Goal: Task Accomplishment & Management: Complete application form

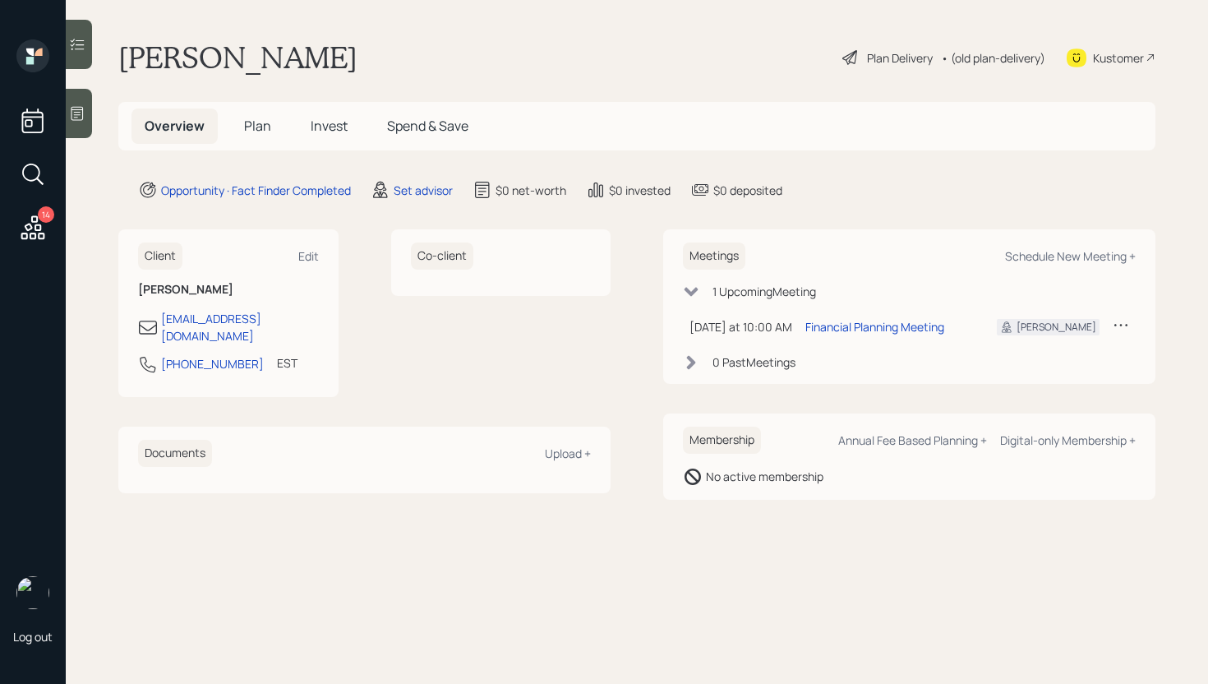
click at [30, 224] on icon at bounding box center [33, 227] width 24 height 24
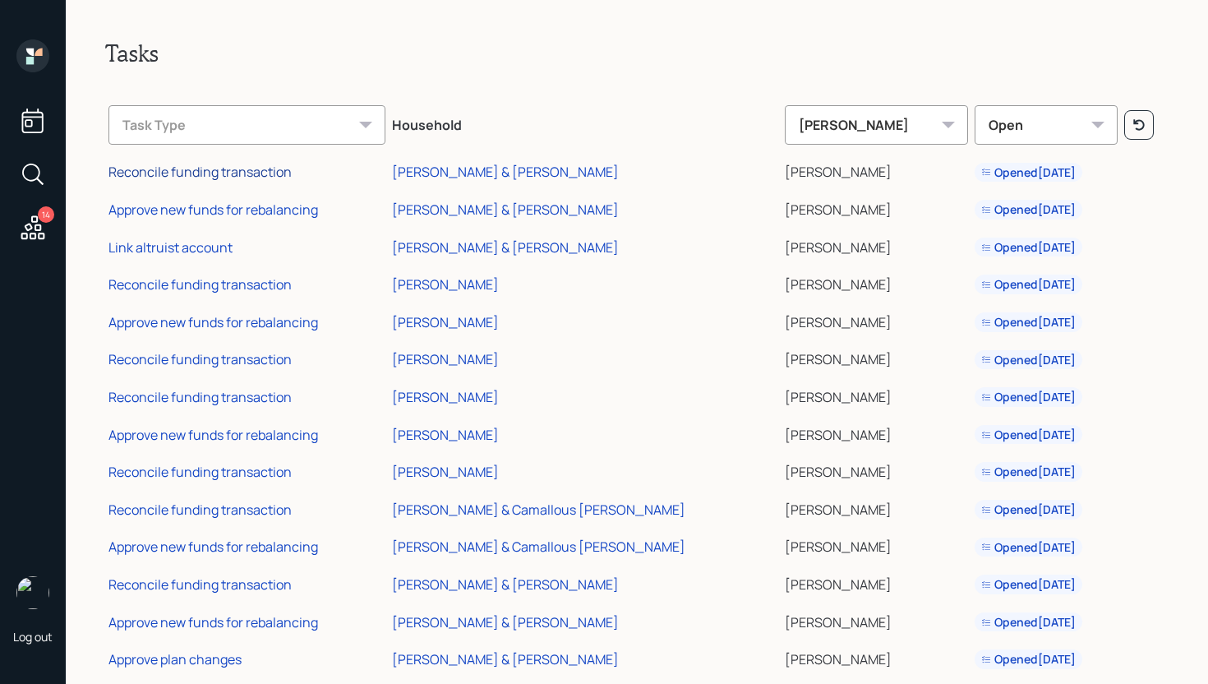
click at [237, 178] on div "Reconcile funding transaction" at bounding box center [199, 172] width 183 height 18
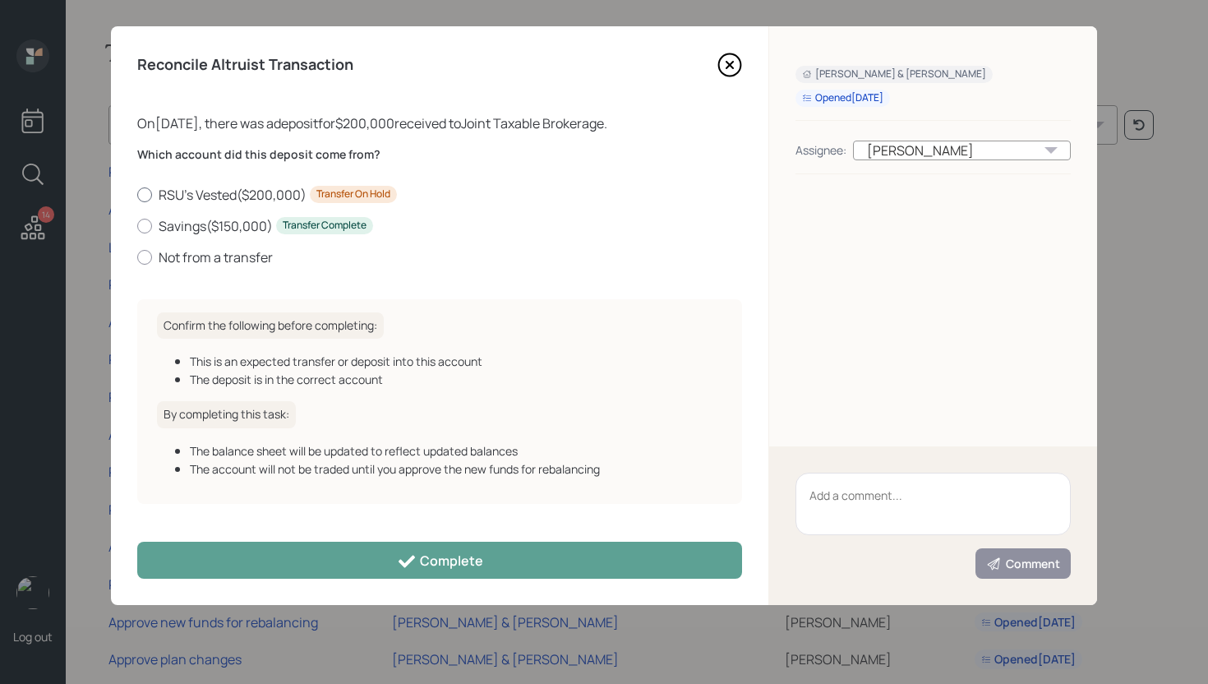
click at [211, 192] on label "RSU's Vested ( $200,000 ) Transfer On Hold" at bounding box center [439, 195] width 605 height 18
click at [137, 194] on input "RSU's Vested ( $200,000 ) Transfer On Hold" at bounding box center [136, 194] width 1 height 1
radio input "true"
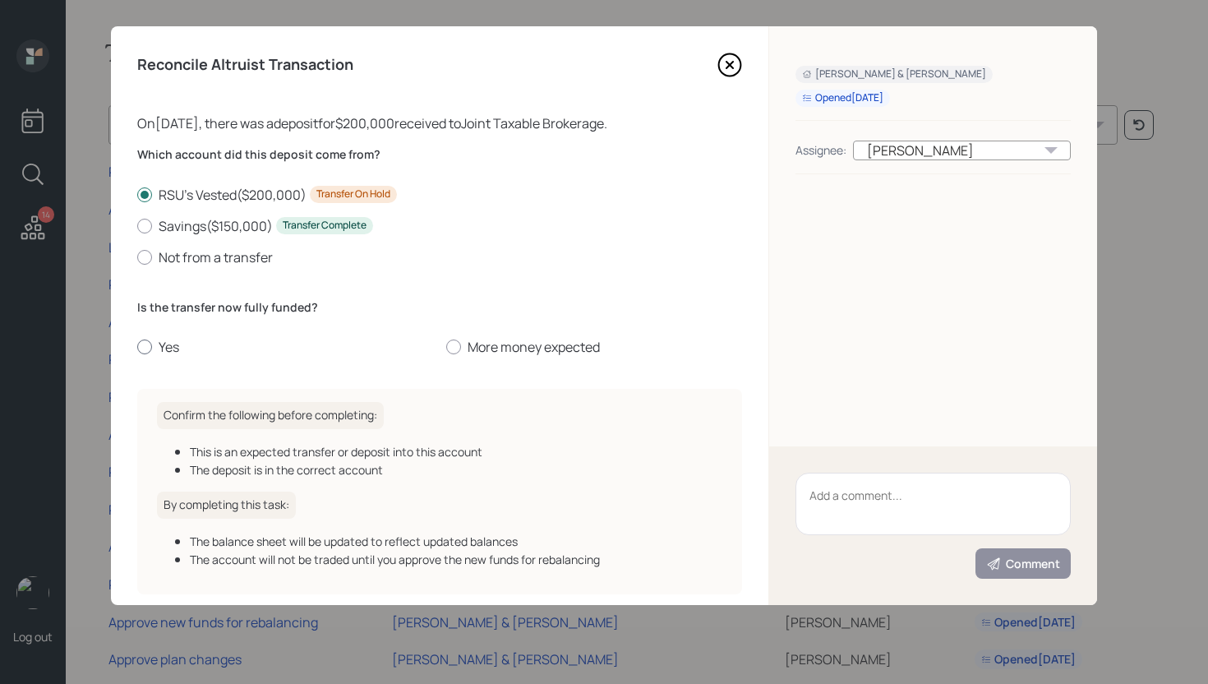
click at [172, 345] on label "Yes" at bounding box center [285, 347] width 296 height 18
click at [137, 347] on input "Yes" at bounding box center [136, 347] width 1 height 1
radio input "true"
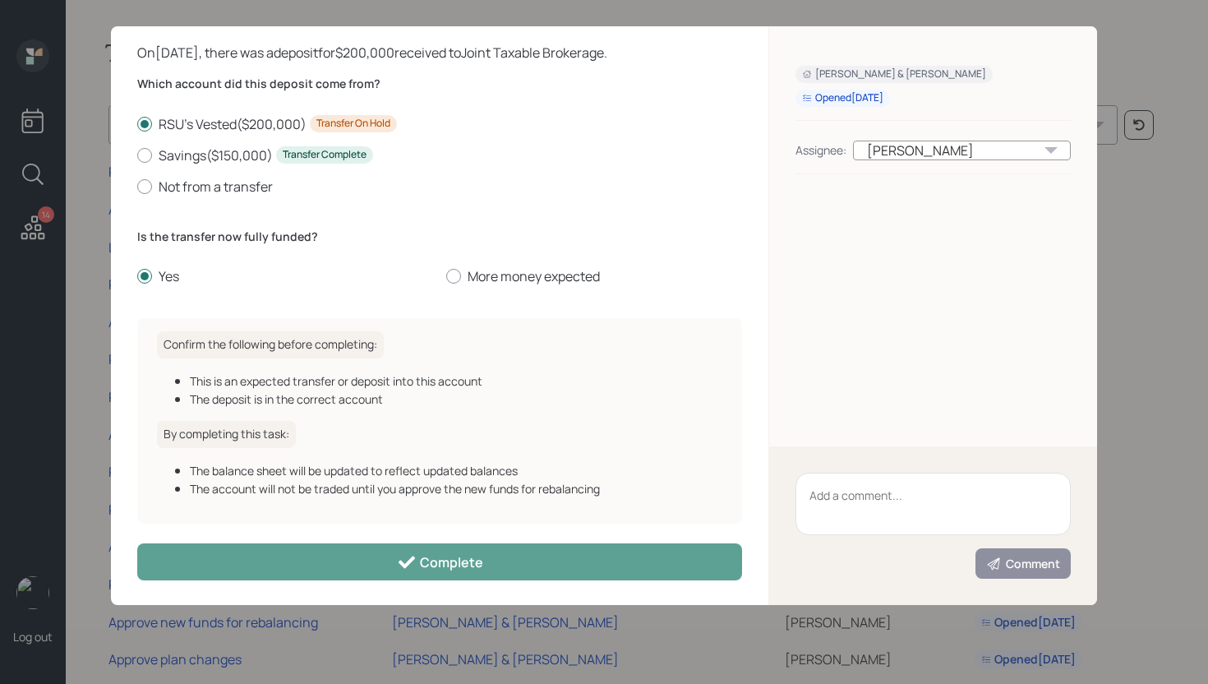
scroll to position [73, 0]
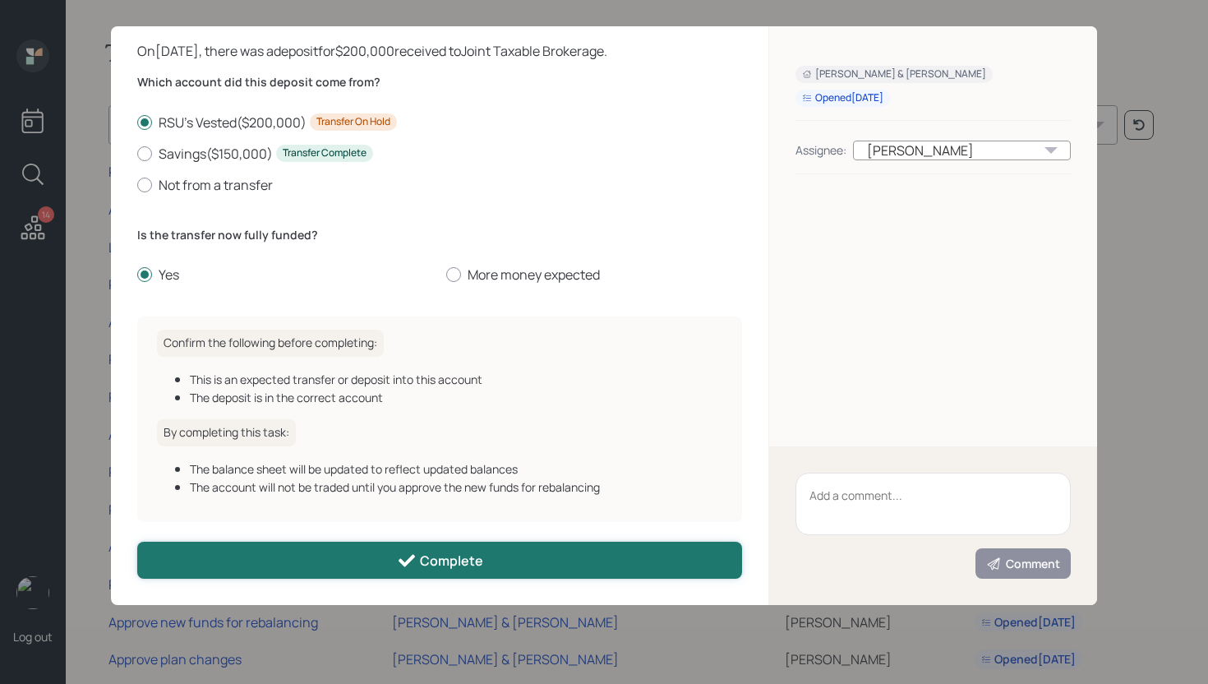
click at [469, 563] on div "Complete" at bounding box center [440, 560] width 86 height 20
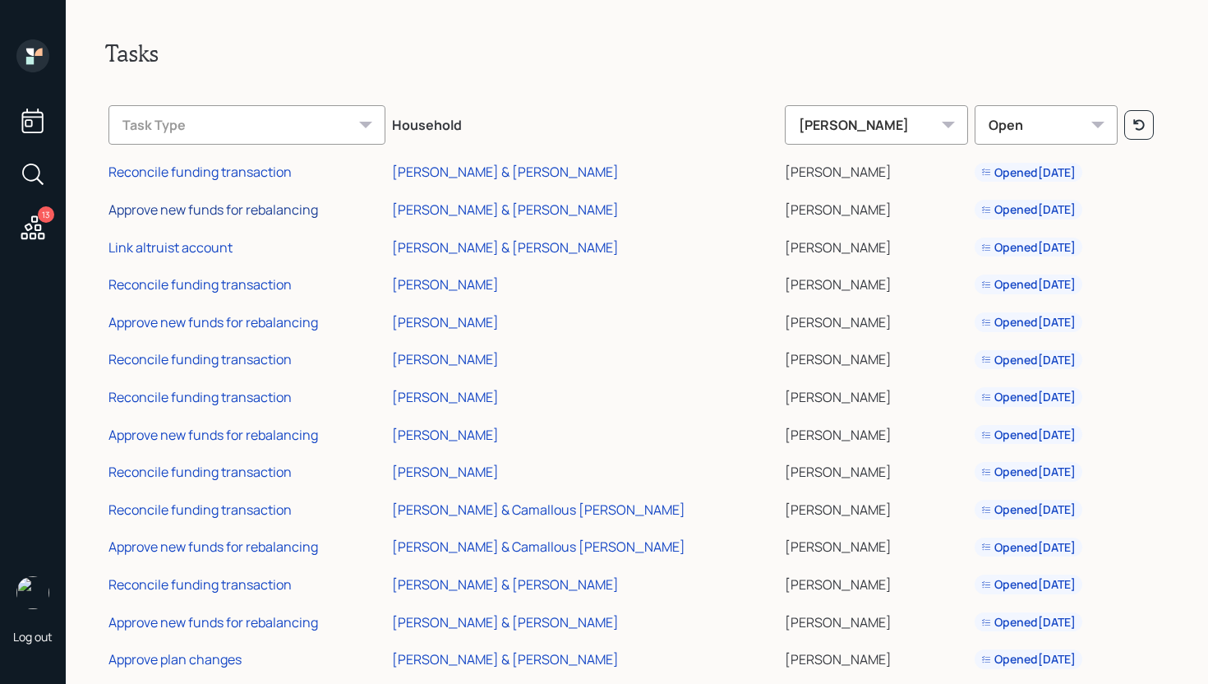
click at [291, 217] on div "Approve new funds for rebalancing" at bounding box center [212, 209] width 209 height 18
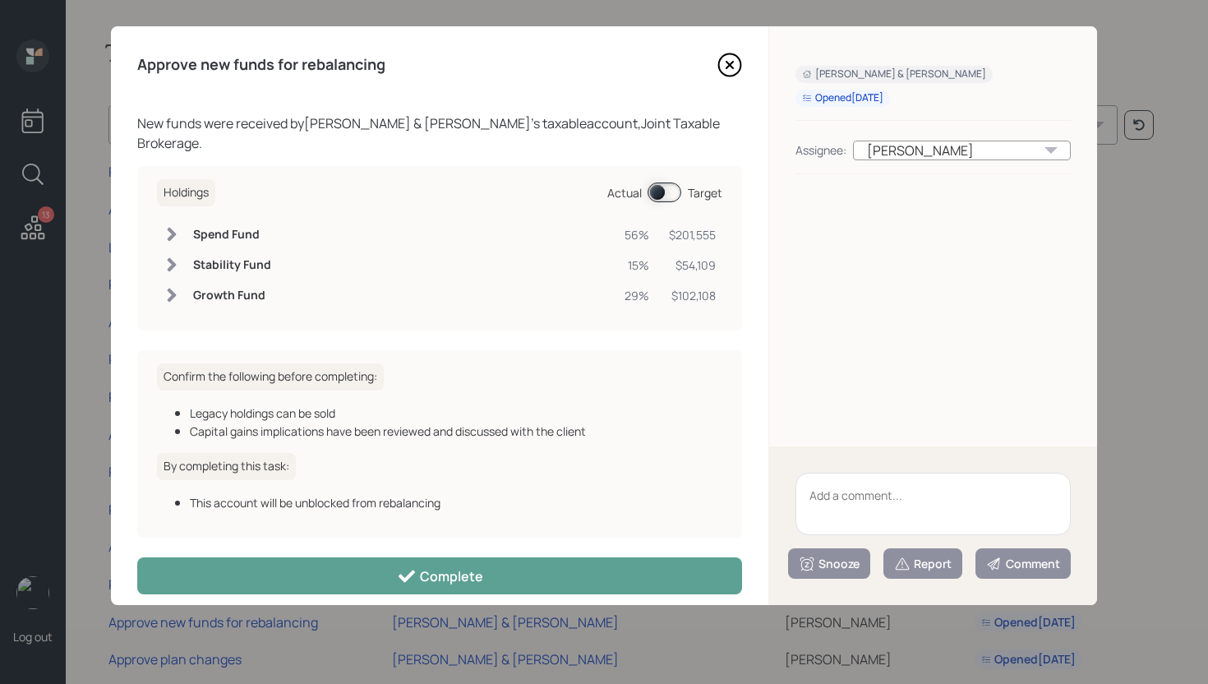
click at [653, 193] on span at bounding box center [664, 192] width 34 height 20
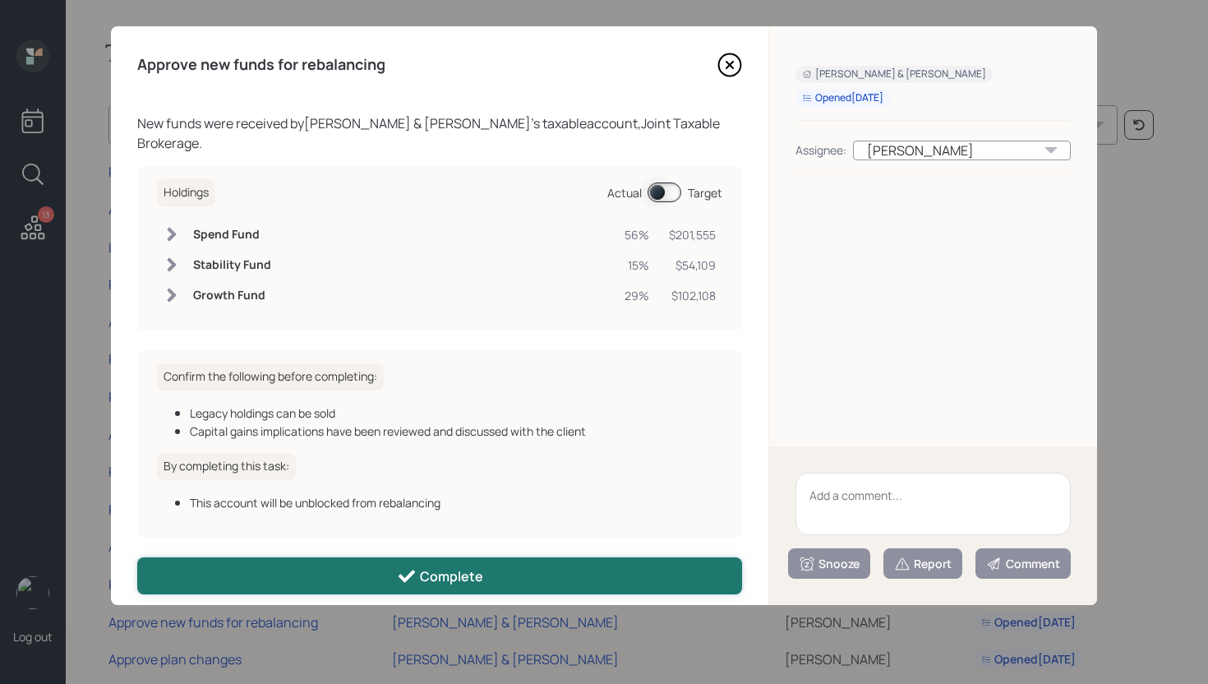
click at [535, 564] on button "Complete" at bounding box center [439, 575] width 605 height 37
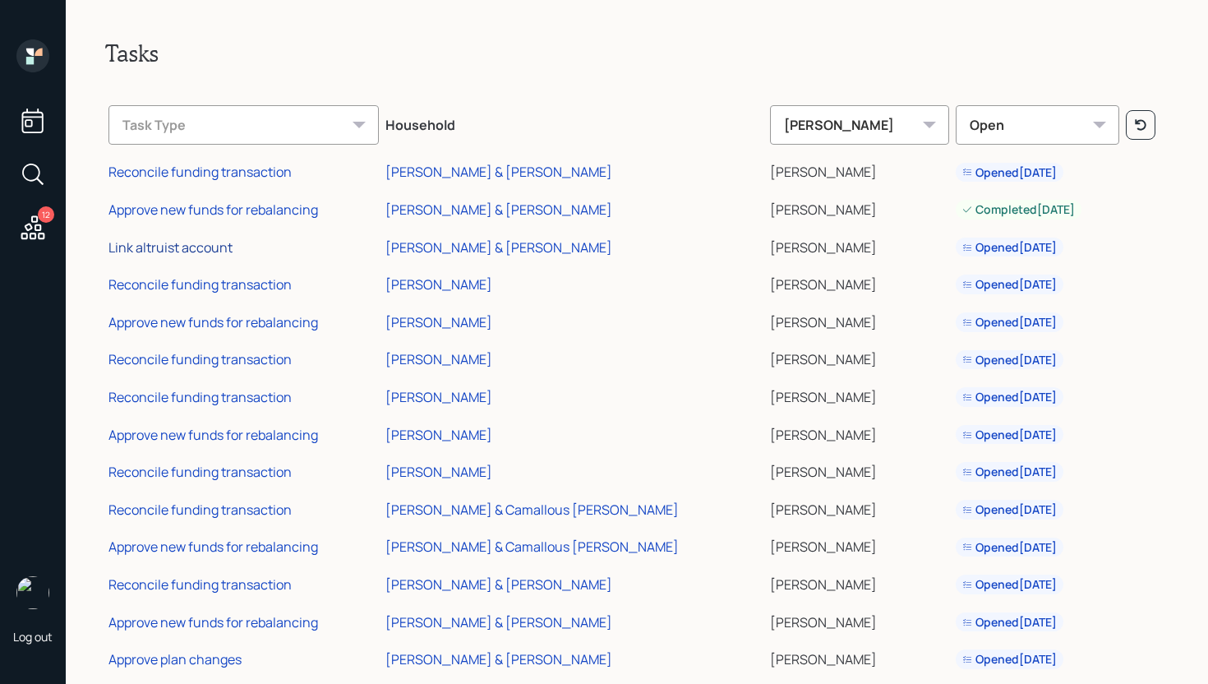
click at [190, 252] on div "Link altruist account" at bounding box center [170, 247] width 124 height 18
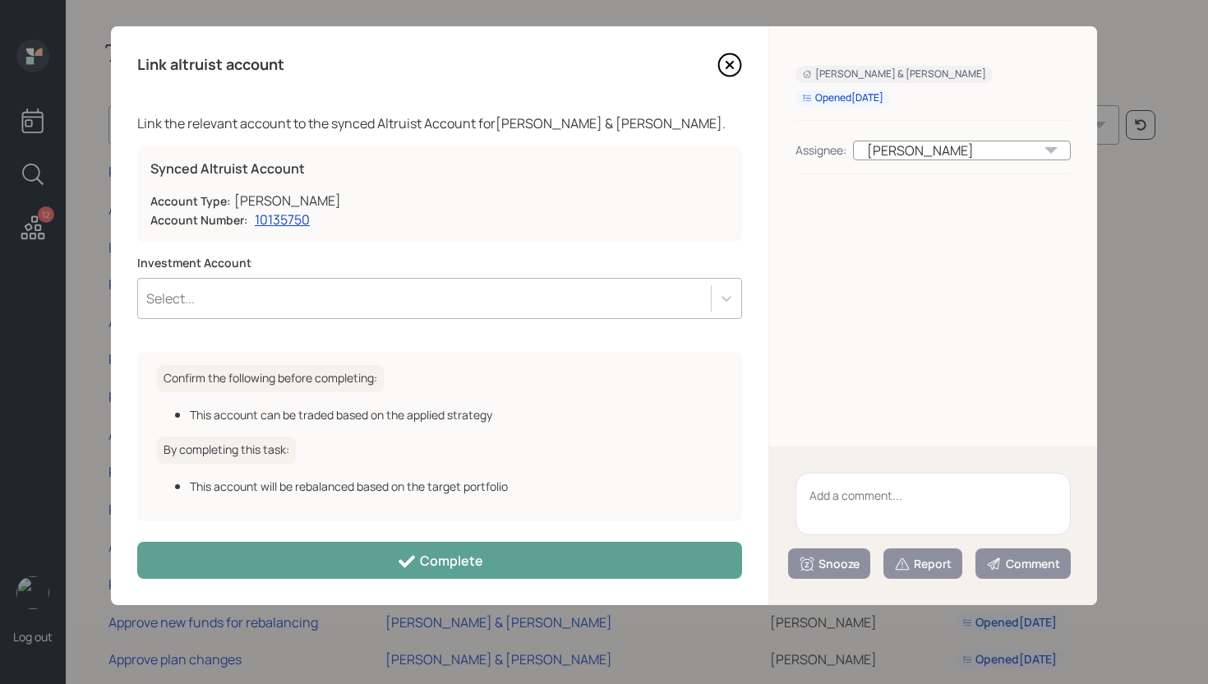
click at [364, 300] on div "Select..." at bounding box center [424, 298] width 573 height 28
click at [877, 508] on textarea at bounding box center [932, 503] width 275 height 62
type textarea "Legacy account"
click at [913, 574] on button "Report" at bounding box center [922, 563] width 79 height 30
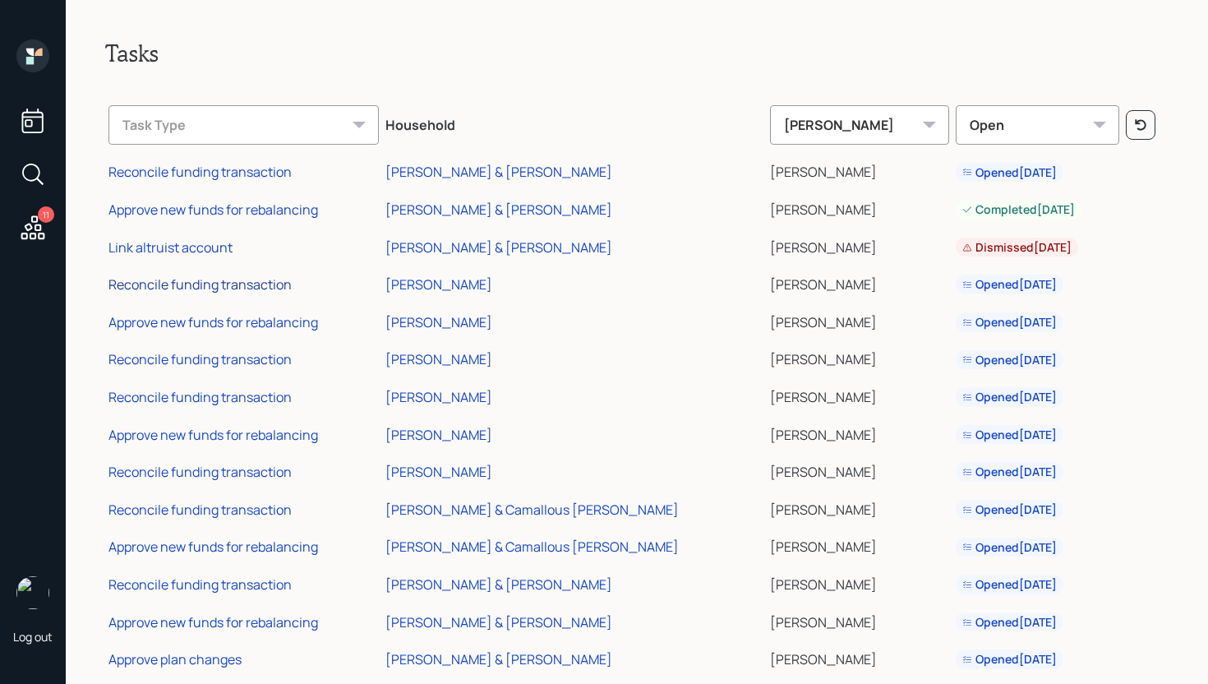
click at [239, 288] on div "Reconcile funding transaction" at bounding box center [199, 284] width 183 height 18
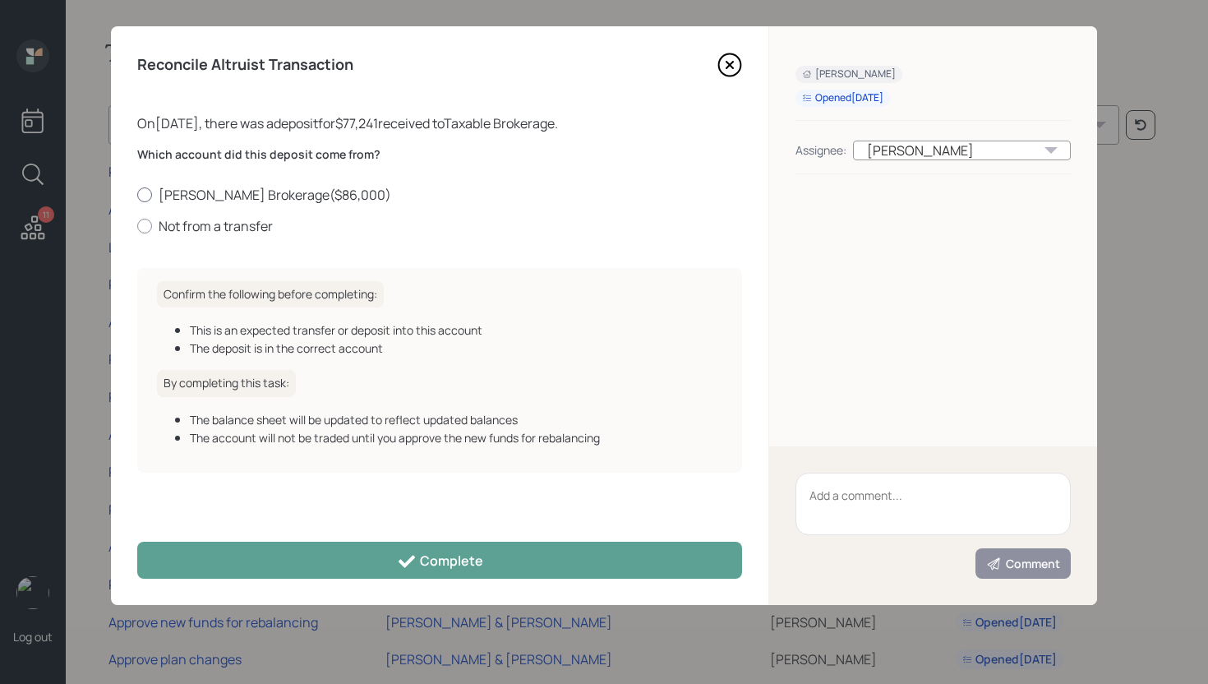
click at [237, 193] on label "Schwab Brokerage ( $86,000 )" at bounding box center [439, 195] width 605 height 18
click at [137, 194] on input "Schwab Brokerage ( $86,000 )" at bounding box center [136, 194] width 1 height 1
radio input "true"
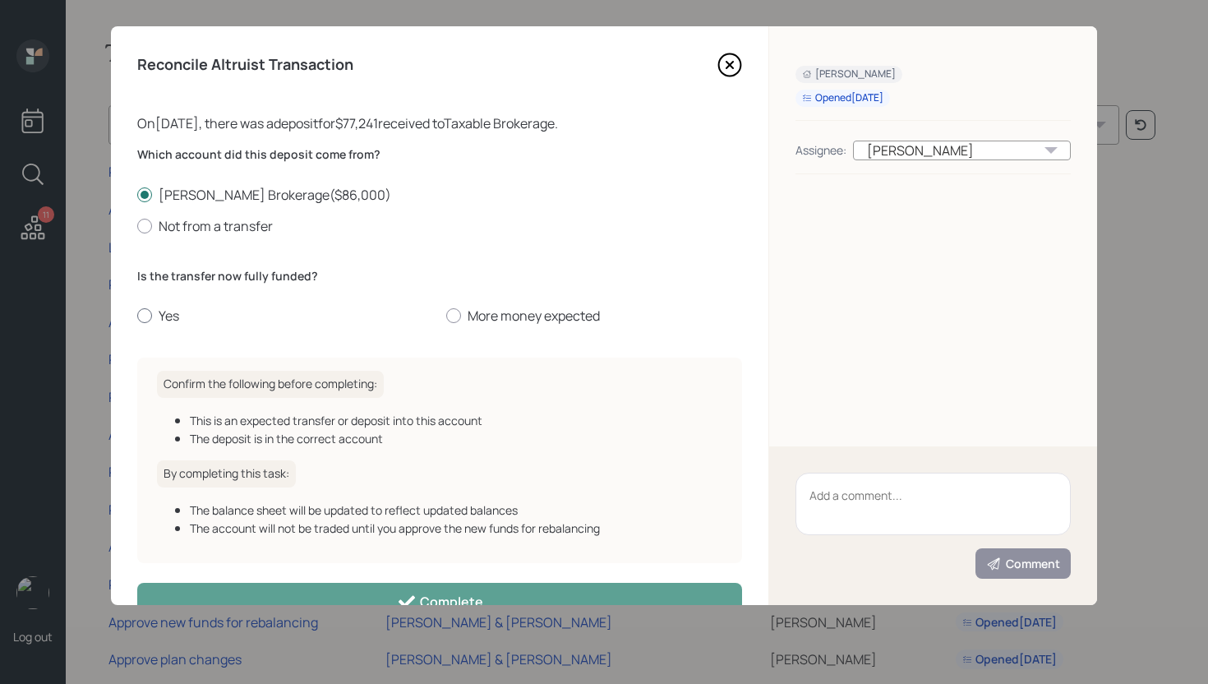
click at [167, 317] on label "Yes" at bounding box center [285, 315] width 296 height 18
click at [137, 316] on input "Yes" at bounding box center [136, 315] width 1 height 1
radio input "true"
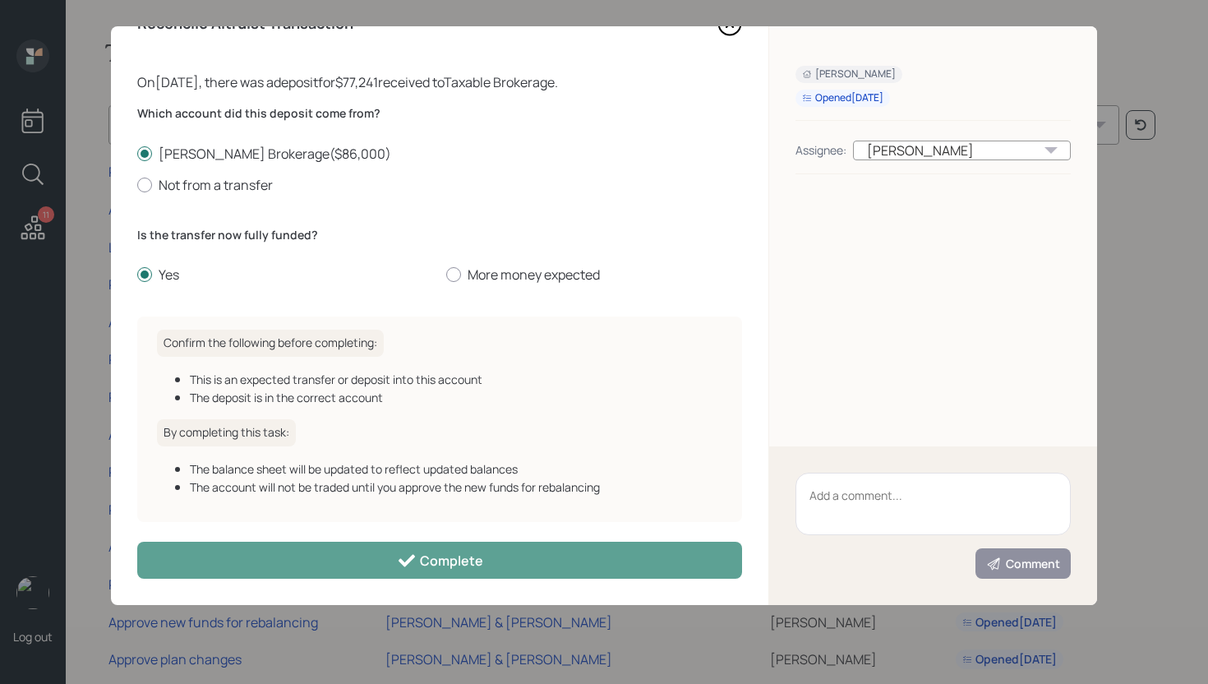
scroll to position [42, 0]
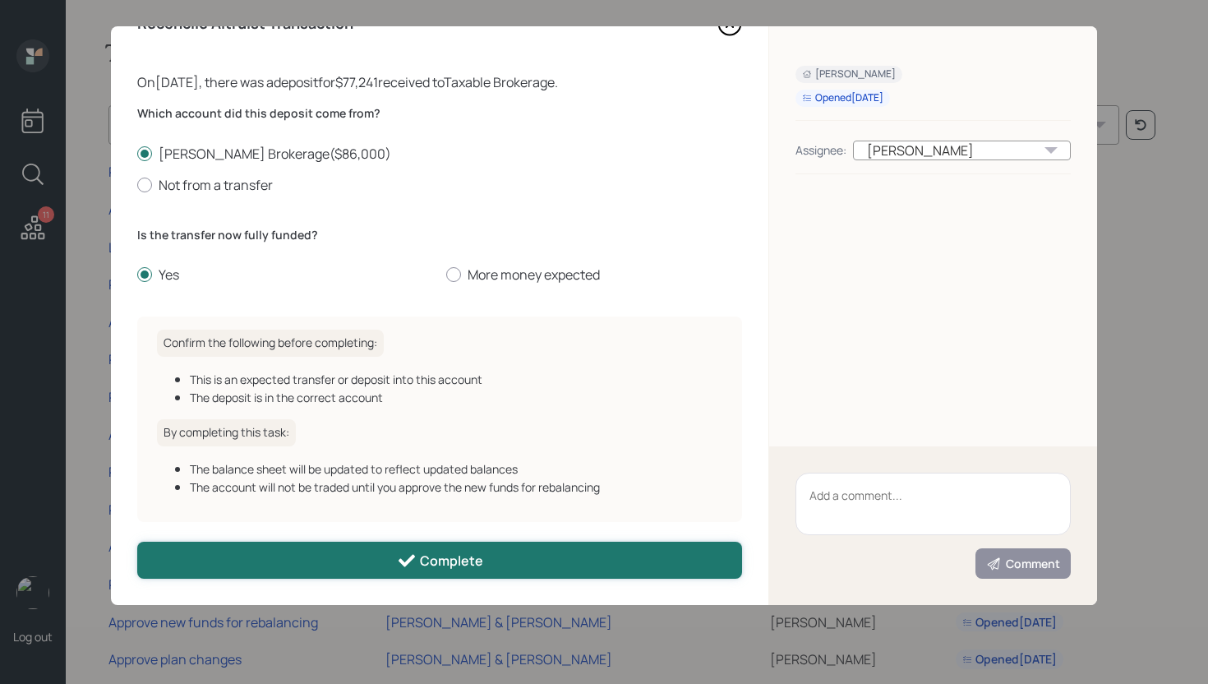
click at [448, 558] on div "Complete" at bounding box center [440, 560] width 86 height 20
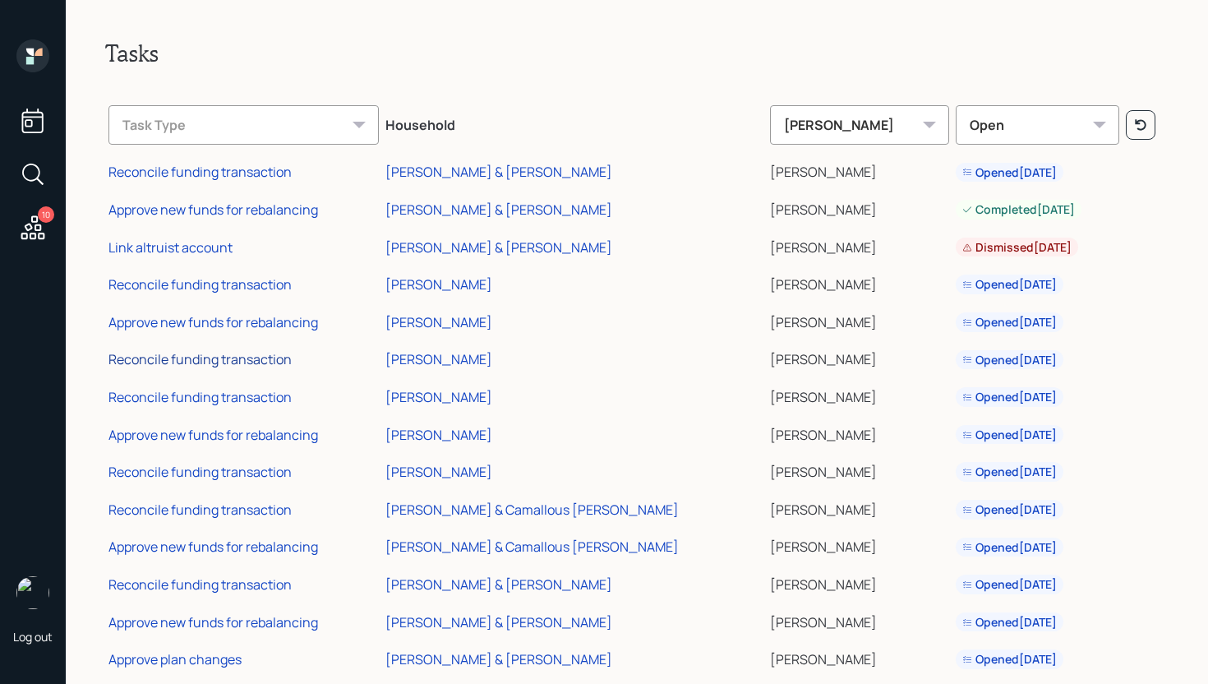
click at [256, 359] on div "Reconcile funding transaction" at bounding box center [199, 359] width 183 height 18
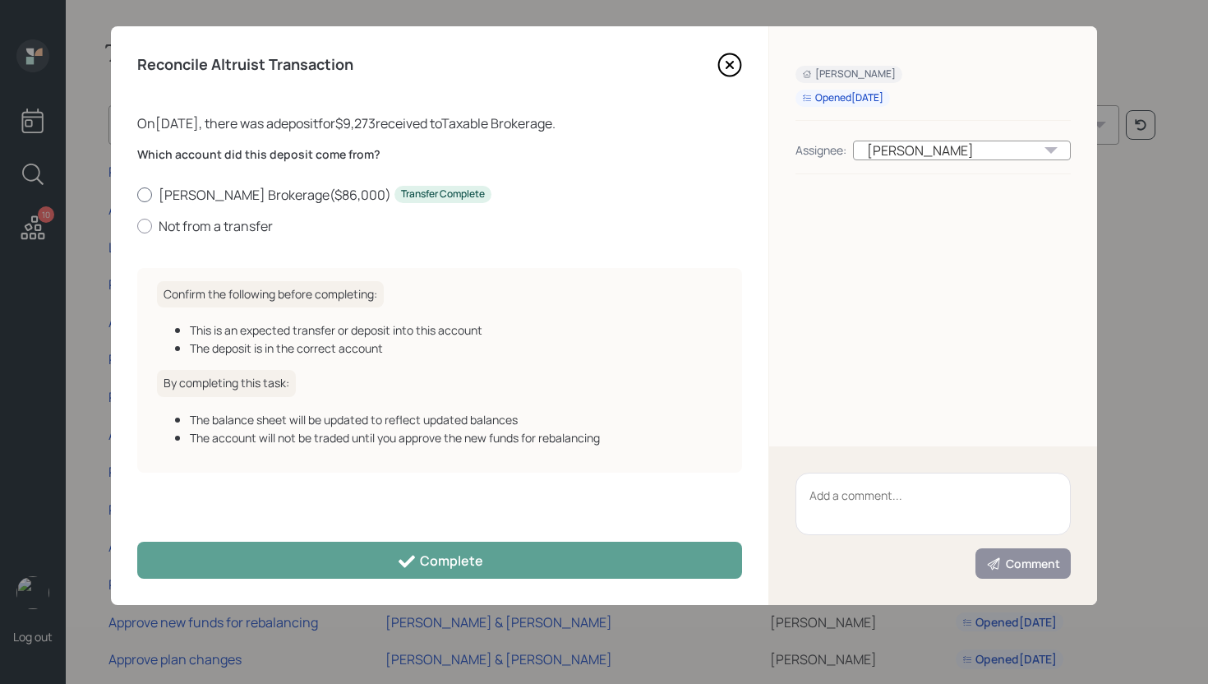
click at [206, 195] on label "Schwab Brokerage ( $86,000 ) Transfer Complete" at bounding box center [439, 195] width 605 height 18
click at [137, 195] on input "Schwab Brokerage ( $86,000 ) Transfer Complete" at bounding box center [136, 194] width 1 height 1
radio input "true"
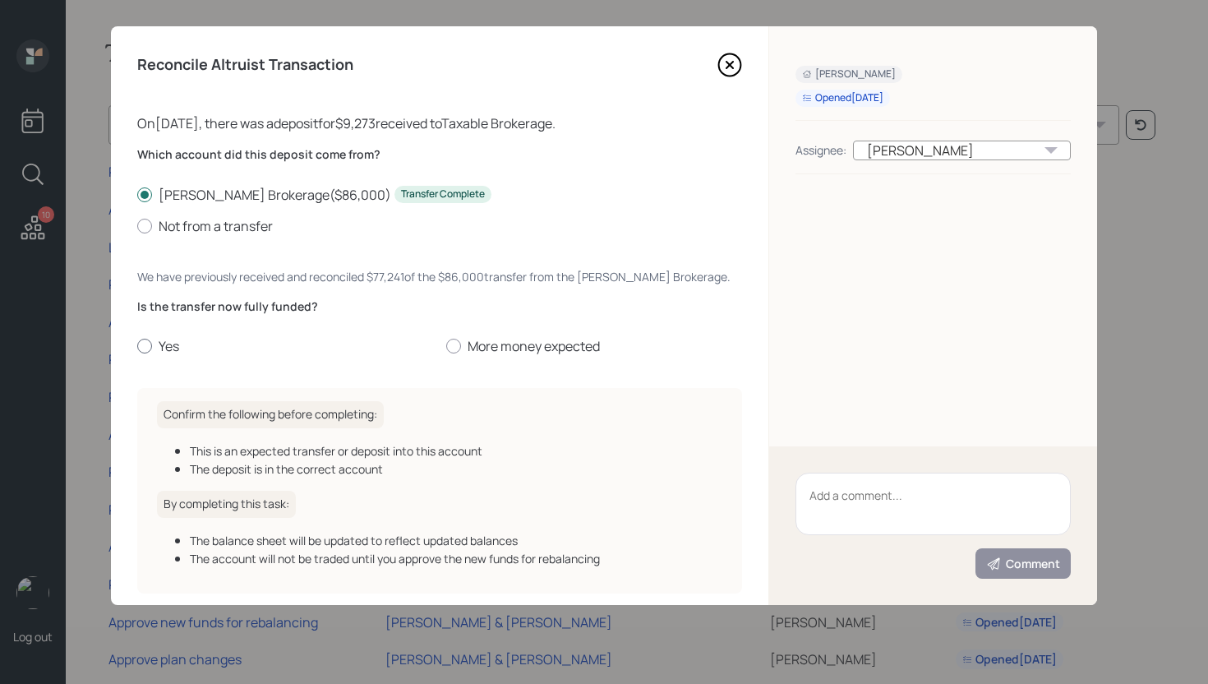
click at [164, 346] on label "Yes" at bounding box center [285, 346] width 296 height 18
click at [137, 346] on input "Yes" at bounding box center [136, 346] width 1 height 1
radio input "true"
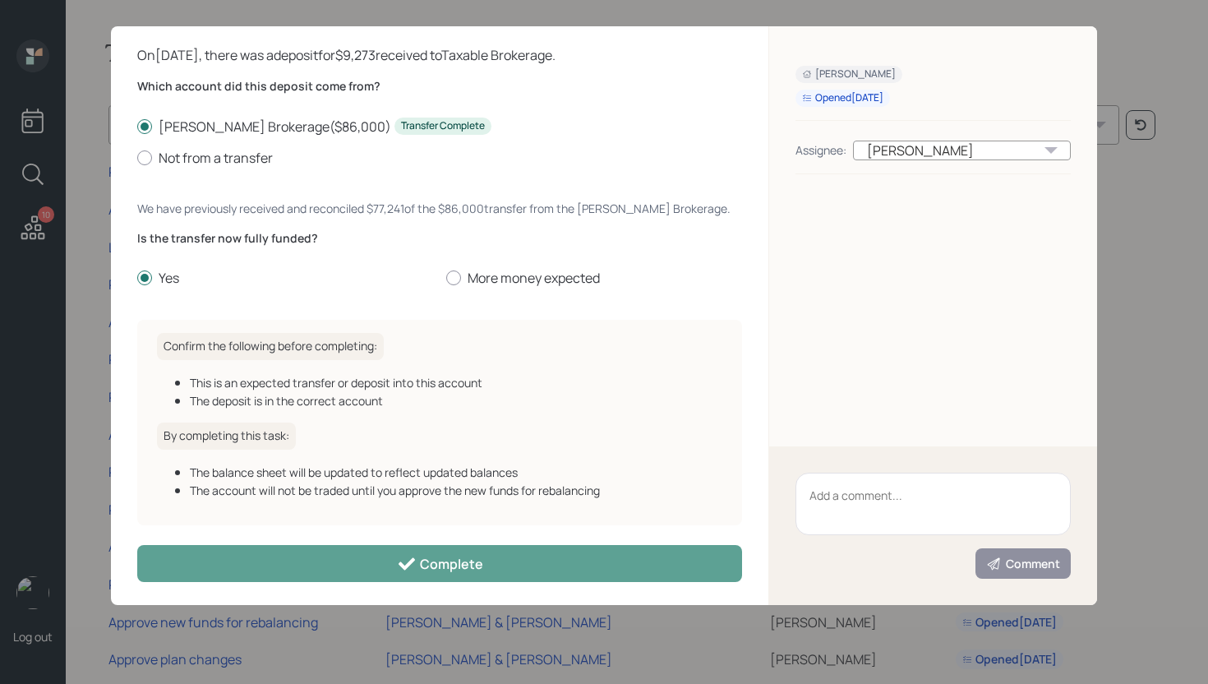
scroll to position [72, 0]
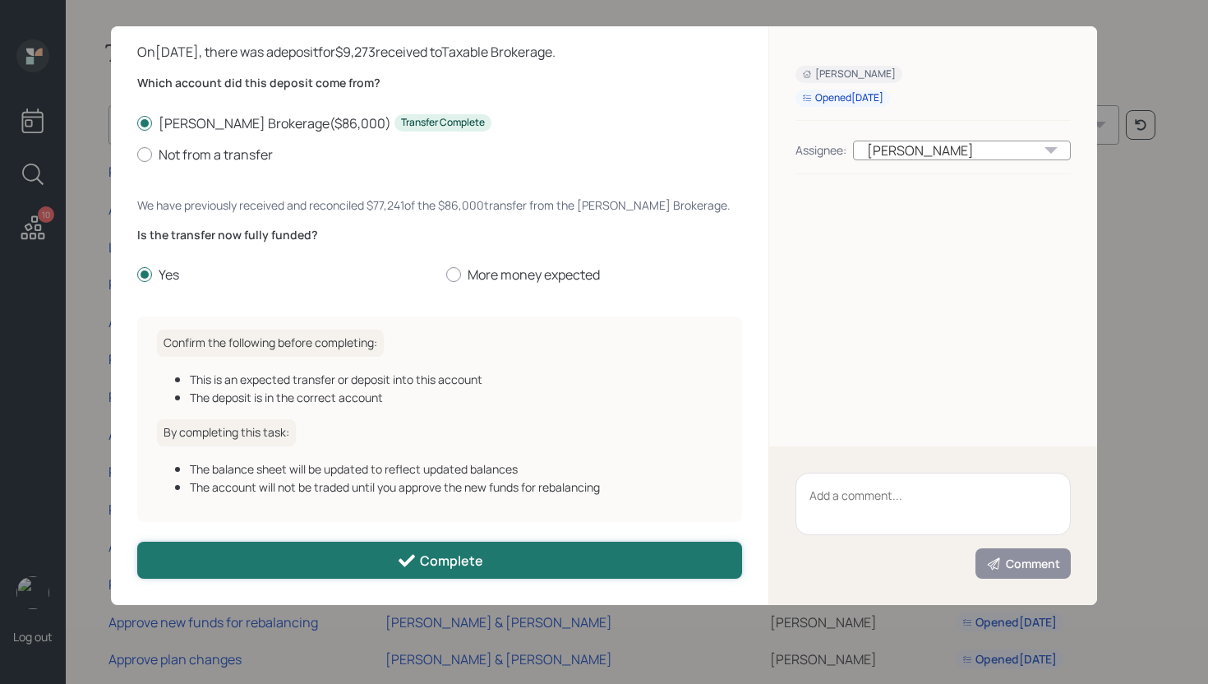
click at [432, 555] on div "Complete" at bounding box center [440, 560] width 86 height 20
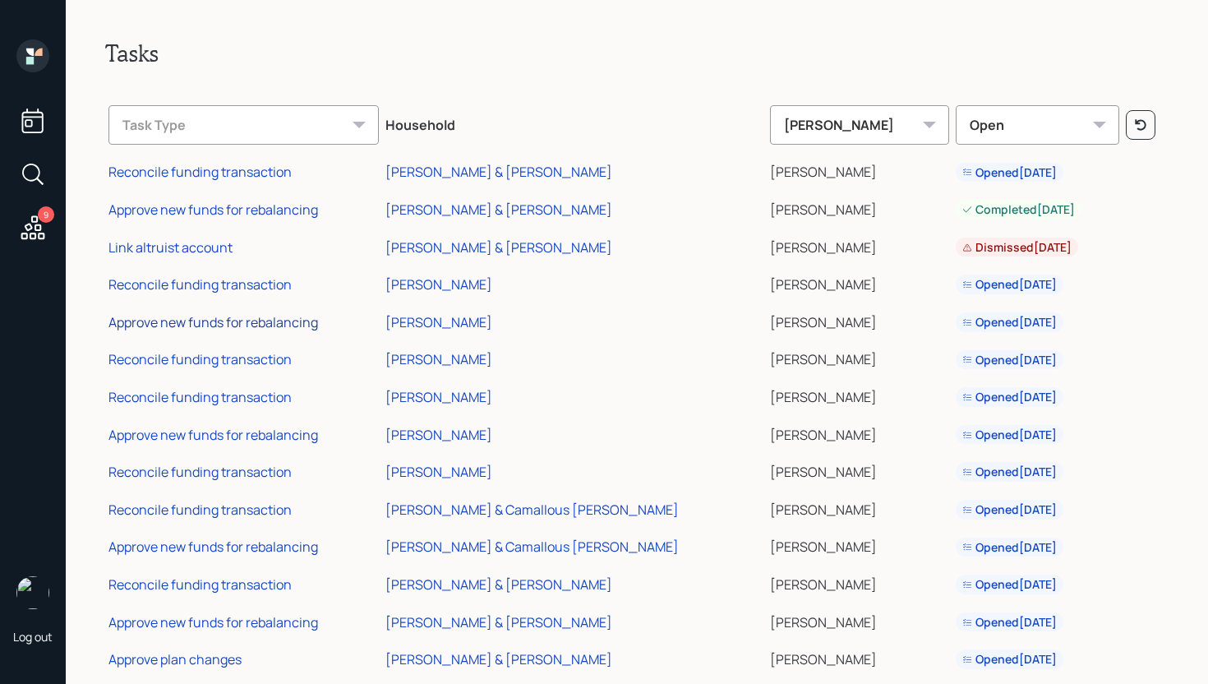
click at [282, 326] on div "Approve new funds for rebalancing" at bounding box center [212, 322] width 209 height 18
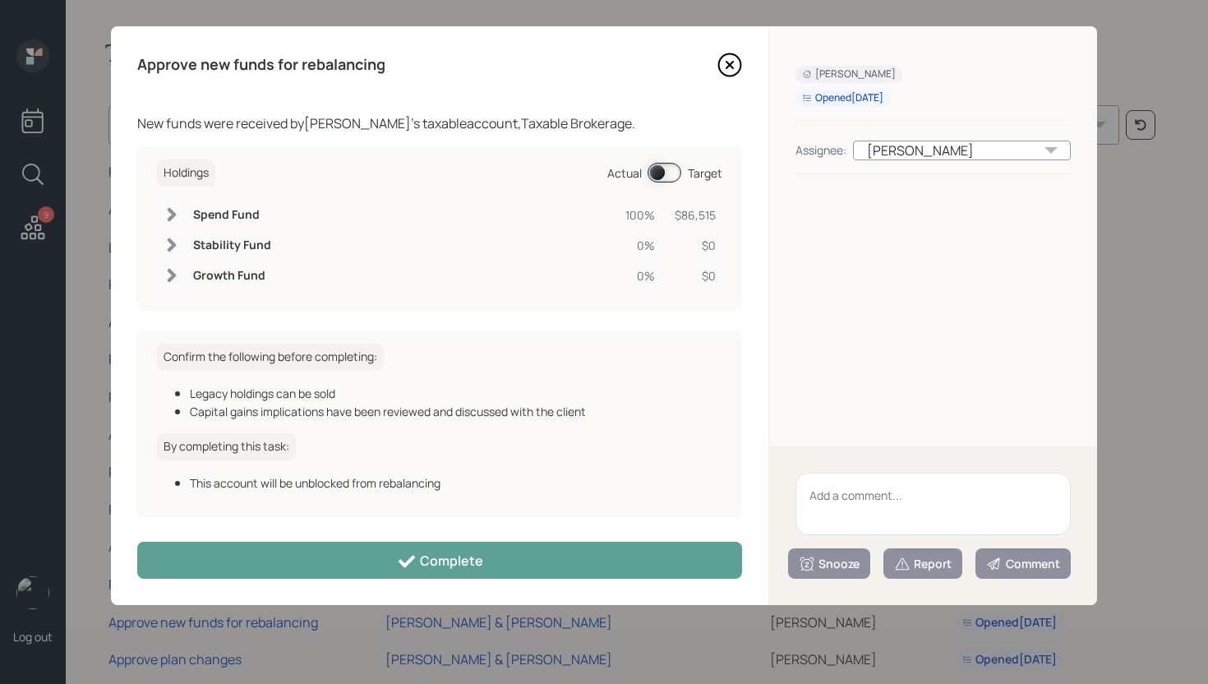
click at [463, 579] on div "Approve new funds for rebalancing New funds were received by Steve Fox 's taxab…" at bounding box center [439, 315] width 657 height 578
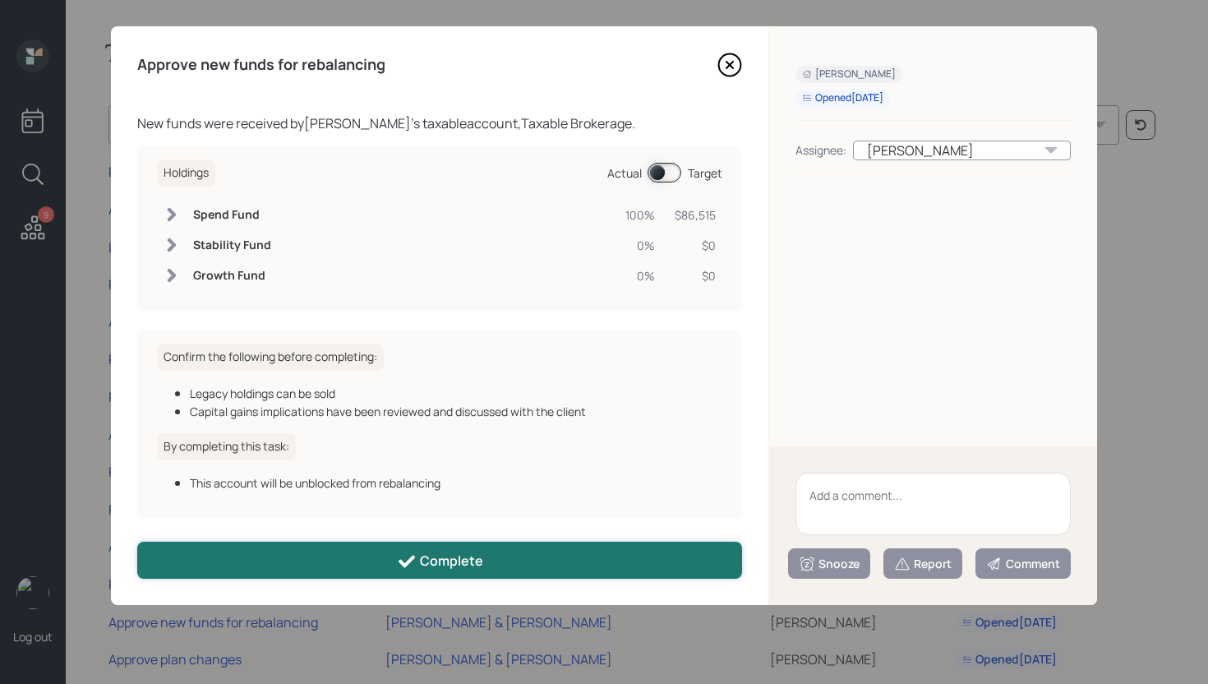
click at [463, 573] on button "Complete" at bounding box center [439, 559] width 605 height 37
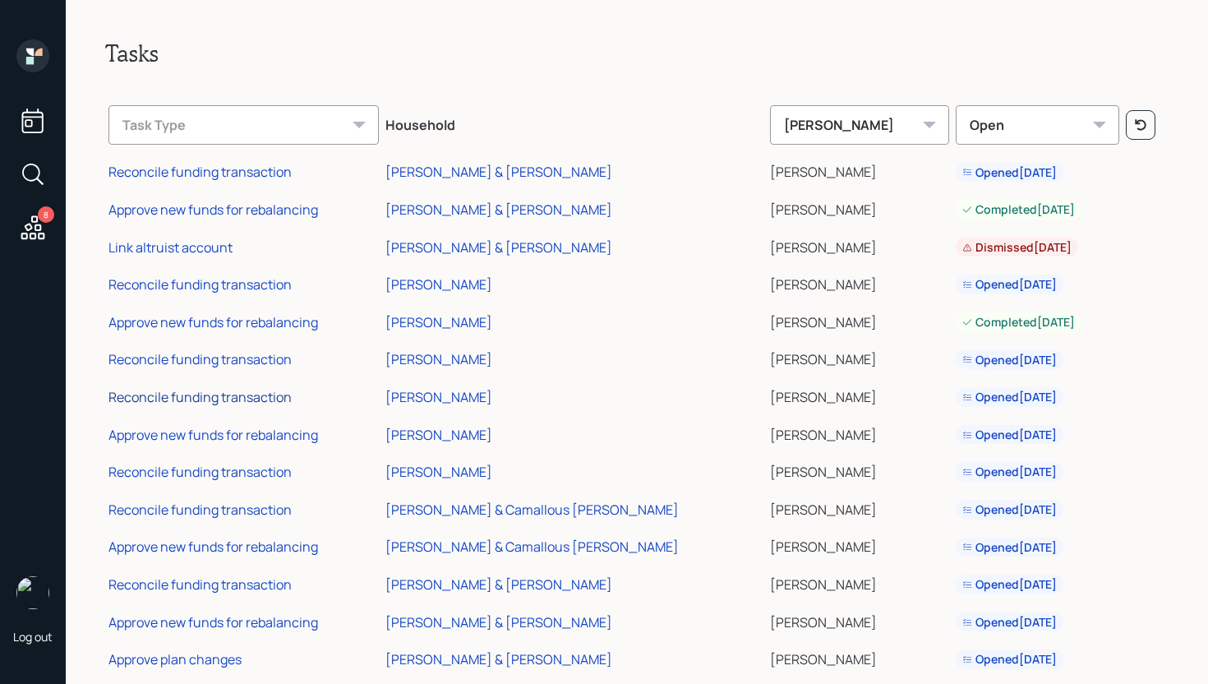
click at [214, 400] on div "Reconcile funding transaction" at bounding box center [199, 397] width 183 height 18
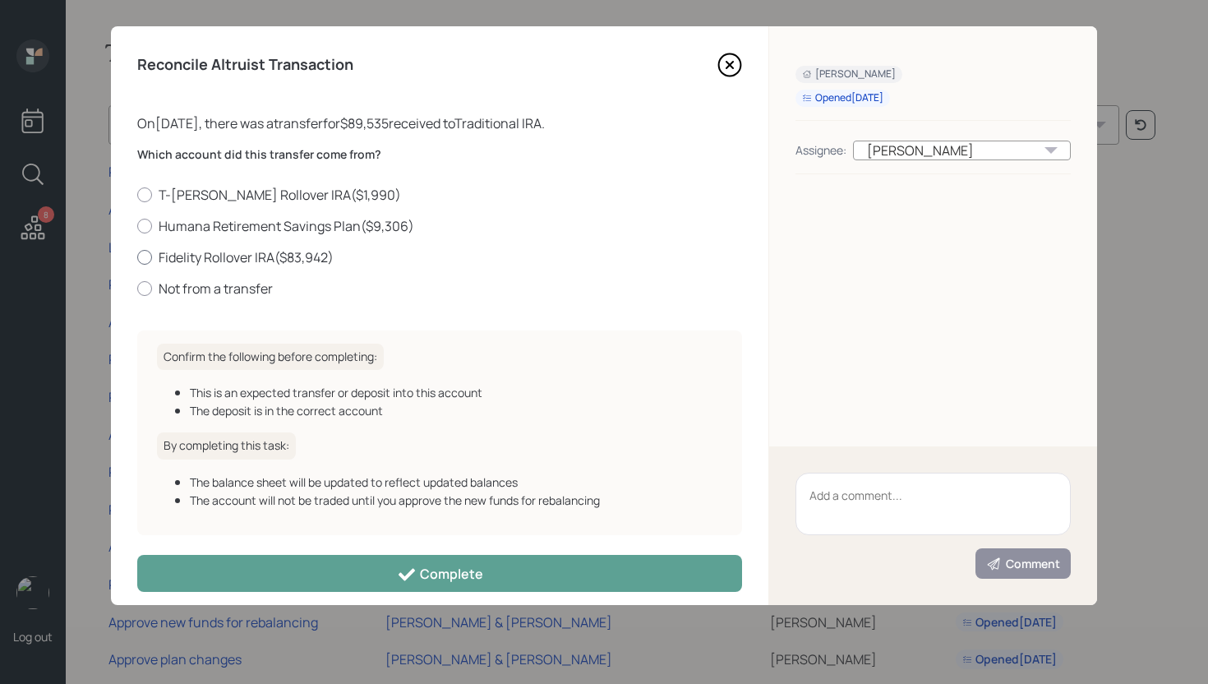
click at [228, 253] on label "Fidelity Rollover IRA ( $83,942 )" at bounding box center [439, 257] width 605 height 18
click at [137, 256] on input "Fidelity Rollover IRA ( $83,942 )" at bounding box center [136, 256] width 1 height 1
radio input "true"
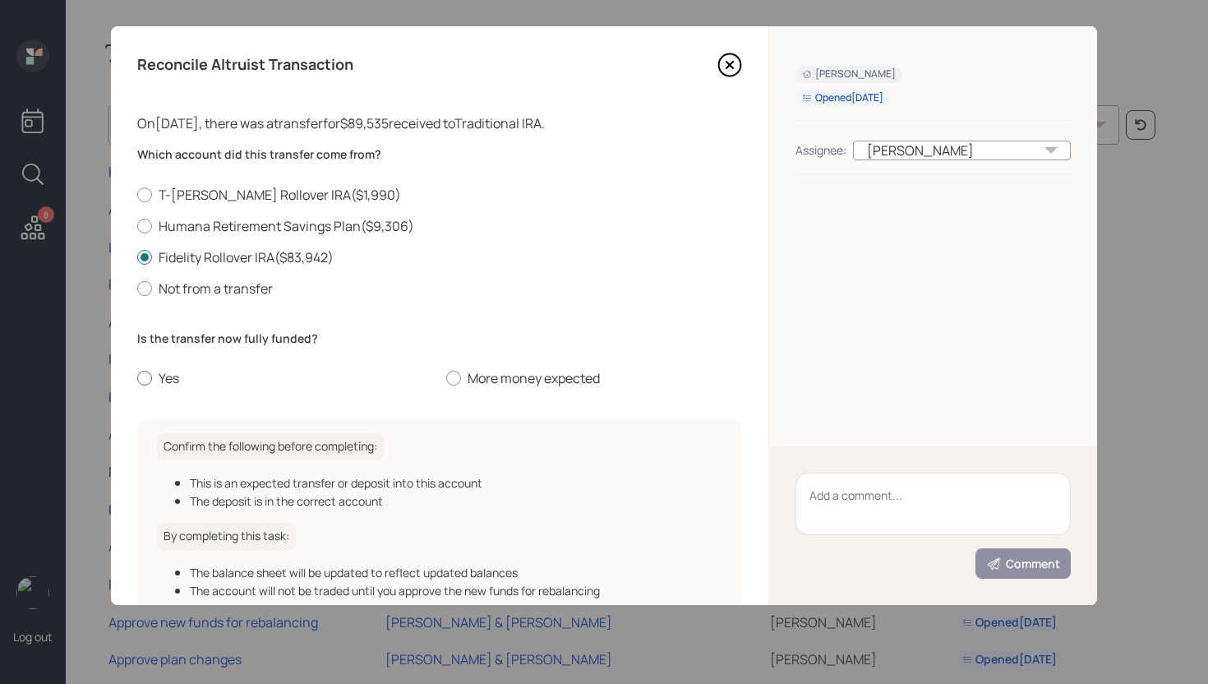
click at [148, 380] on div at bounding box center [144, 378] width 15 height 15
click at [137, 379] on input "Yes" at bounding box center [136, 378] width 1 height 1
radio input "true"
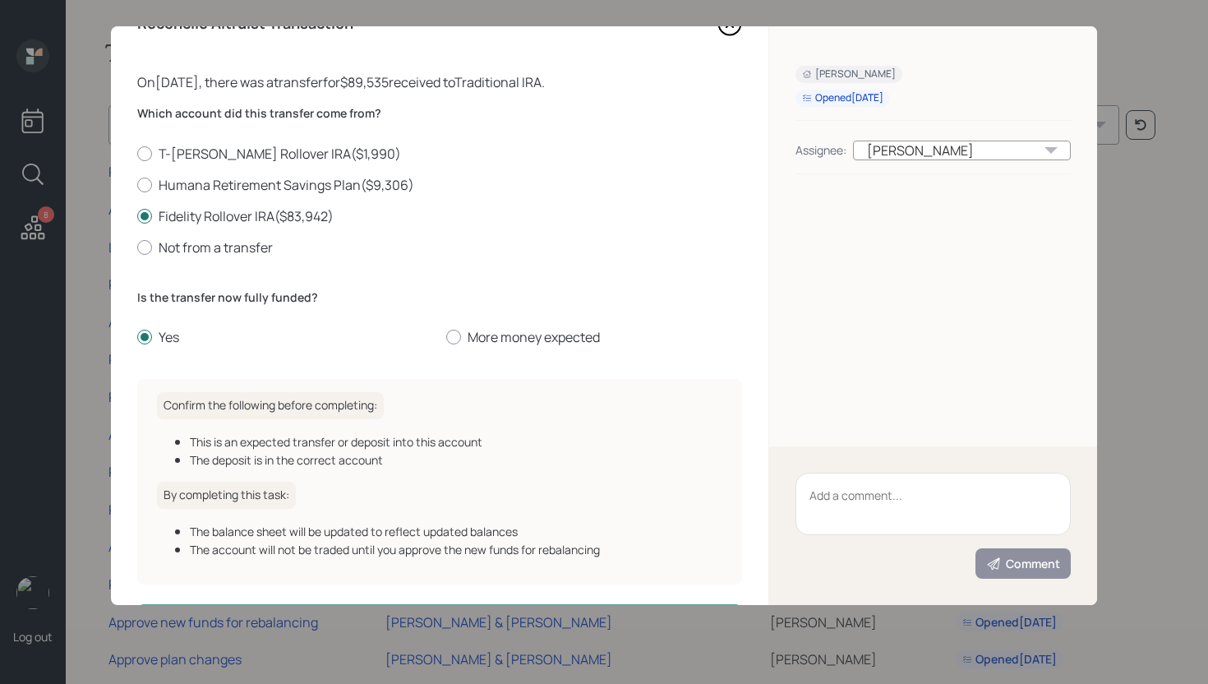
scroll to position [104, 0]
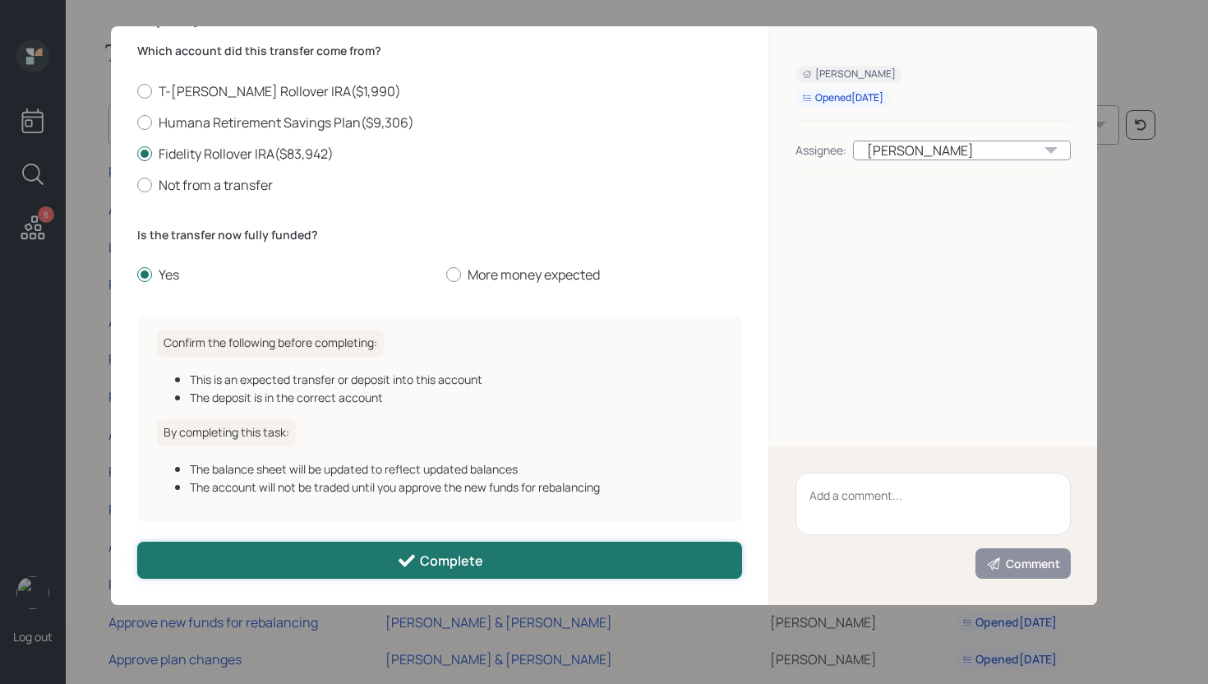
click at [424, 546] on button "Complete" at bounding box center [439, 559] width 605 height 37
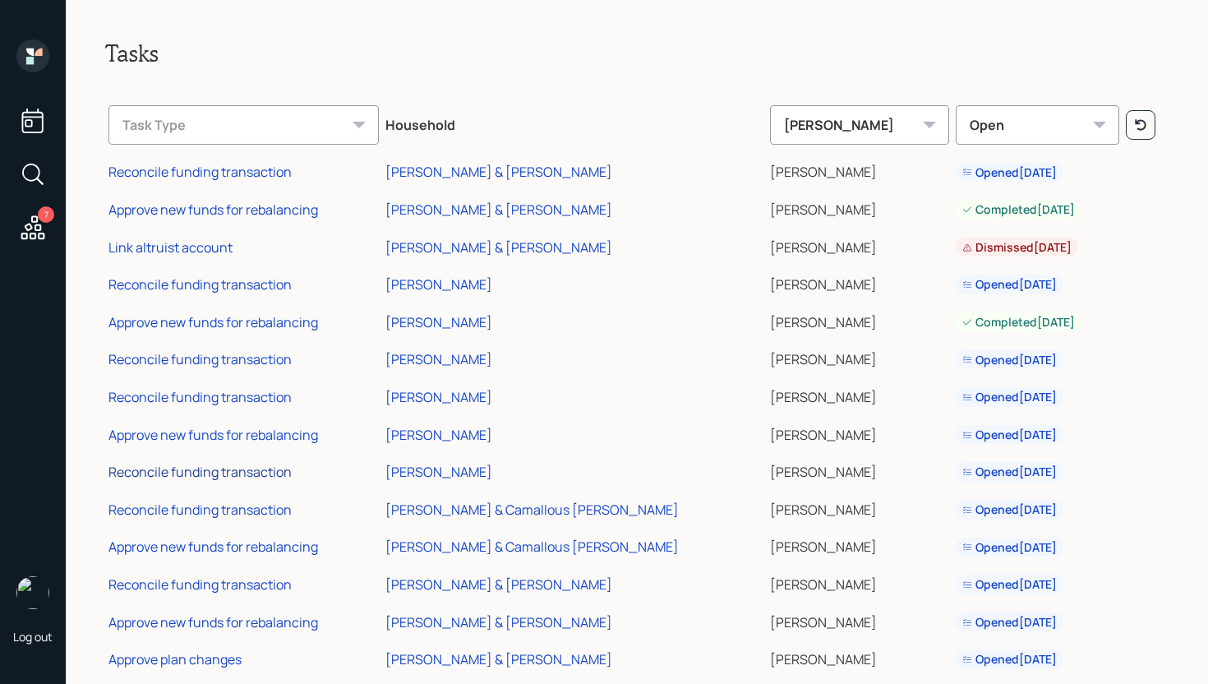
click at [248, 466] on div "Reconcile funding transaction" at bounding box center [199, 472] width 183 height 18
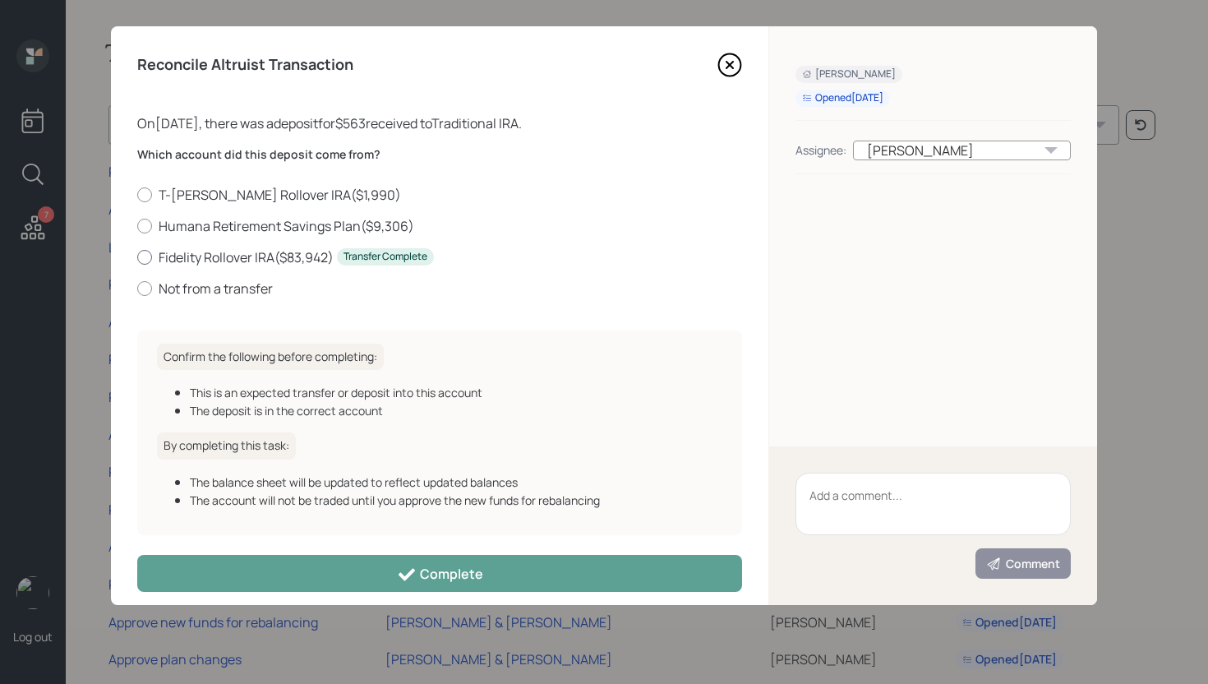
click at [209, 256] on label "Fidelity Rollover IRA ( $83,942 ) Transfer Complete" at bounding box center [439, 257] width 605 height 18
click at [137, 256] on input "Fidelity Rollover IRA ( $83,942 ) Transfer Complete" at bounding box center [136, 256] width 1 height 1
radio input "true"
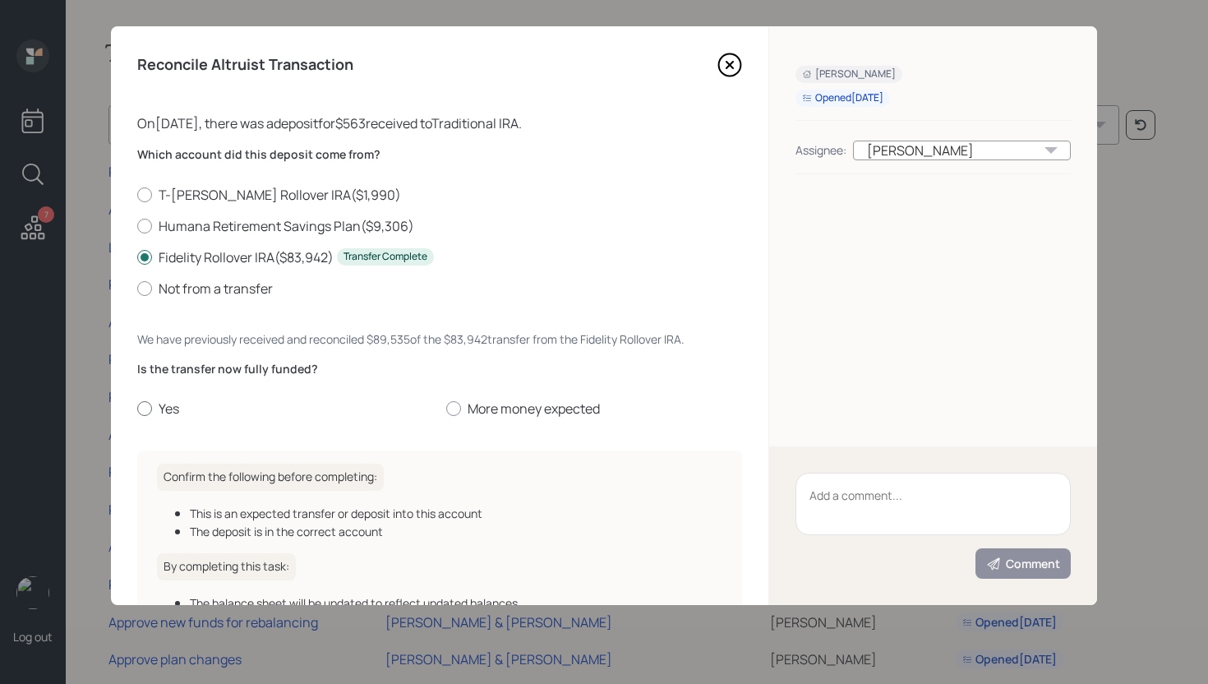
click at [187, 407] on label "Yes" at bounding box center [285, 408] width 296 height 18
click at [137, 408] on input "Yes" at bounding box center [136, 408] width 1 height 1
radio input "true"
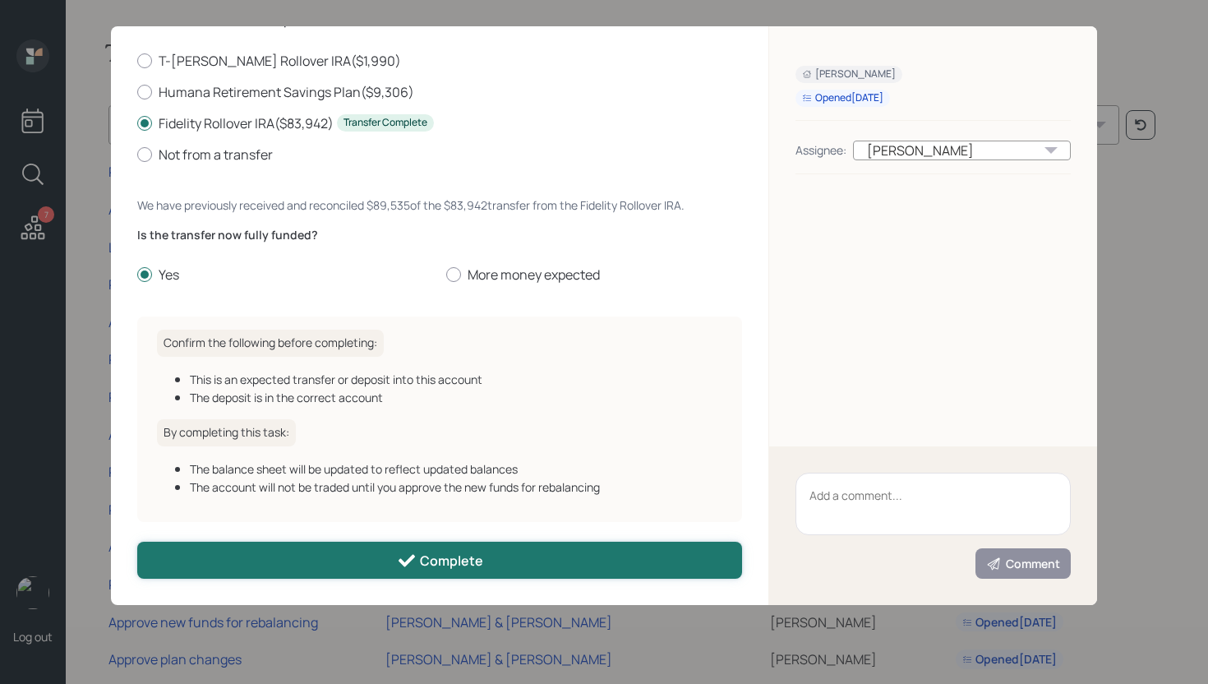
click at [437, 560] on div "Complete" at bounding box center [440, 560] width 86 height 20
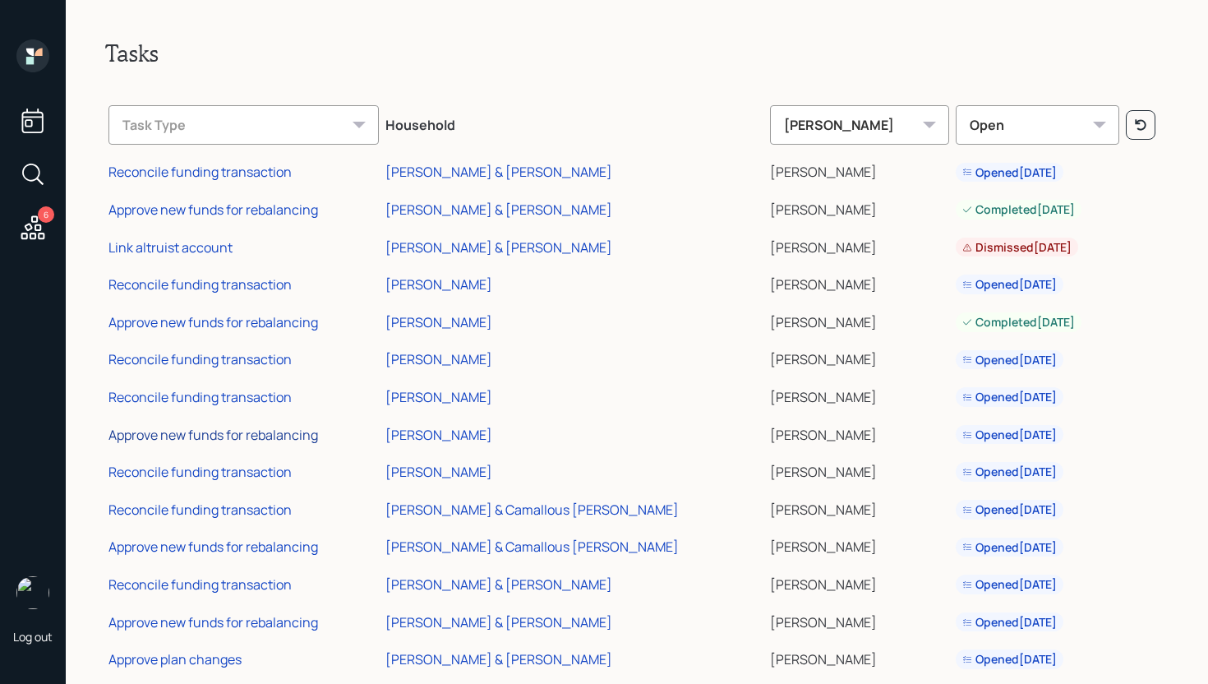
click at [210, 437] on div "Approve new funds for rebalancing" at bounding box center [212, 435] width 209 height 18
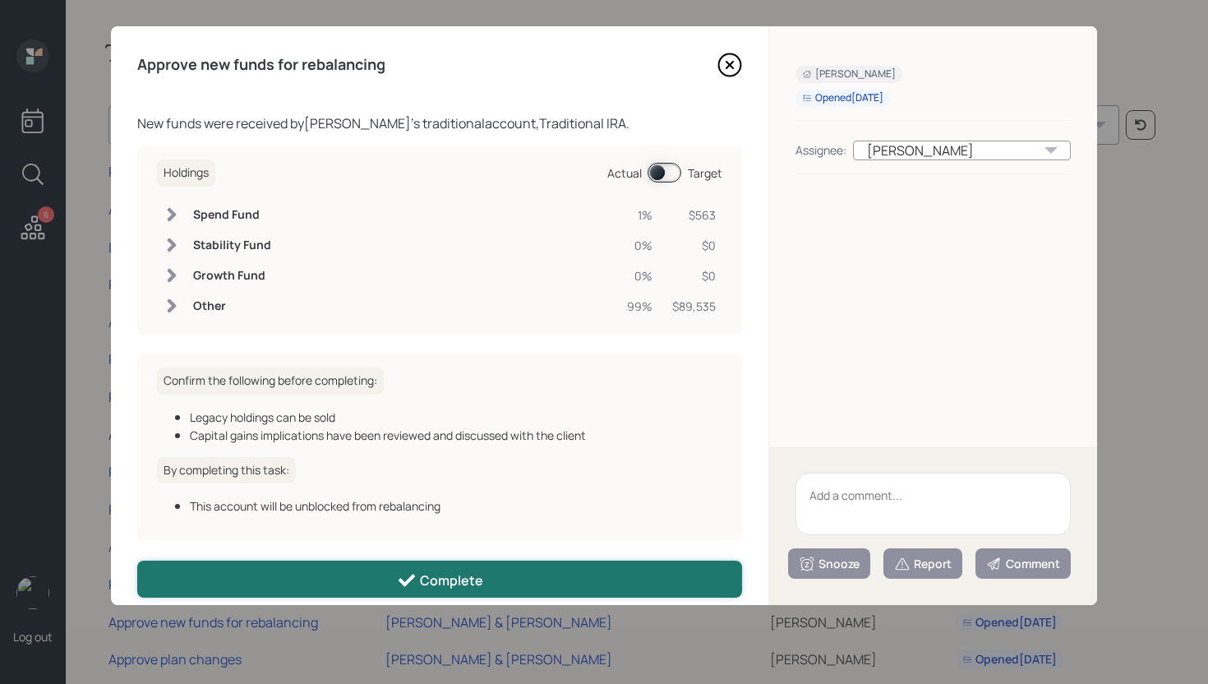
click at [506, 596] on button "Complete" at bounding box center [439, 578] width 605 height 37
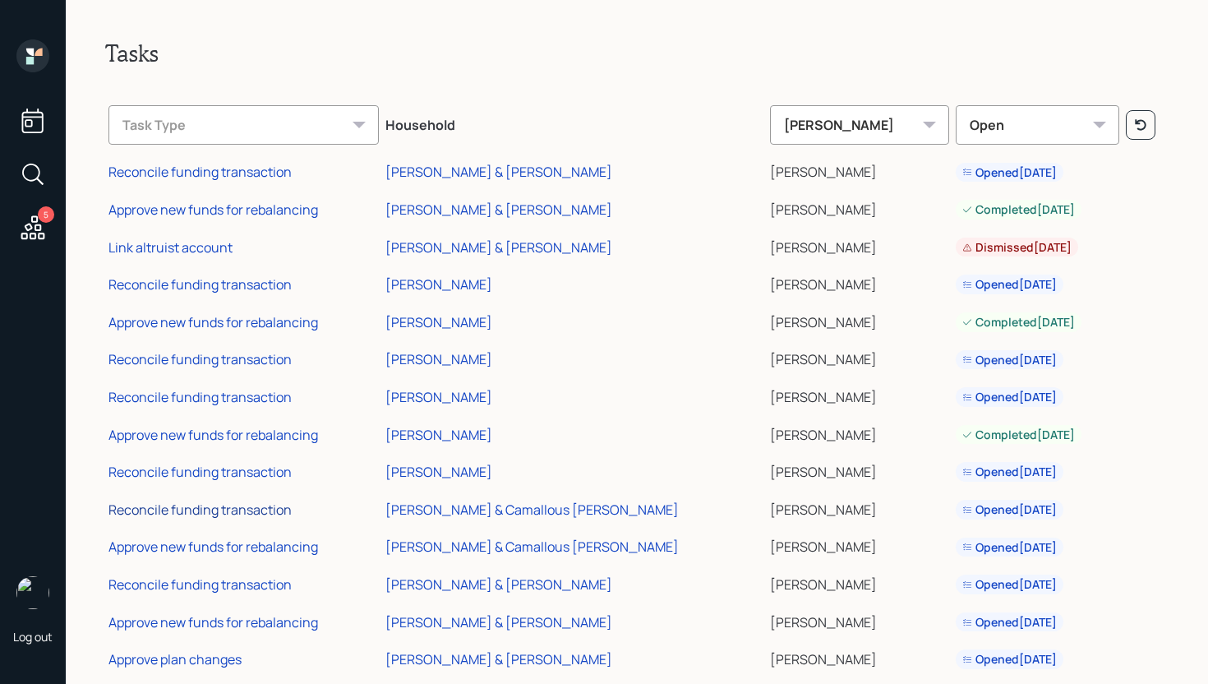
click at [272, 505] on div "Reconcile funding transaction" at bounding box center [199, 509] width 183 height 18
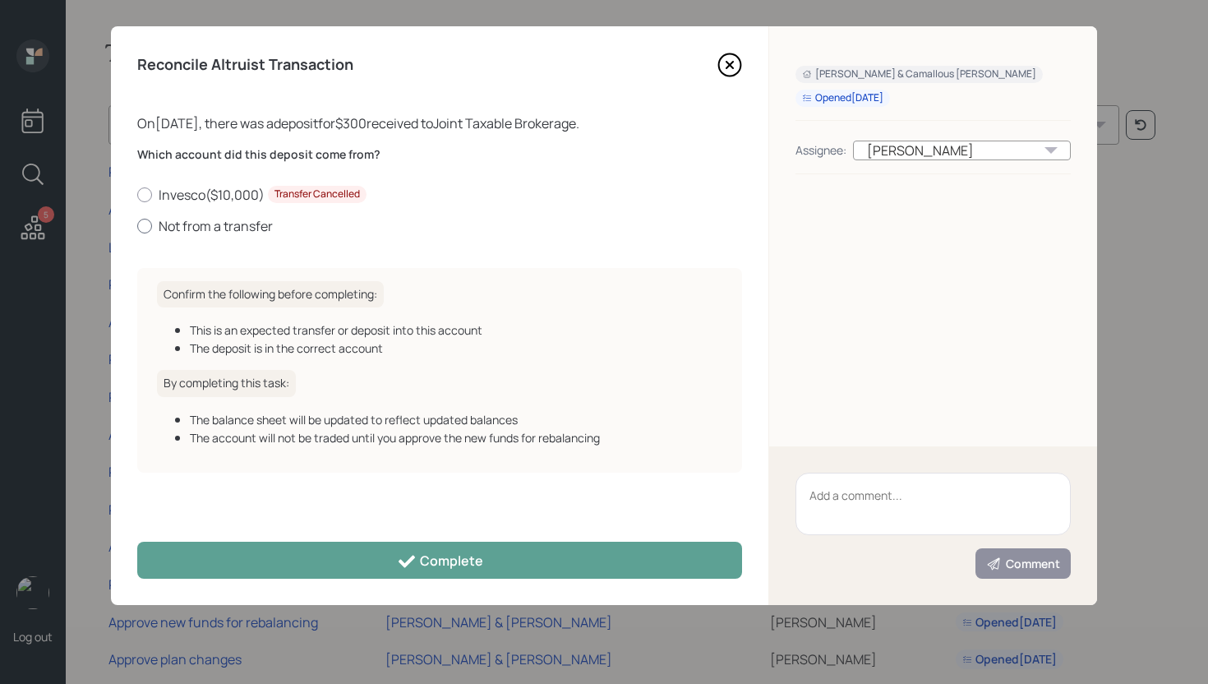
click at [209, 227] on label "Not from a transfer" at bounding box center [439, 226] width 605 height 18
click at [137, 226] on input "Not from a transfer" at bounding box center [136, 225] width 1 height 1
radio input "true"
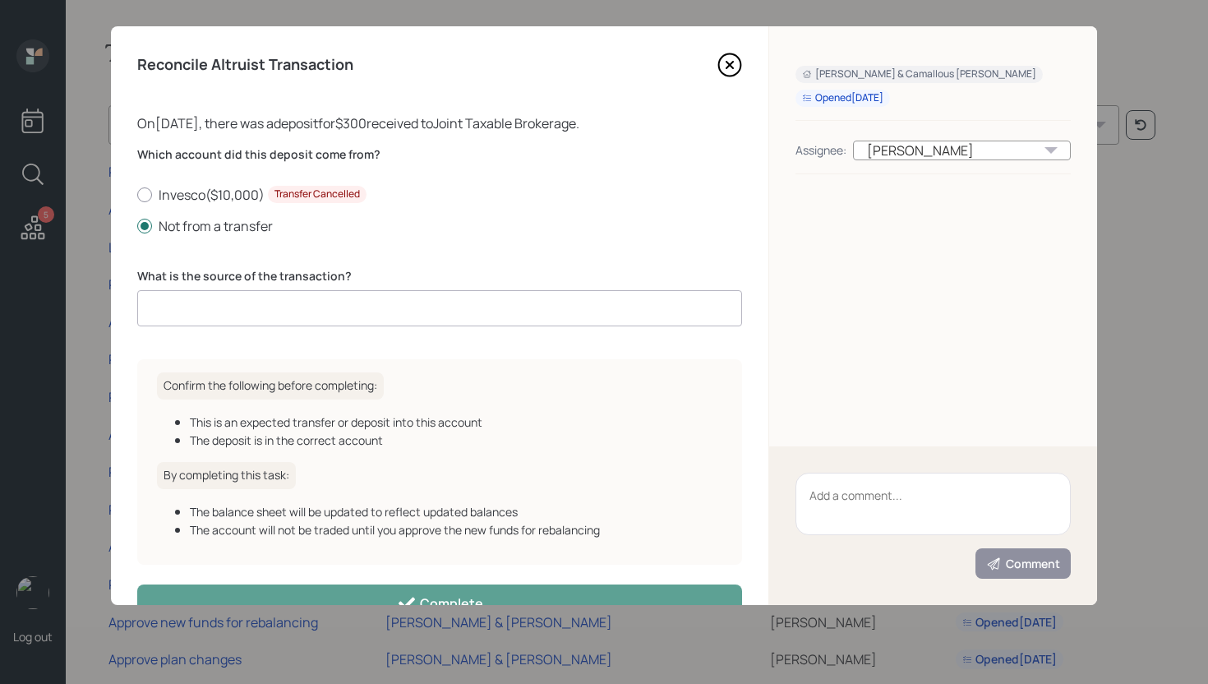
click at [269, 306] on input at bounding box center [439, 308] width 605 height 36
type input "deposit"
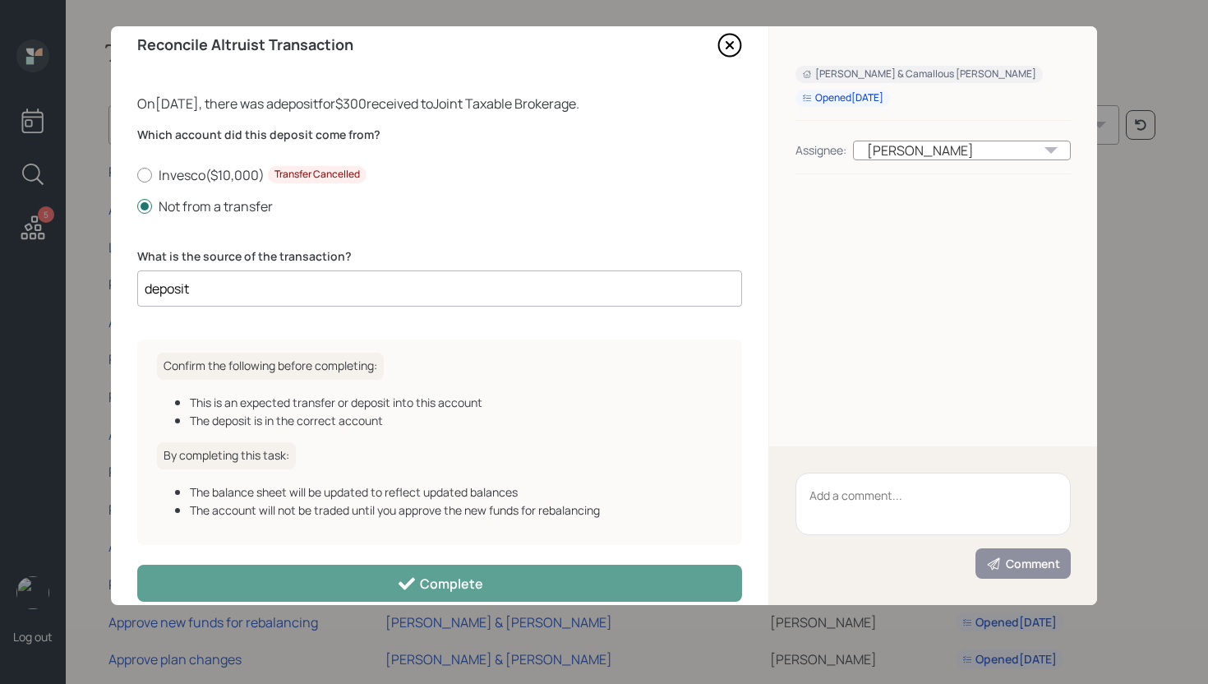
scroll to position [44, 0]
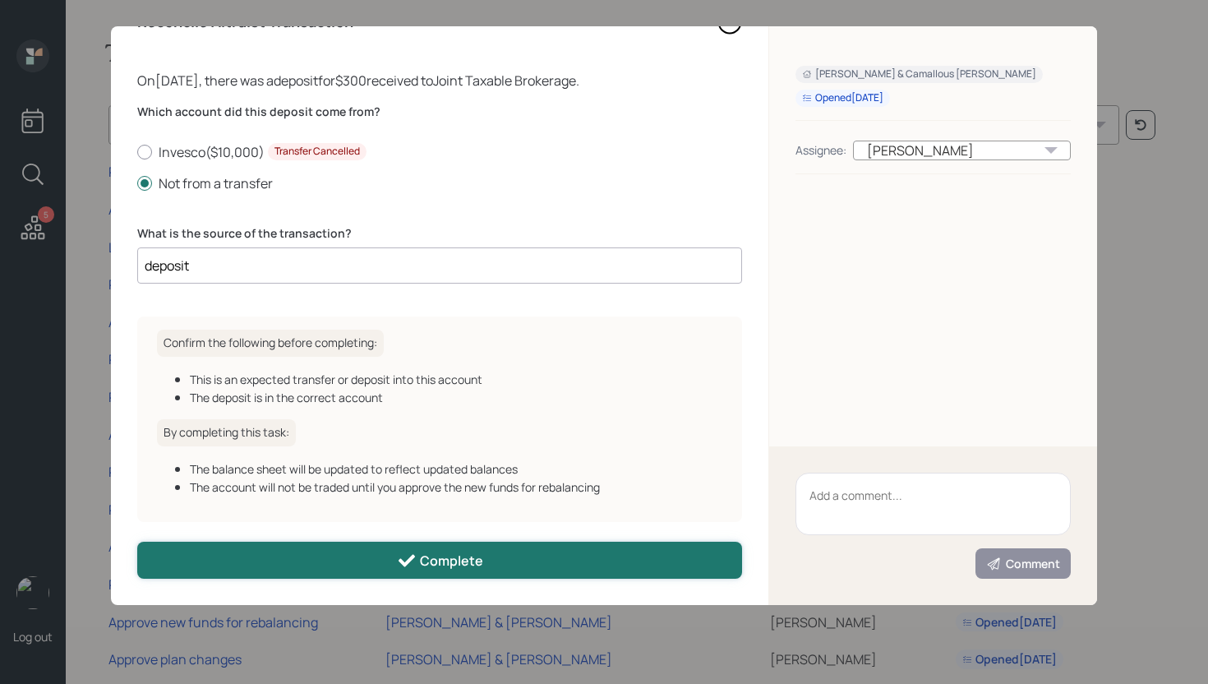
click at [501, 561] on button "Complete" at bounding box center [439, 559] width 605 height 37
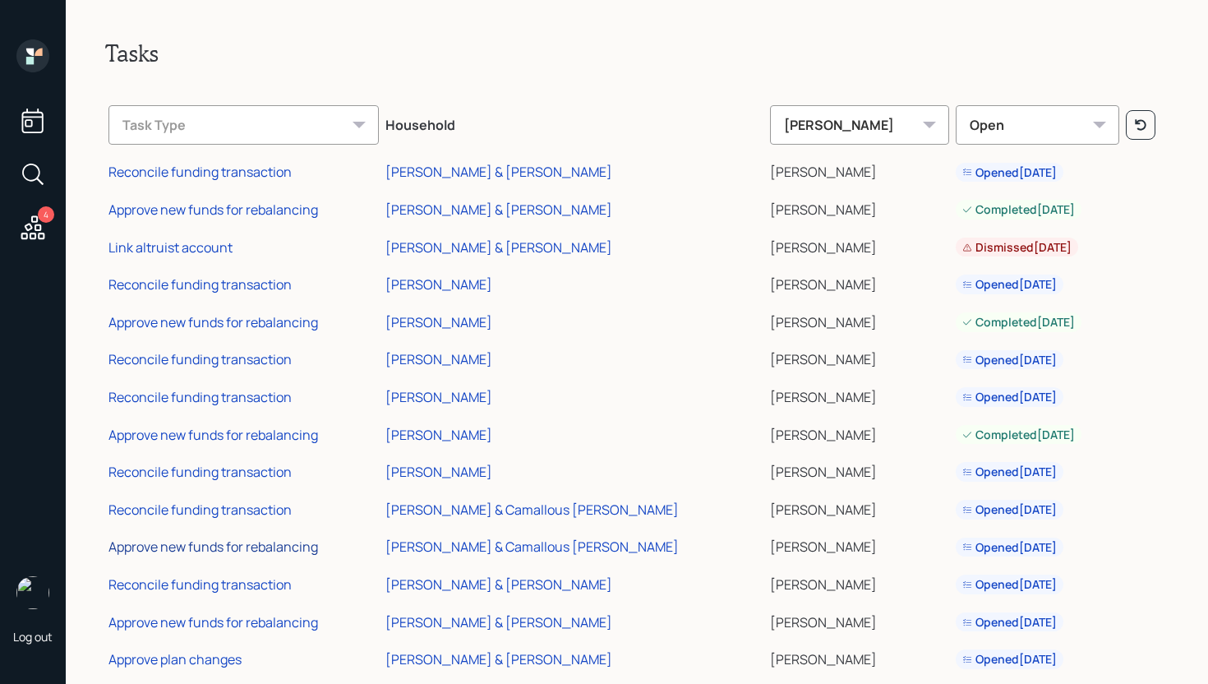
click at [255, 547] on div "Approve new funds for rebalancing" at bounding box center [212, 546] width 209 height 18
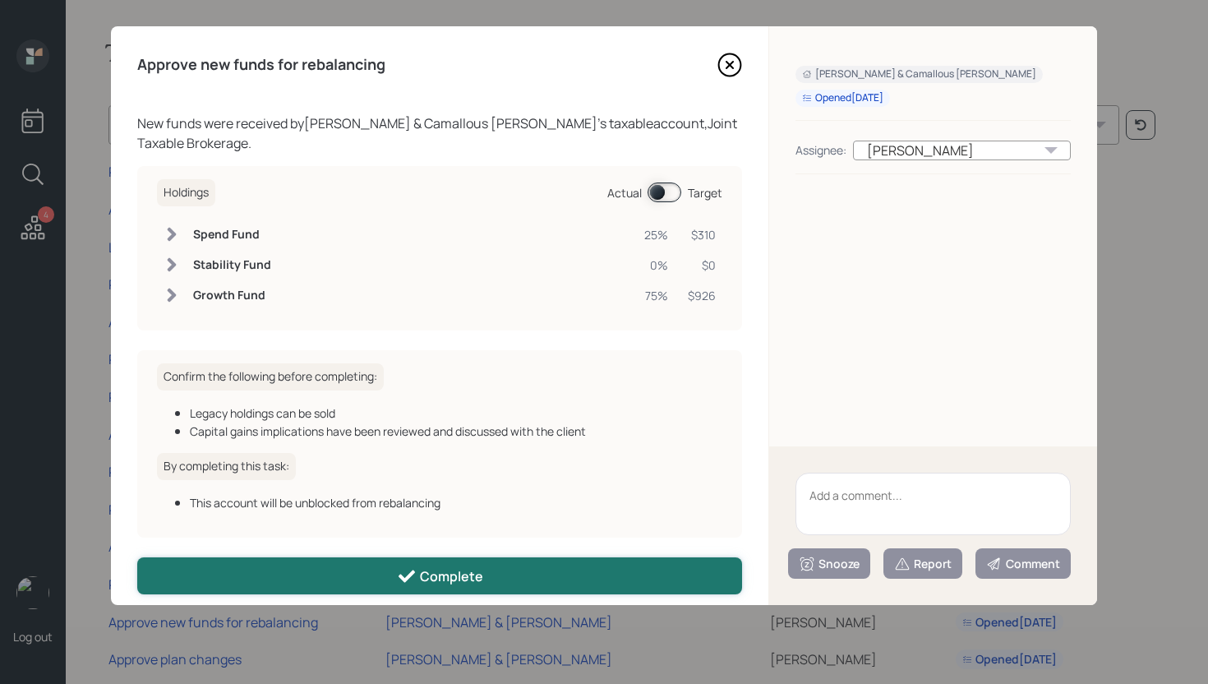
click at [475, 566] on div "Complete" at bounding box center [440, 576] width 86 height 20
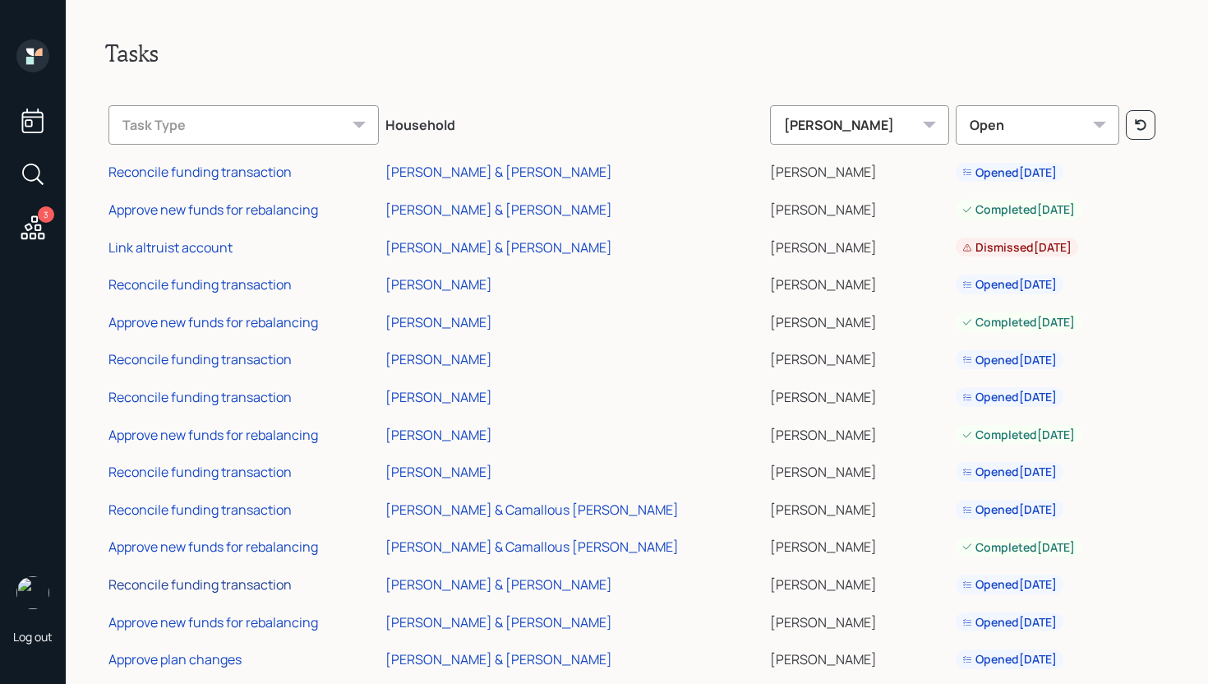
click at [257, 580] on div "Reconcile funding transaction" at bounding box center [199, 584] width 183 height 18
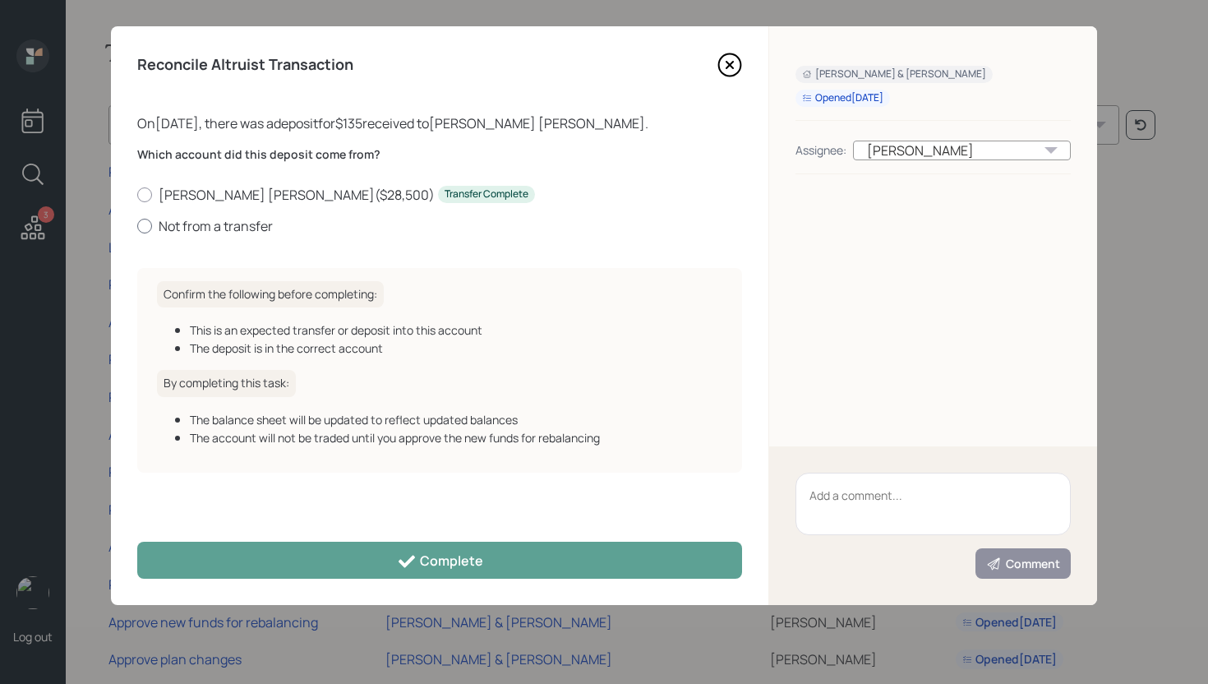
click at [244, 228] on label "Not from a transfer" at bounding box center [439, 226] width 605 height 18
click at [137, 226] on input "Not from a transfer" at bounding box center [136, 225] width 1 height 1
radio input "true"
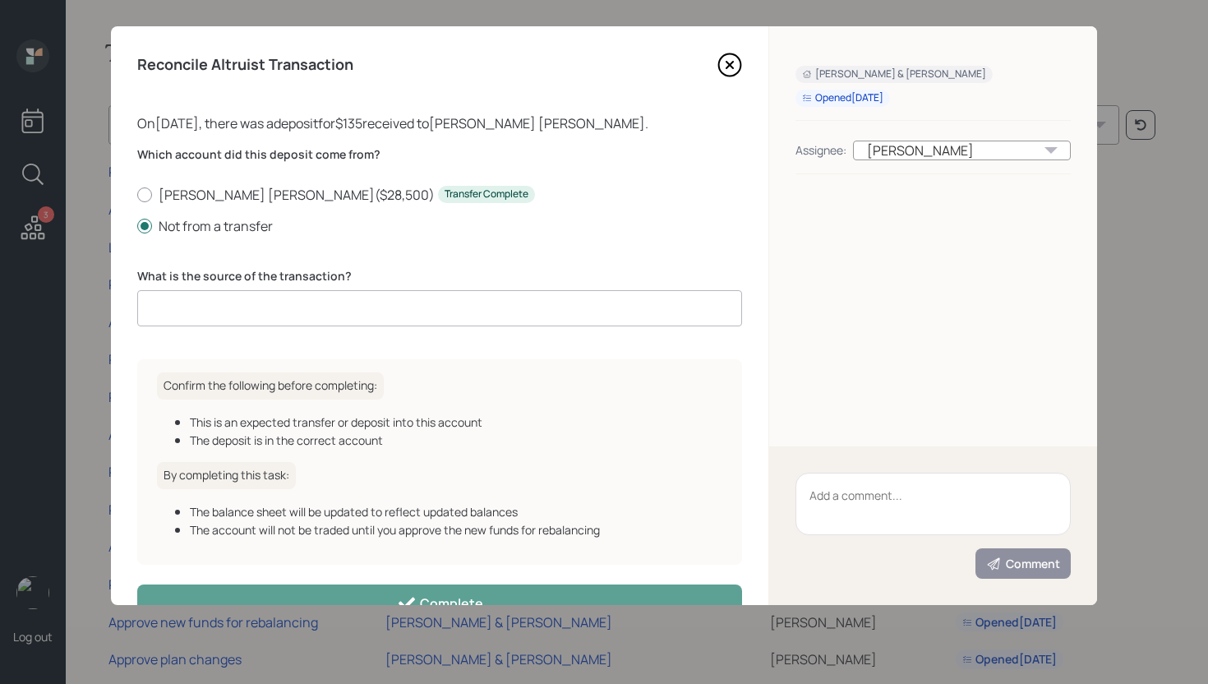
click at [241, 301] on input at bounding box center [439, 308] width 605 height 36
type input "contribution"
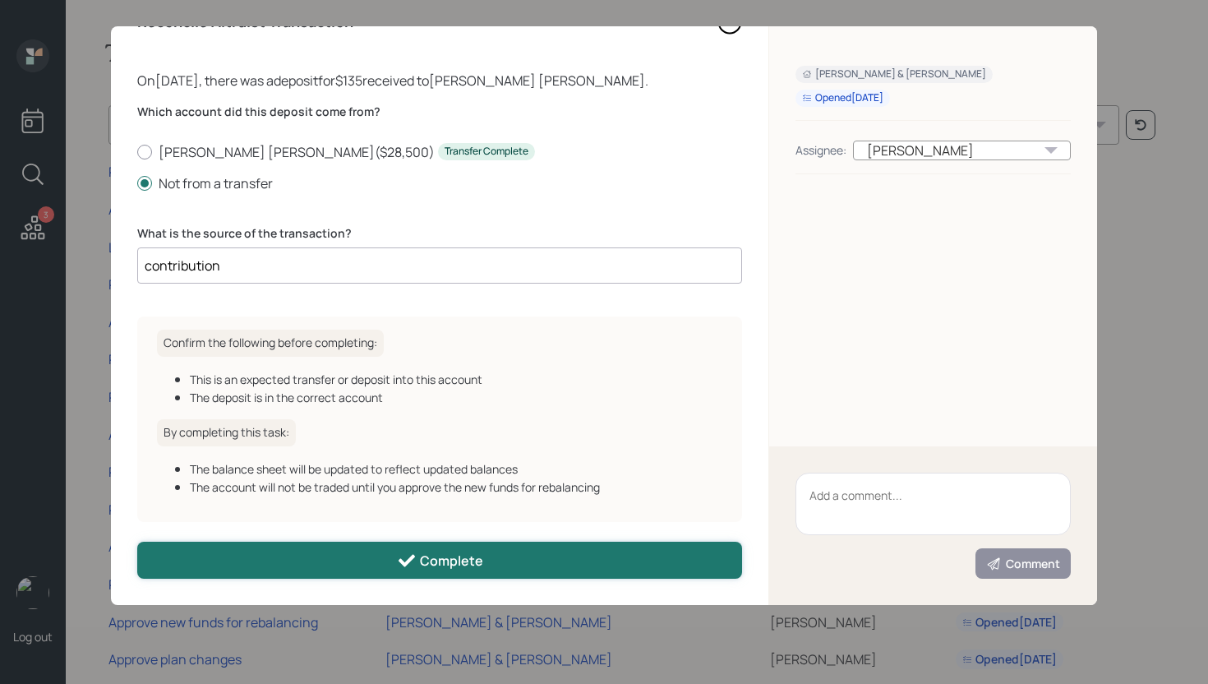
click at [403, 562] on icon at bounding box center [406, 561] width 16 height 12
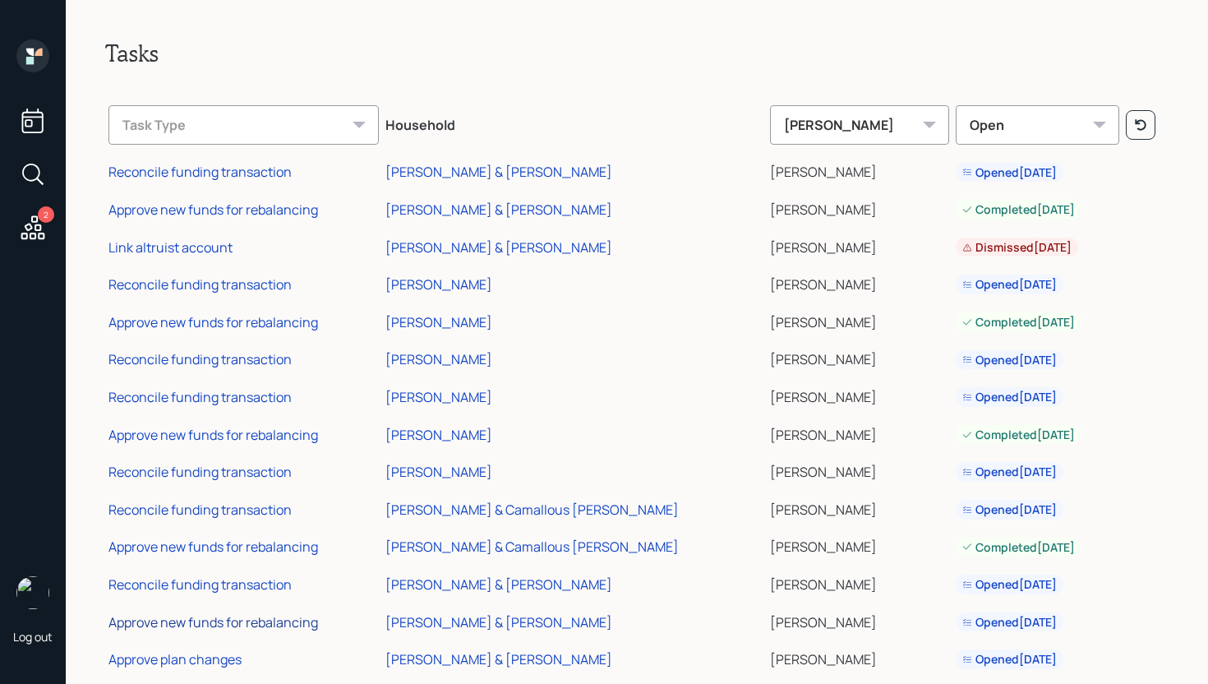
click at [244, 624] on div "Approve new funds for rebalancing" at bounding box center [212, 622] width 209 height 18
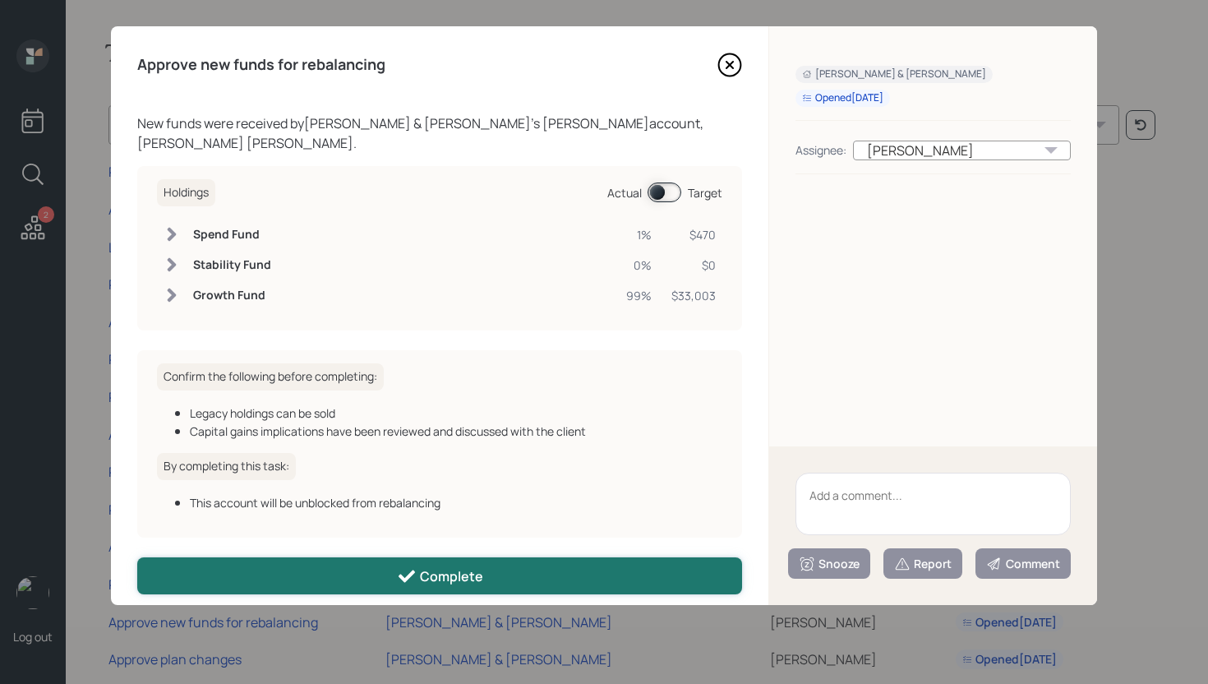
click at [359, 573] on button "Complete" at bounding box center [439, 575] width 605 height 37
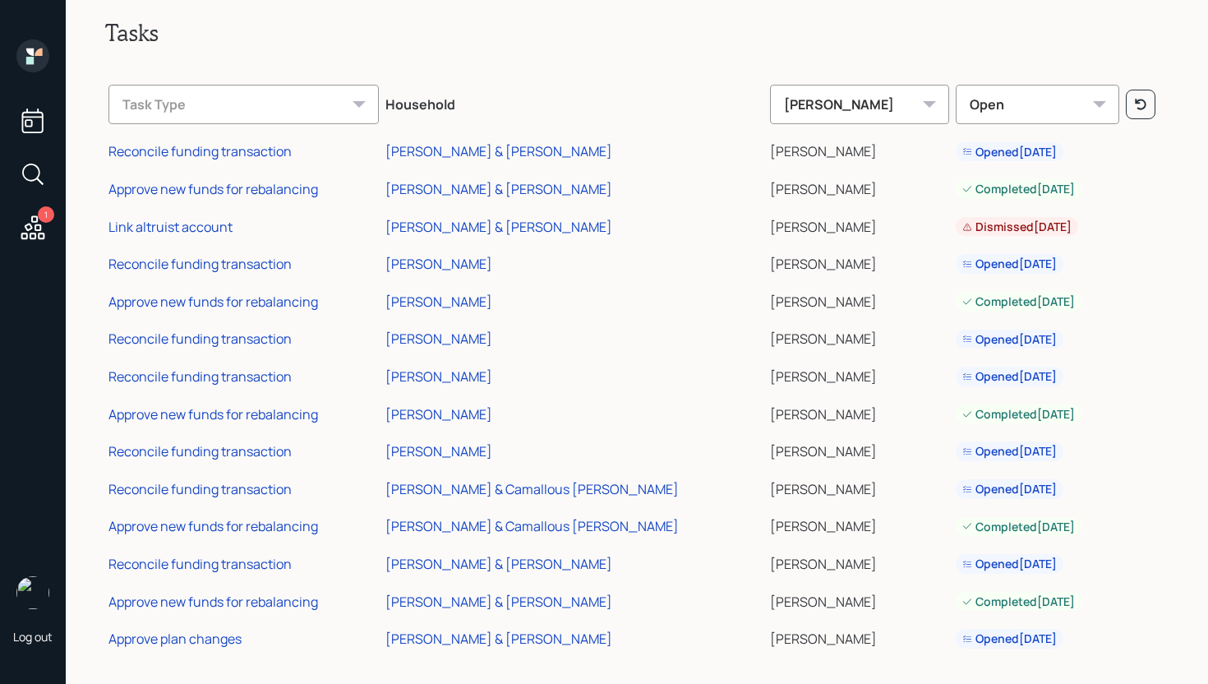
scroll to position [31, 0]
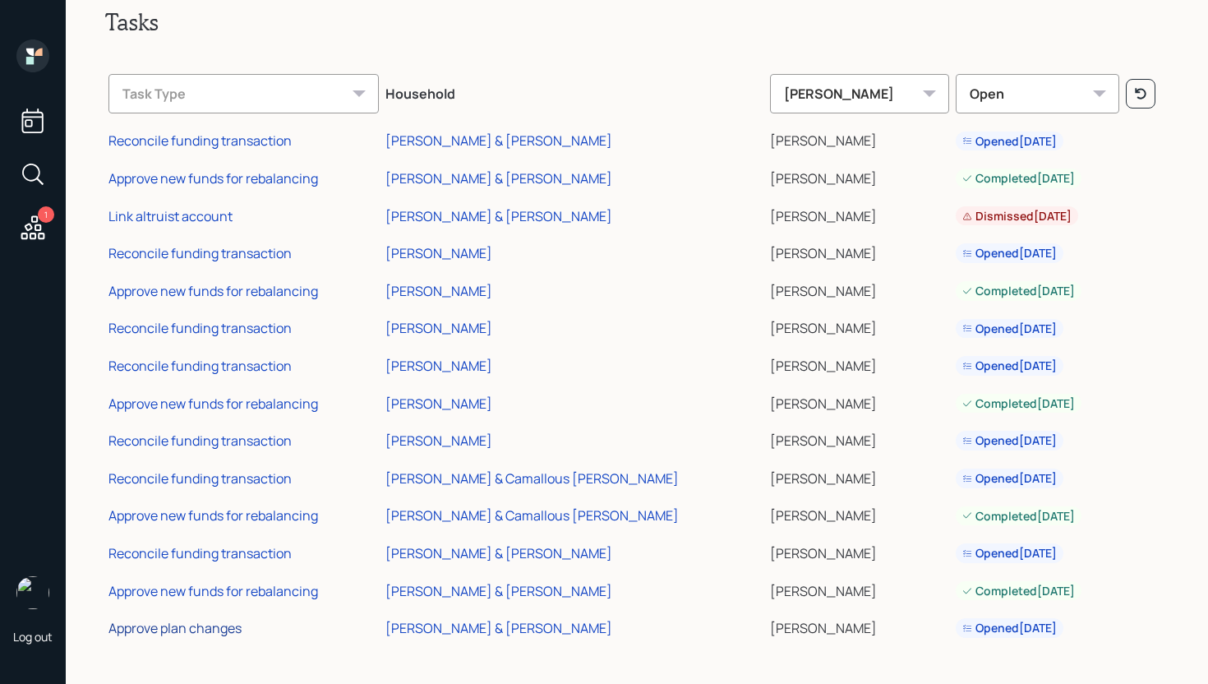
click at [213, 631] on div "Approve plan changes" at bounding box center [174, 628] width 133 height 18
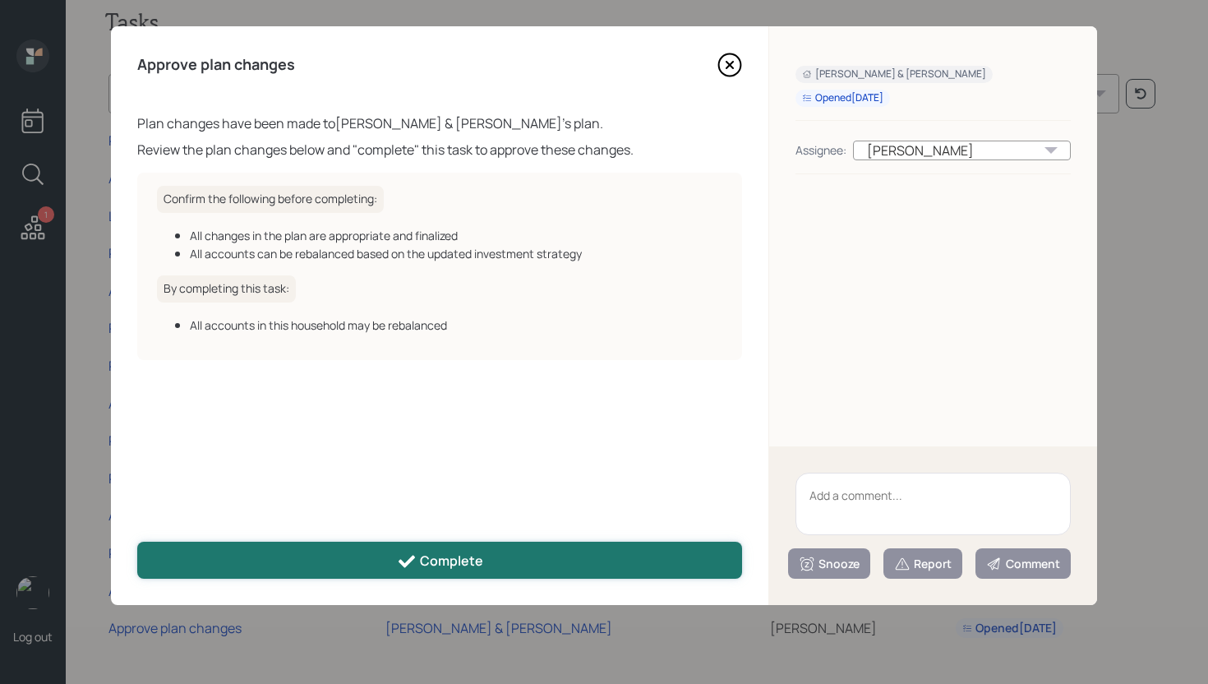
click at [424, 545] on button "Complete" at bounding box center [439, 559] width 605 height 37
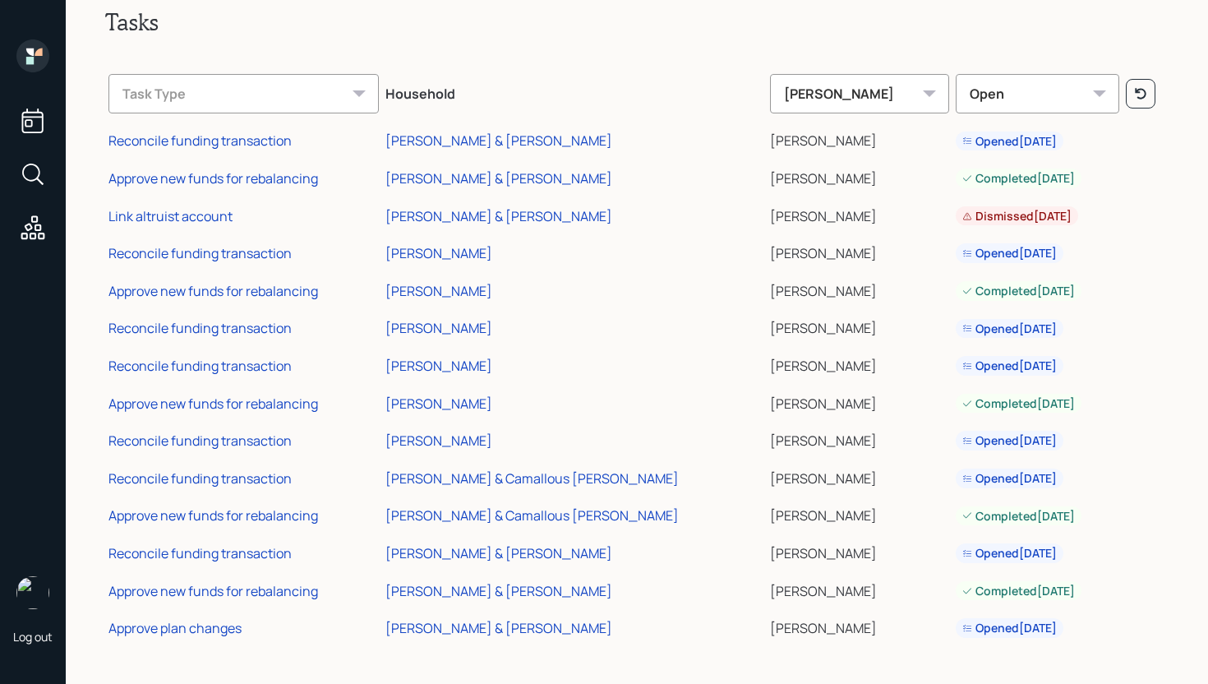
click at [39, 56] on icon at bounding box center [32, 55] width 33 height 33
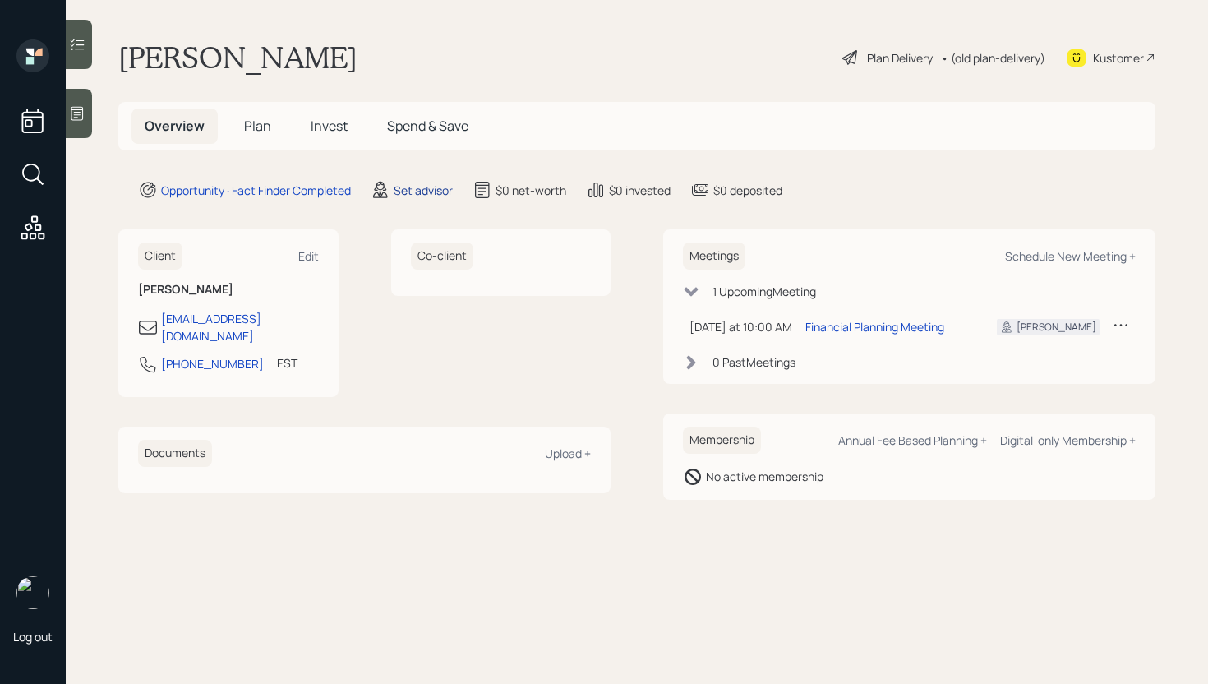
click at [409, 190] on div "Set advisor" at bounding box center [423, 190] width 59 height 17
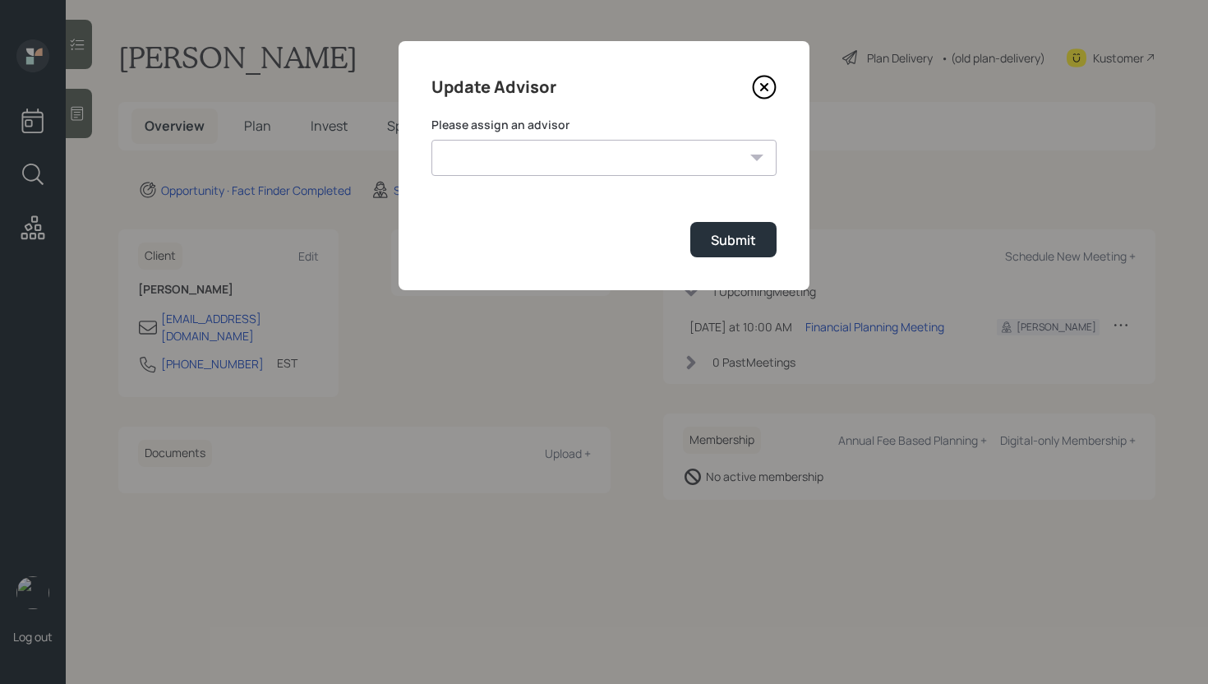
click at [528, 169] on select "[PERSON_NAME] [PERSON_NAME] [PERSON_NAME] [PERSON_NAME] End [PERSON_NAME] [PERS…" at bounding box center [603, 158] width 345 height 36
click at [431, 140] on select "[PERSON_NAME] [PERSON_NAME] [PERSON_NAME] [PERSON_NAME] End [PERSON_NAME] [PERS…" at bounding box center [603, 158] width 345 height 36
click at [519, 171] on select "[PERSON_NAME] [PERSON_NAME] [PERSON_NAME] [PERSON_NAME] End [PERSON_NAME] [PERS…" at bounding box center [603, 158] width 345 height 36
select select "d946c976-65aa-4529-ac9d-02c4f1114fc0"
click at [431, 140] on select "[PERSON_NAME] [PERSON_NAME] [PERSON_NAME] [PERSON_NAME] End [PERSON_NAME] [PERS…" at bounding box center [603, 158] width 345 height 36
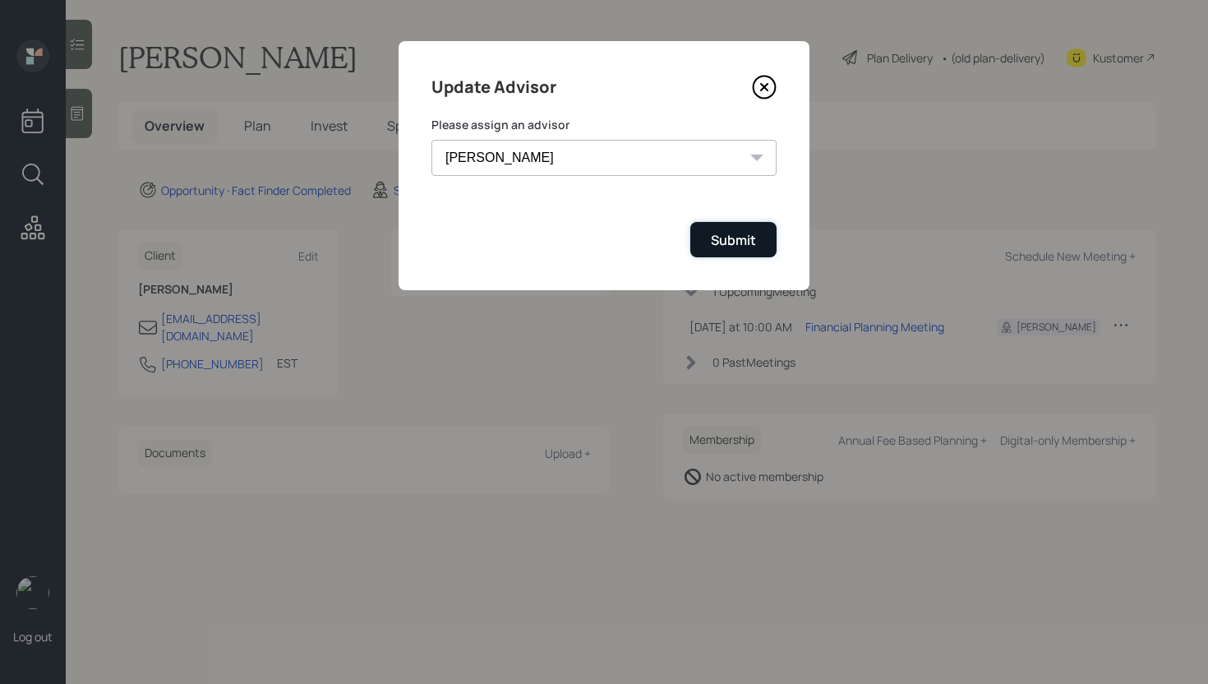
click at [732, 249] on div "Submit" at bounding box center [733, 240] width 45 height 18
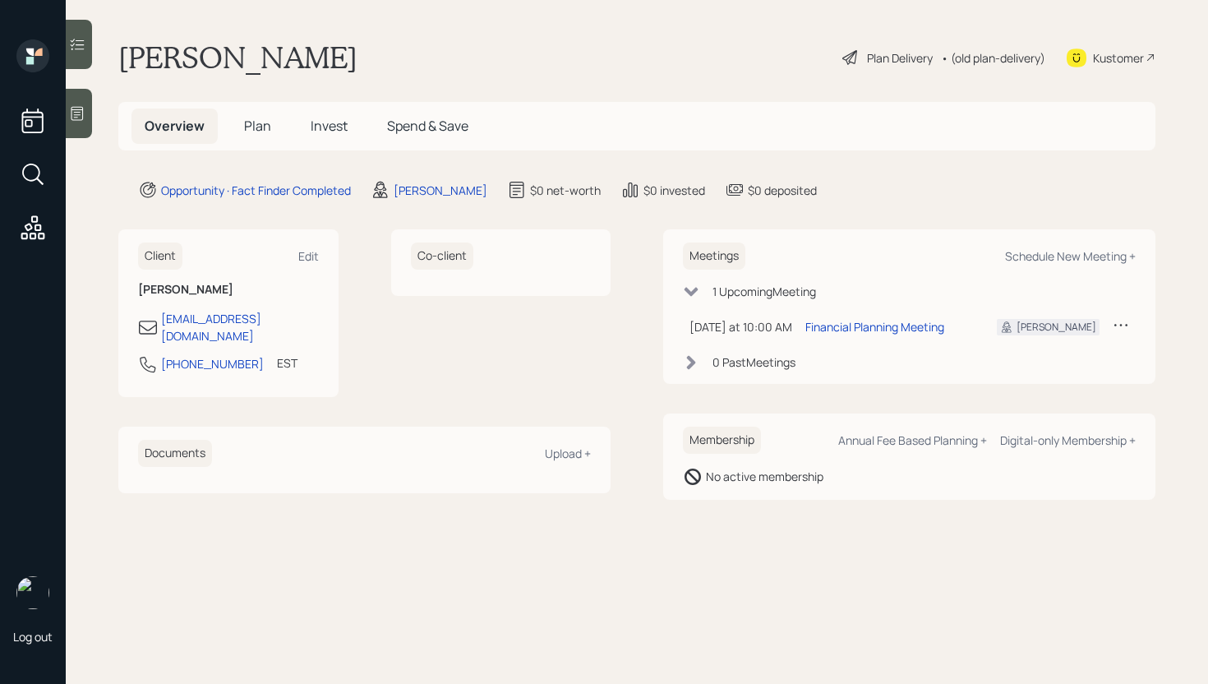
click at [87, 108] on div at bounding box center [79, 113] width 26 height 49
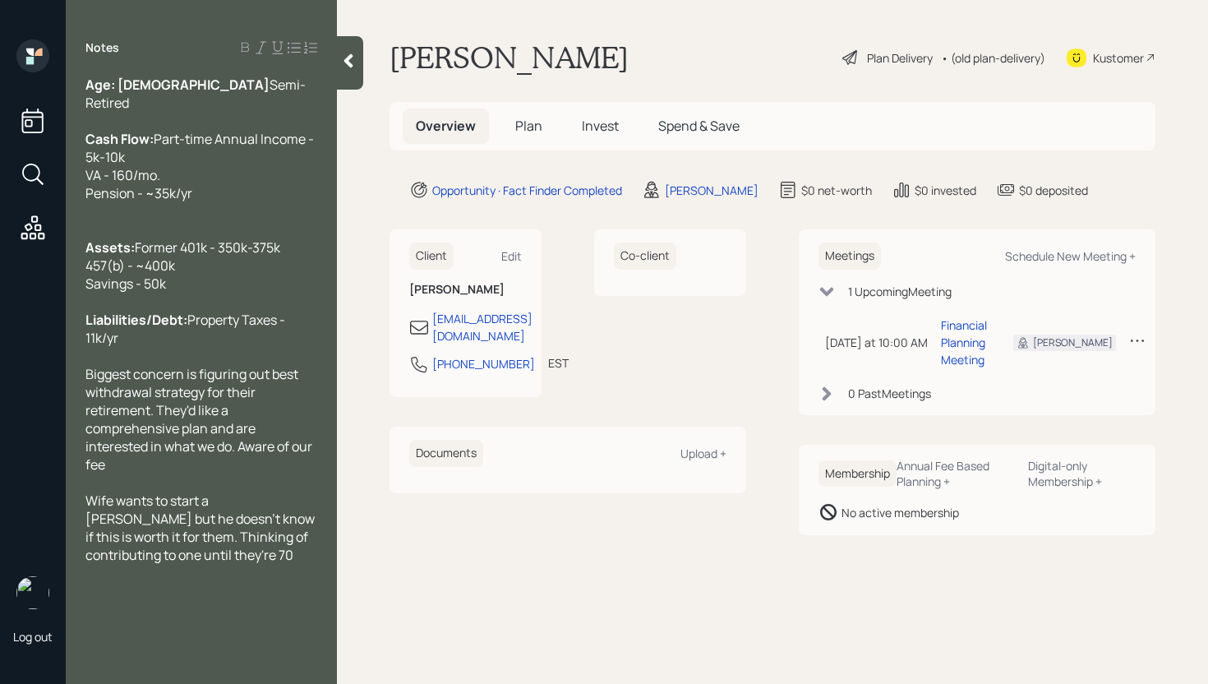
click at [525, 129] on span "Plan" at bounding box center [528, 126] width 27 height 18
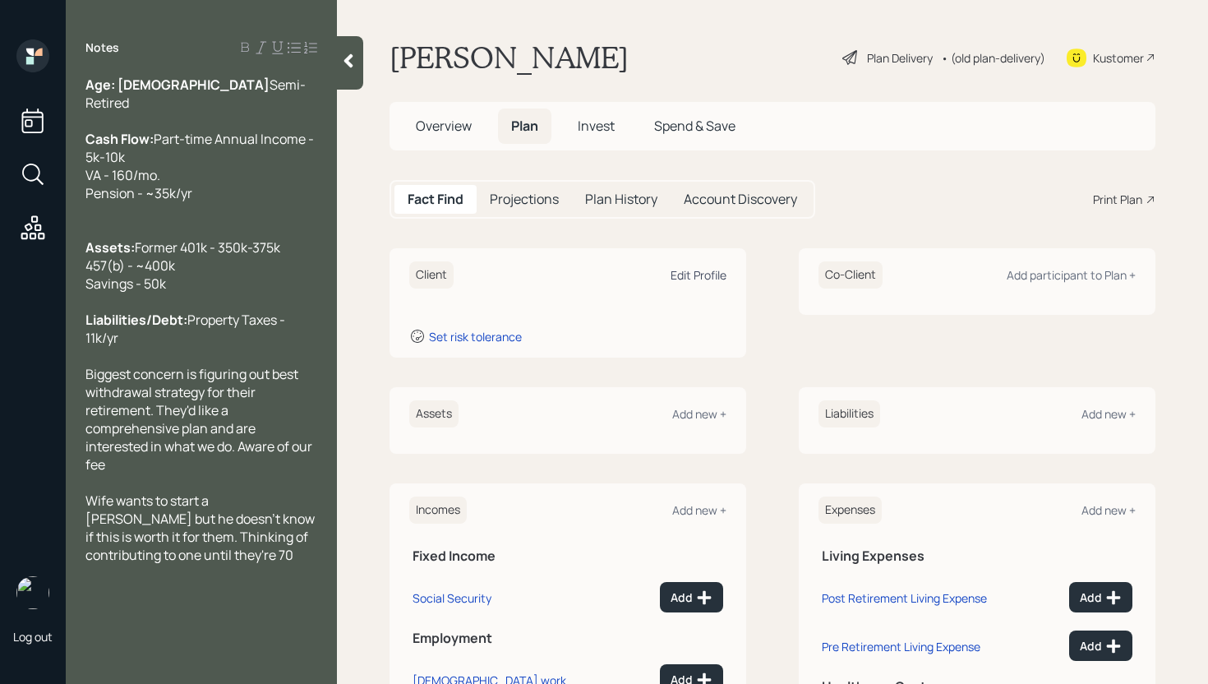
click at [711, 267] on div "Edit Profile" at bounding box center [698, 275] width 56 height 16
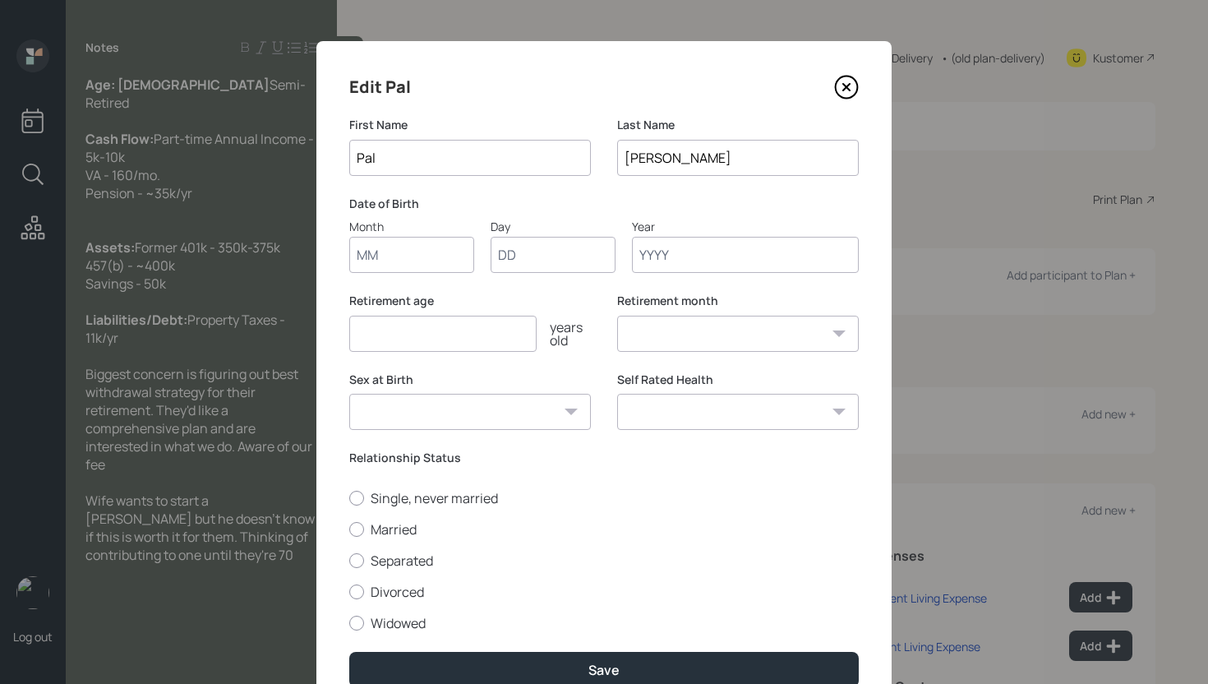
click at [396, 265] on input "Month" at bounding box center [411, 255] width 125 height 36
type input "01"
type input "1959"
select select "1"
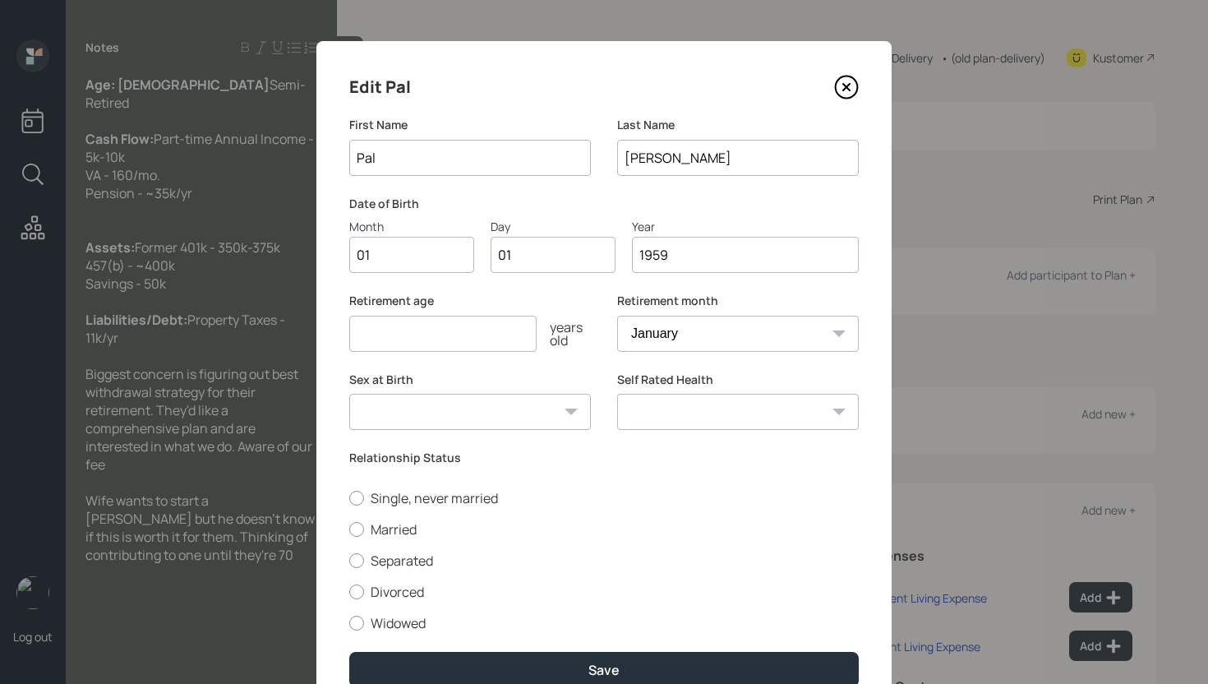
type input "1959"
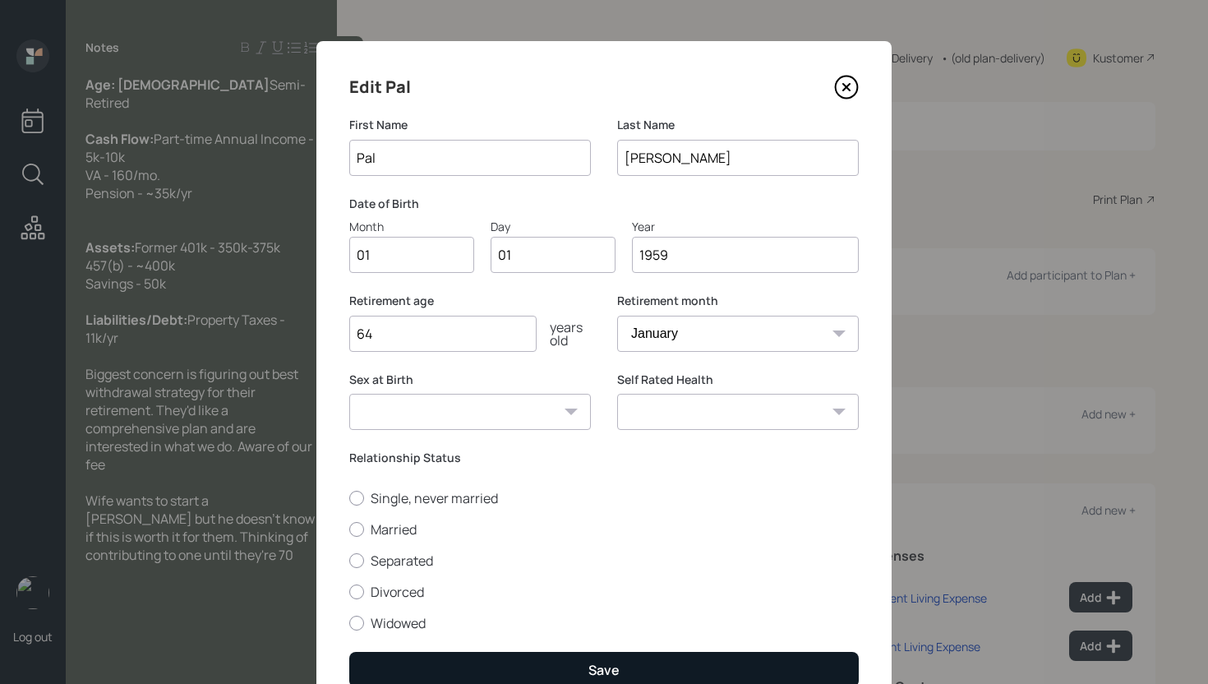
type input "64"
click at [647, 673] on button "Save" at bounding box center [603, 668] width 509 height 35
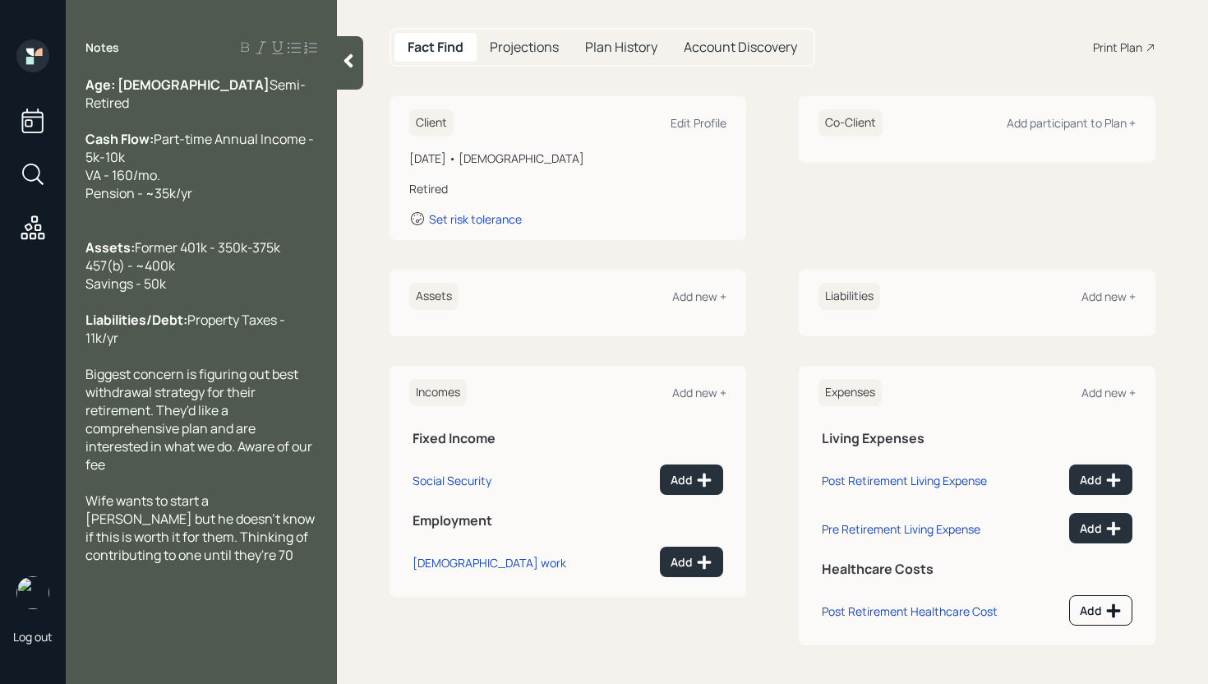
scroll to position [153, 0]
click at [695, 390] on div "Add new +" at bounding box center [699, 392] width 54 height 16
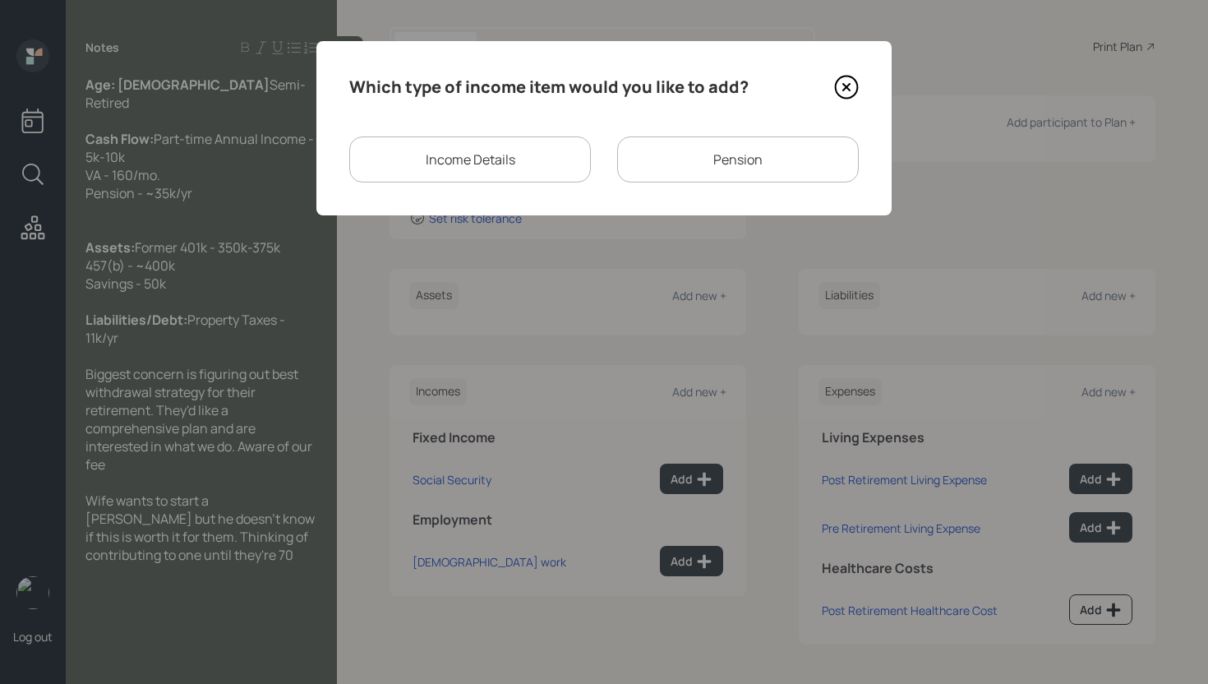
click at [520, 159] on div "Income Details" at bounding box center [470, 159] width 242 height 46
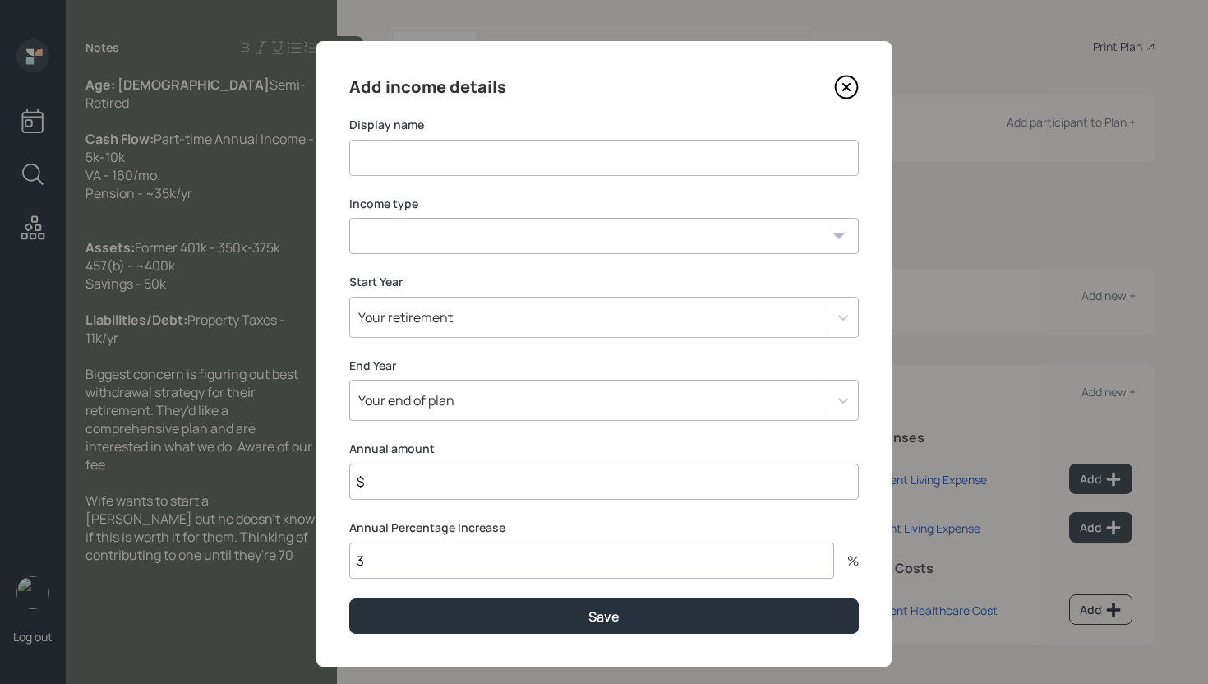
click at [489, 157] on input at bounding box center [603, 158] width 509 height 36
type input "VA Benefit"
select select "other"
click at [349, 218] on select "Full-time work Part-time work Self employment Other" at bounding box center [603, 236] width 509 height 36
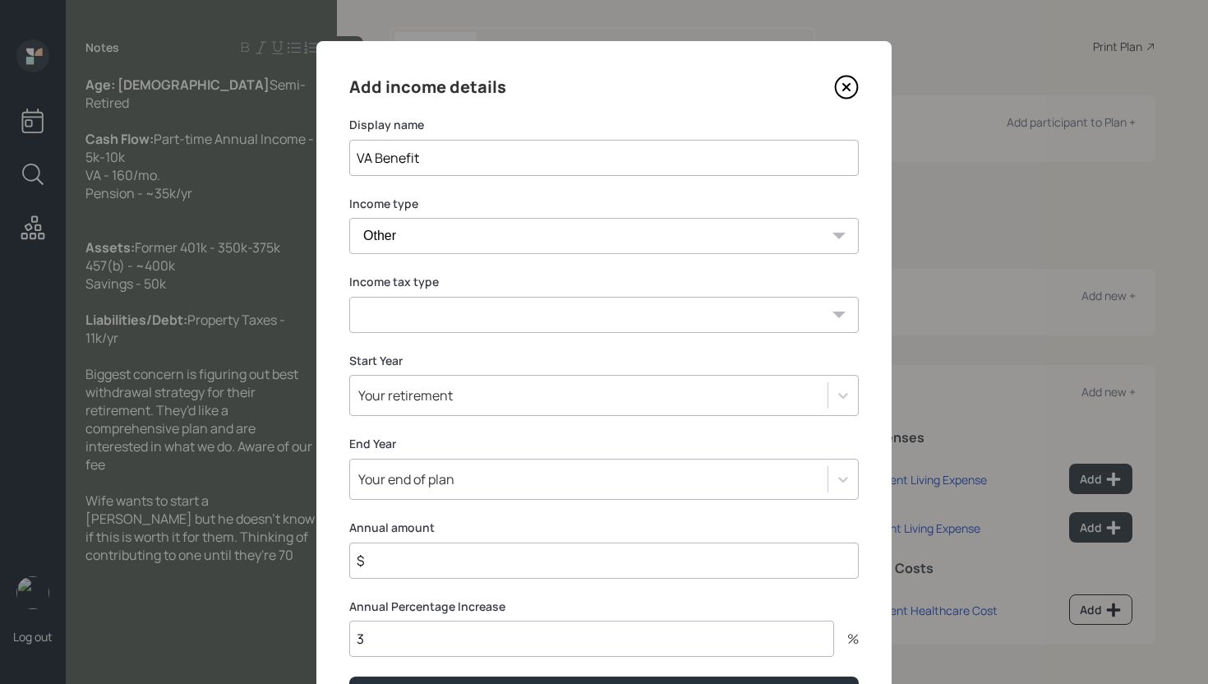
select select "tax_free"
click at [349, 297] on select "Tax-free Earned Self Employment Alimony Royalties Pension / Annuity Interest Di…" at bounding box center [603, 315] width 509 height 36
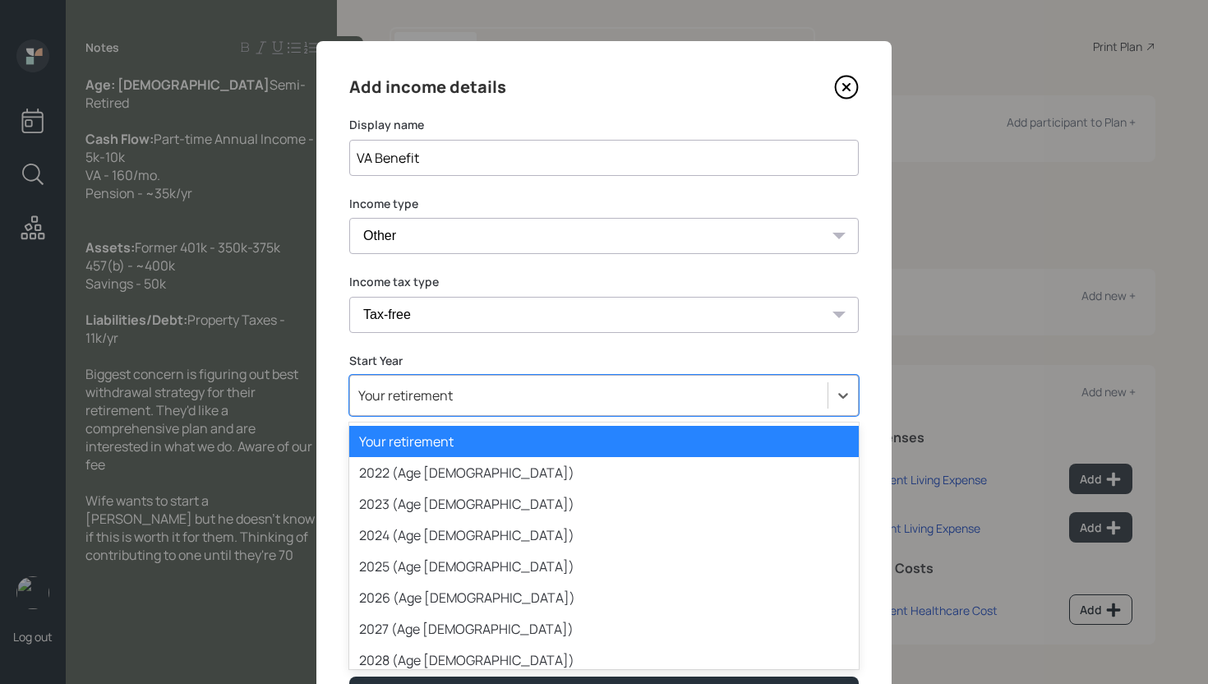
click at [467, 396] on div "Your retirement" at bounding box center [588, 395] width 477 height 28
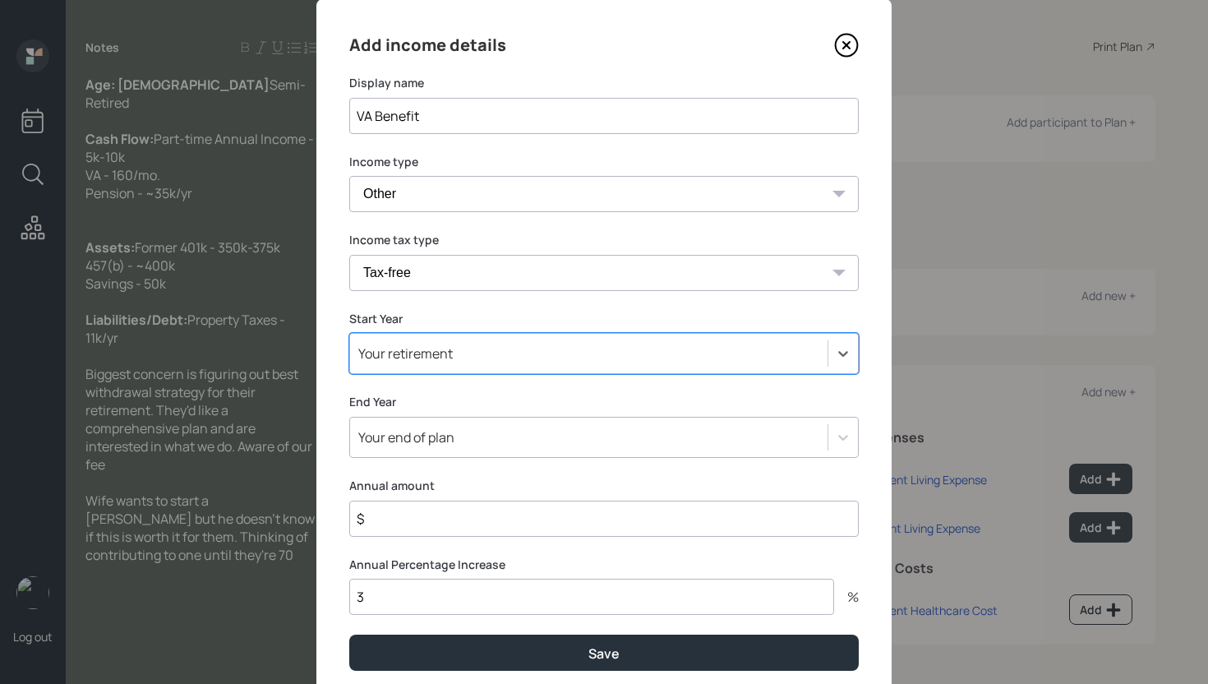
scroll to position [77, 0]
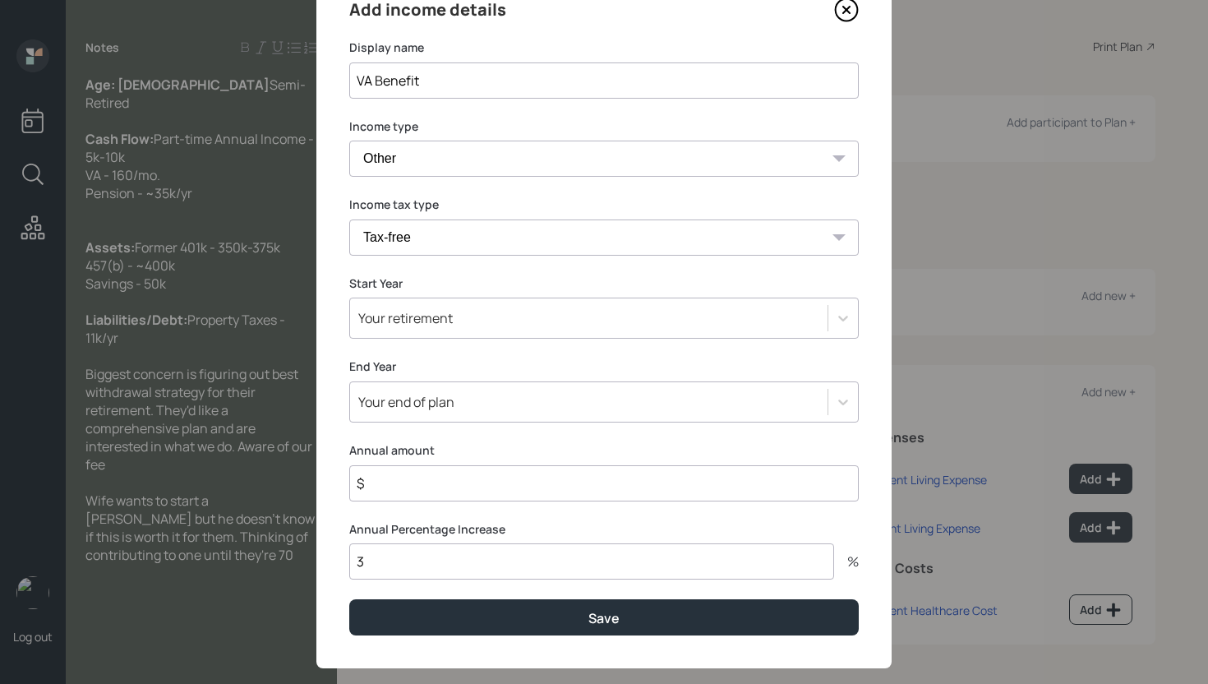
click at [416, 488] on input "$" at bounding box center [603, 483] width 509 height 36
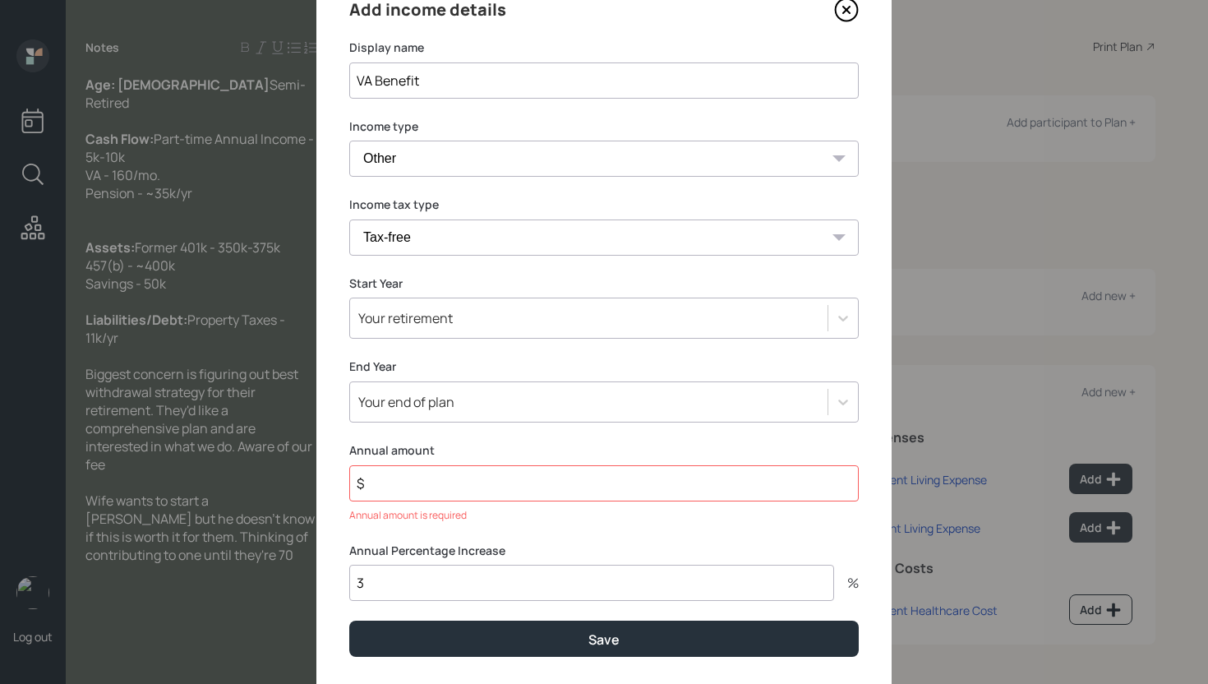
click at [424, 492] on input "$" at bounding box center [603, 483] width 509 height 36
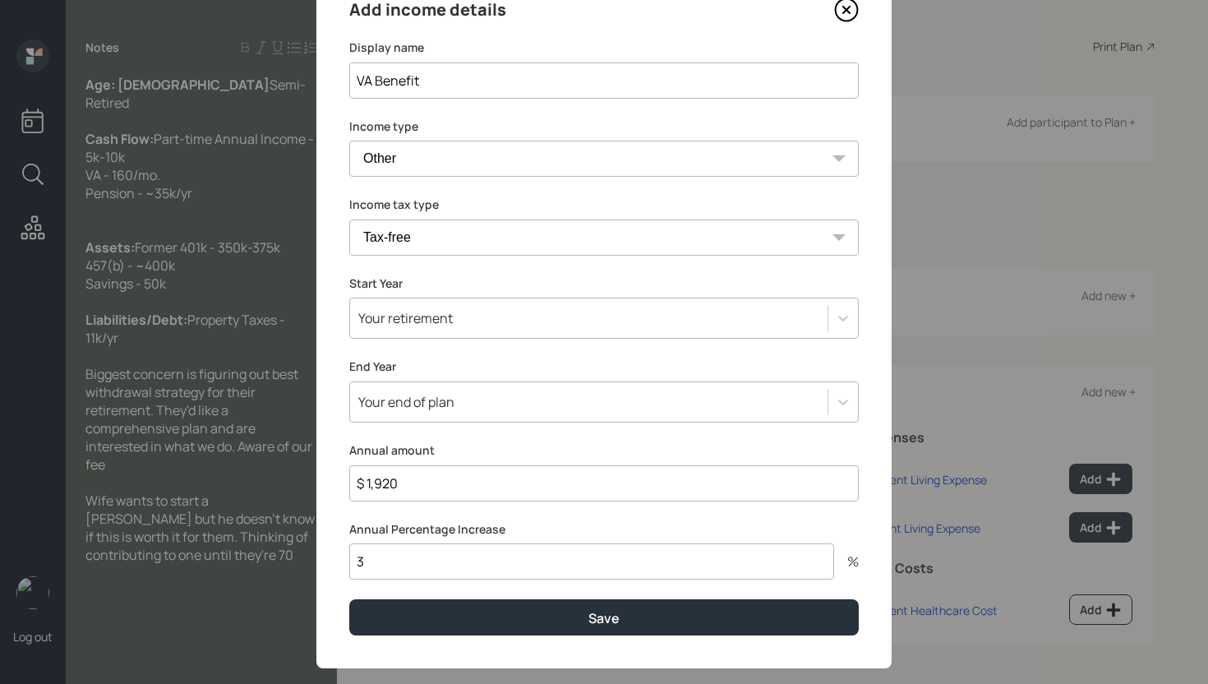
type input "$ 1,920"
click at [349, 599] on button "Save" at bounding box center [603, 616] width 509 height 35
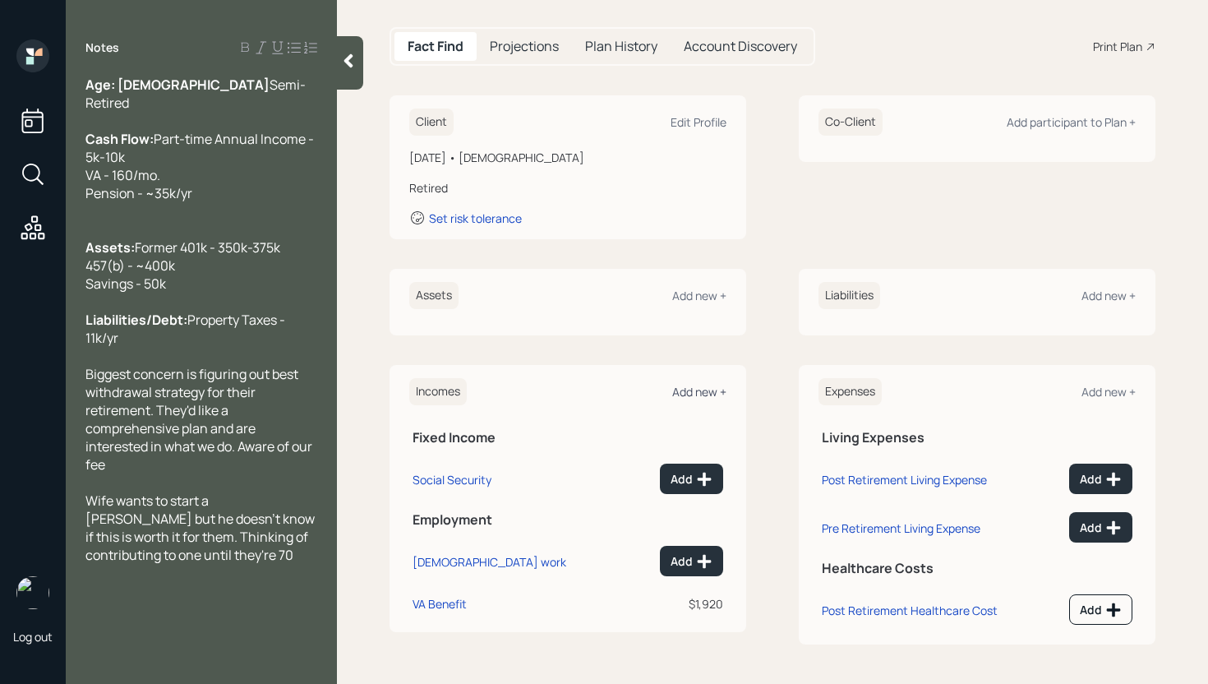
click at [693, 388] on div "Add new +" at bounding box center [699, 392] width 54 height 16
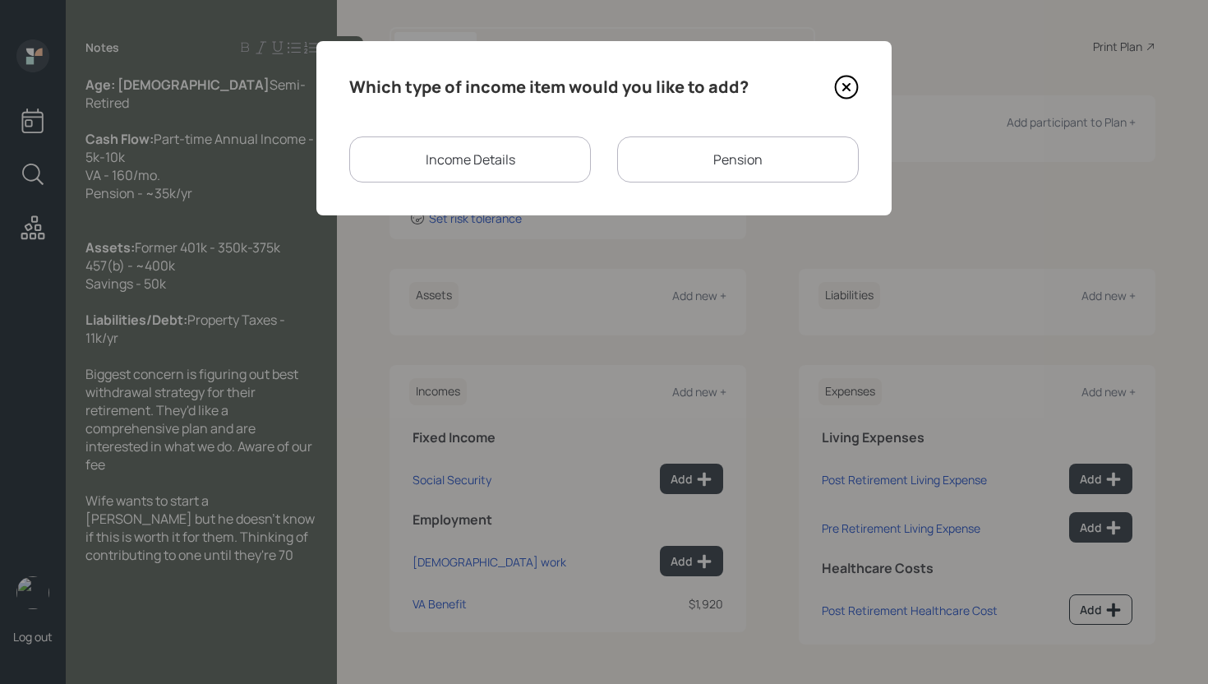
click at [715, 161] on div "Pension" at bounding box center [738, 159] width 242 height 46
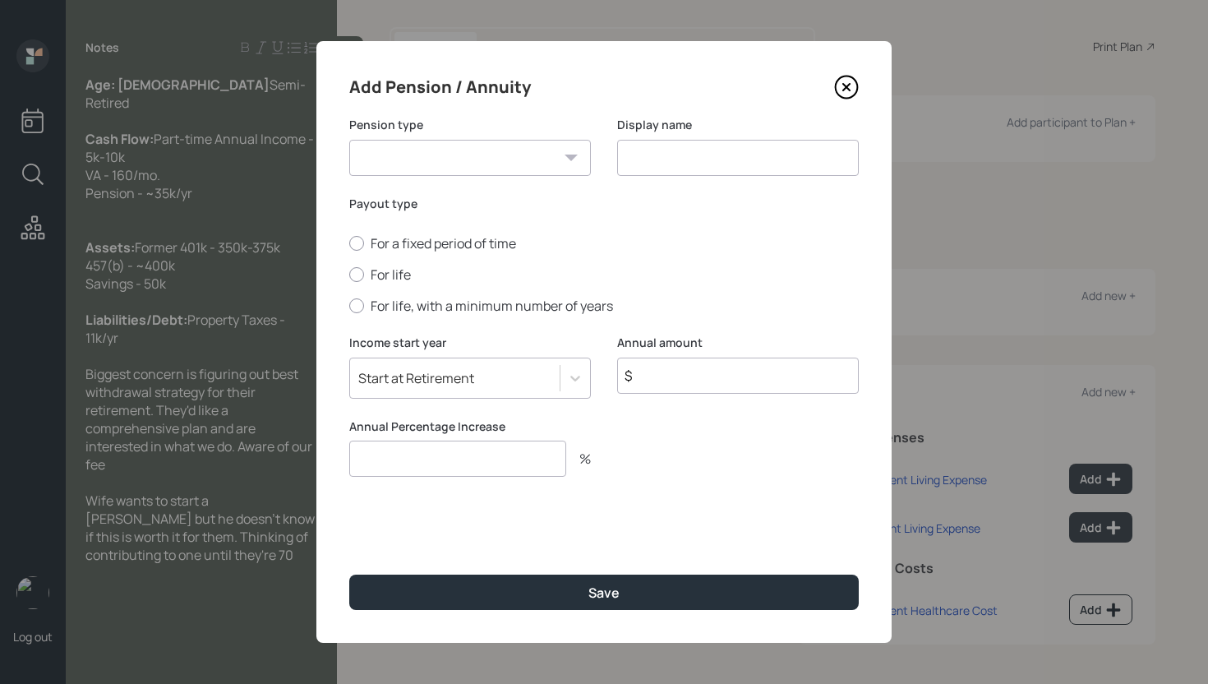
click at [498, 163] on select "Pension Annuity" at bounding box center [470, 158] width 242 height 36
select select "pension"
click at [349, 140] on select "Pension Annuity" at bounding box center [470, 158] width 242 height 36
click at [675, 151] on input at bounding box center [738, 158] width 242 height 36
type input "Pension"
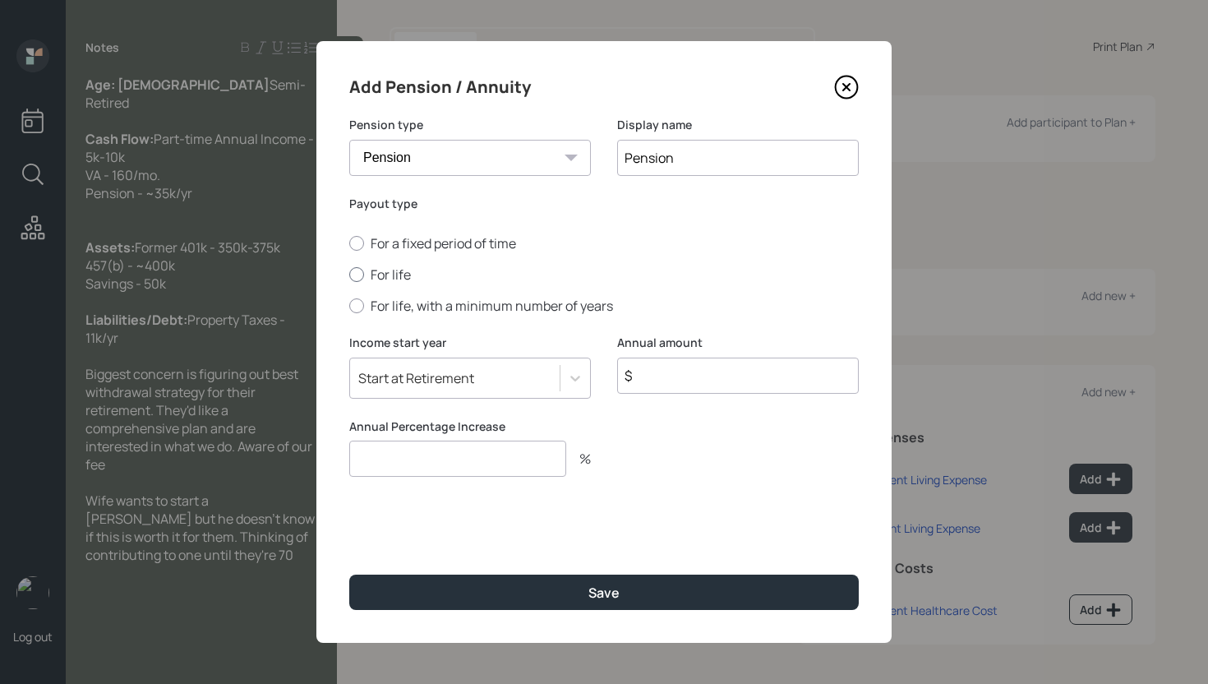
click at [397, 268] on label "For life" at bounding box center [603, 274] width 509 height 18
click at [349, 274] on input "For life" at bounding box center [348, 274] width 1 height 1
radio input "true"
click at [671, 389] on input "$" at bounding box center [738, 375] width 242 height 36
type input "$ 35,000"
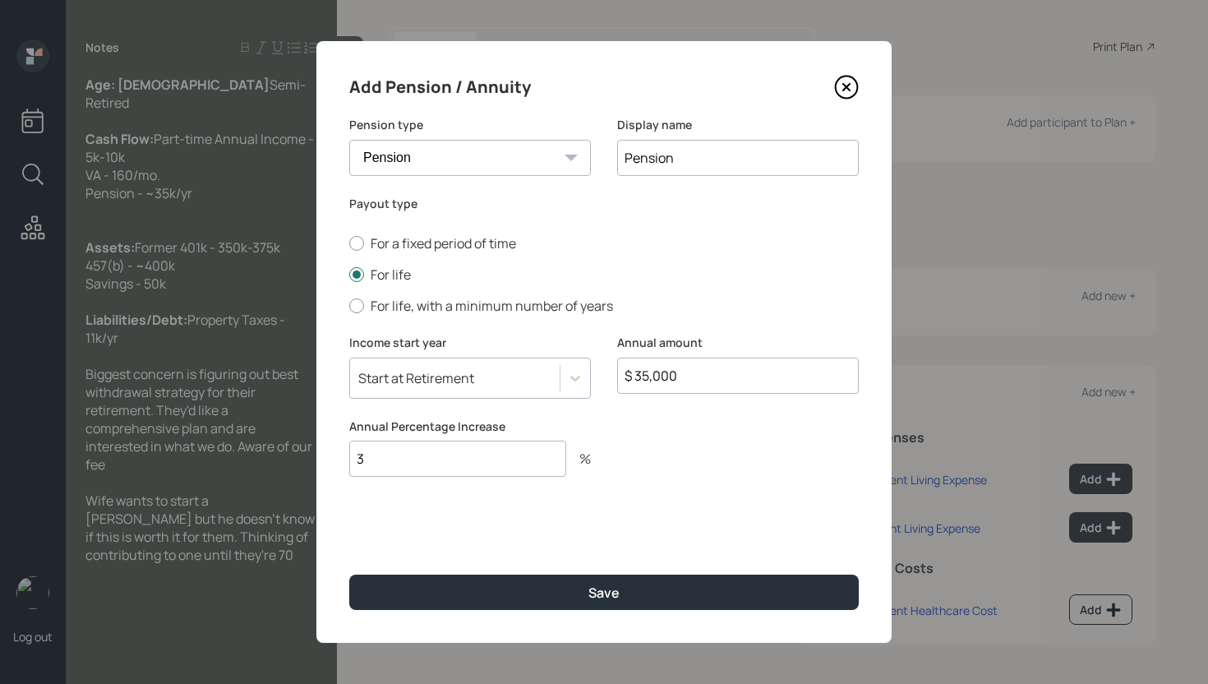
type input "3"
click at [349, 574] on button "Save" at bounding box center [603, 591] width 509 height 35
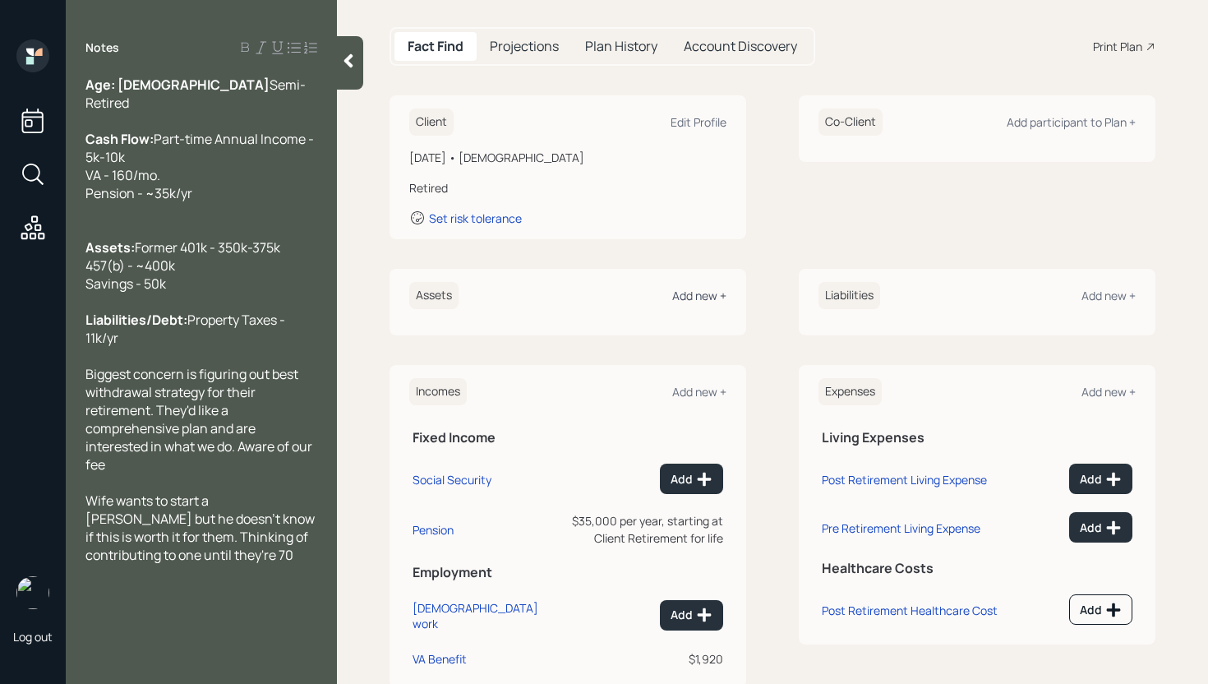
click at [702, 298] on div "Add new +" at bounding box center [699, 296] width 54 height 16
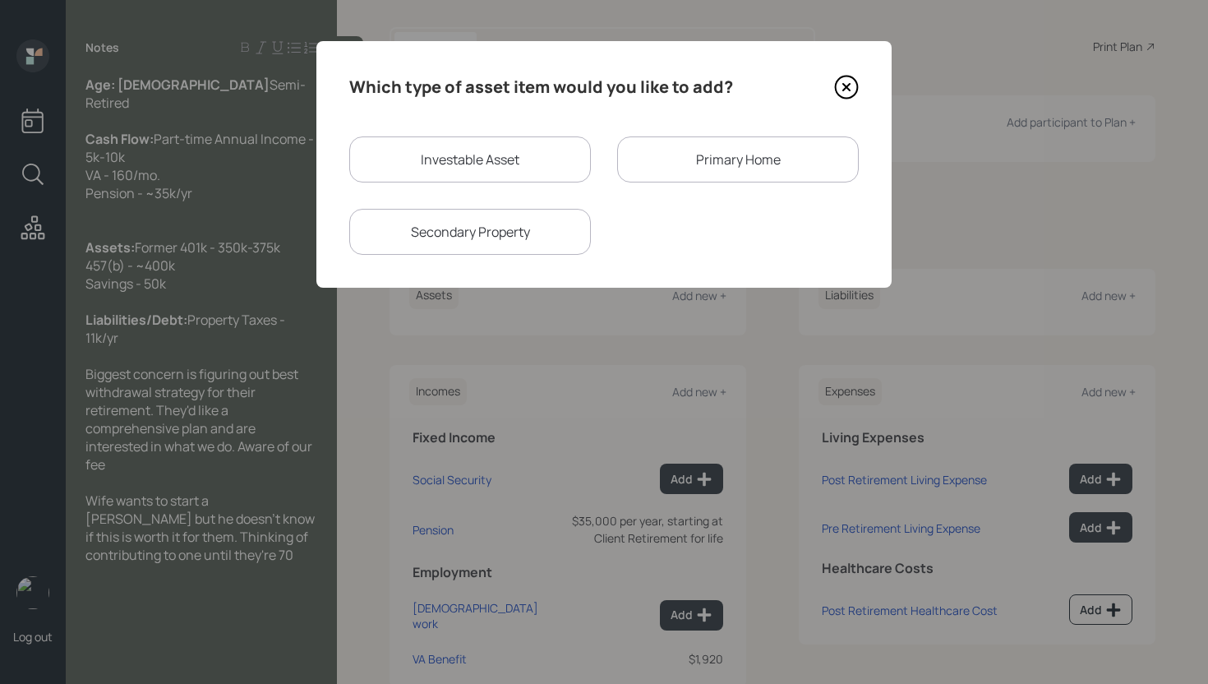
click at [539, 181] on div "Investable Asset" at bounding box center [470, 159] width 242 height 46
select select "taxable"
select select "balanced"
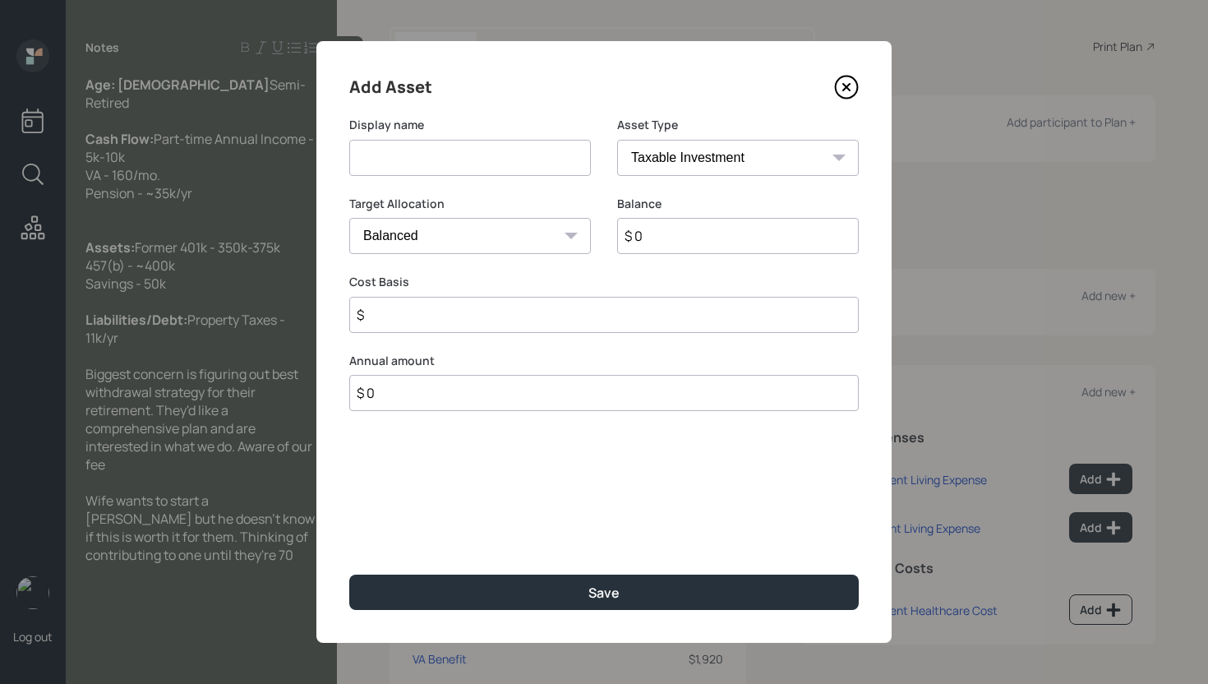
click at [531, 150] on input at bounding box center [470, 158] width 242 height 36
type input "Former 401k"
click at [733, 154] on select "SEP IRA IRA Roth IRA 401(k) Roth 401(k) 403(b) Roth 403(b) 457(b) Roth 457(b) H…" at bounding box center [738, 158] width 242 height 36
select select "ira"
click at [617, 140] on select "SEP IRA IRA Roth IRA 401(k) Roth 401(k) 403(b) Roth 403(b) 457(b) Roth 457(b) H…" at bounding box center [738, 158] width 242 height 36
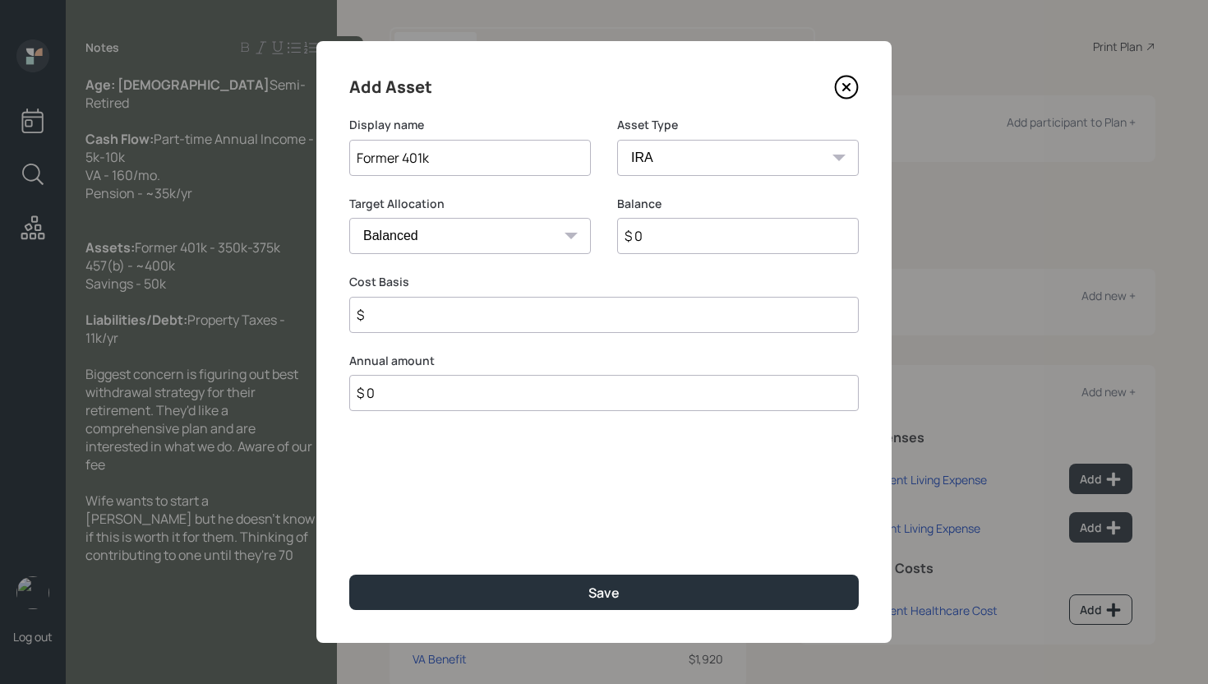
type input "$"
click at [681, 225] on input "$ 0" at bounding box center [738, 236] width 242 height 36
type input "$ 375,000"
type input "$ 0"
click at [349, 574] on button "Save" at bounding box center [603, 591] width 509 height 35
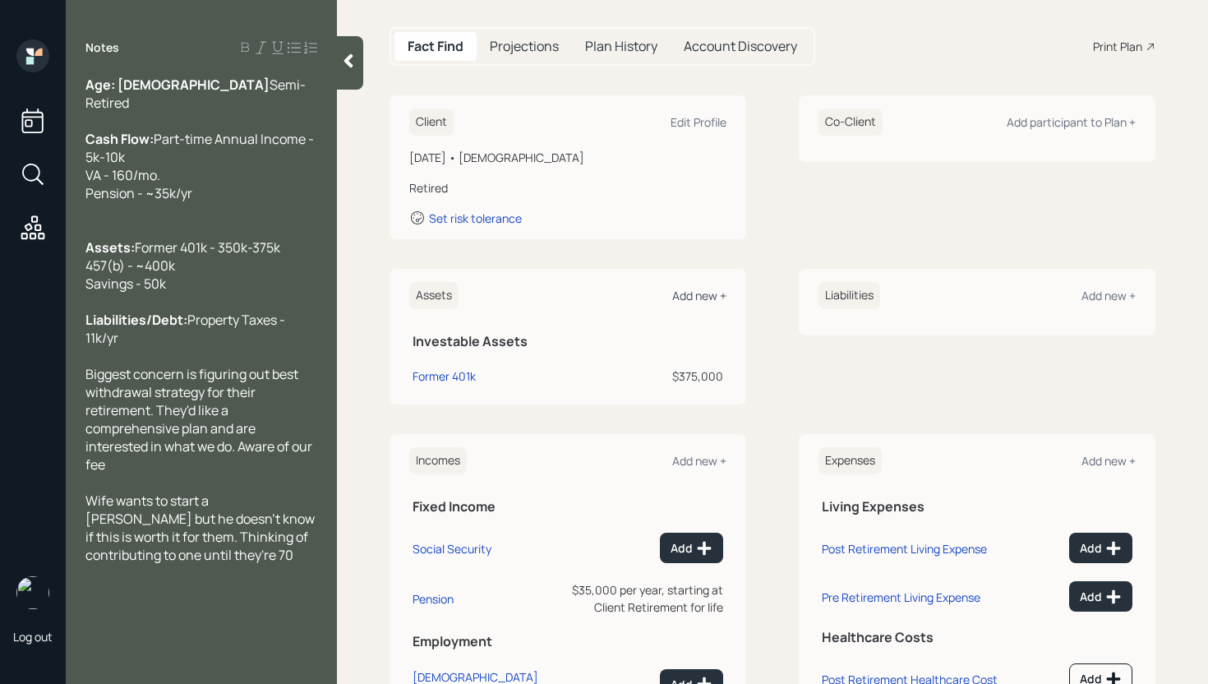
click at [710, 289] on div "Add new +" at bounding box center [699, 296] width 54 height 16
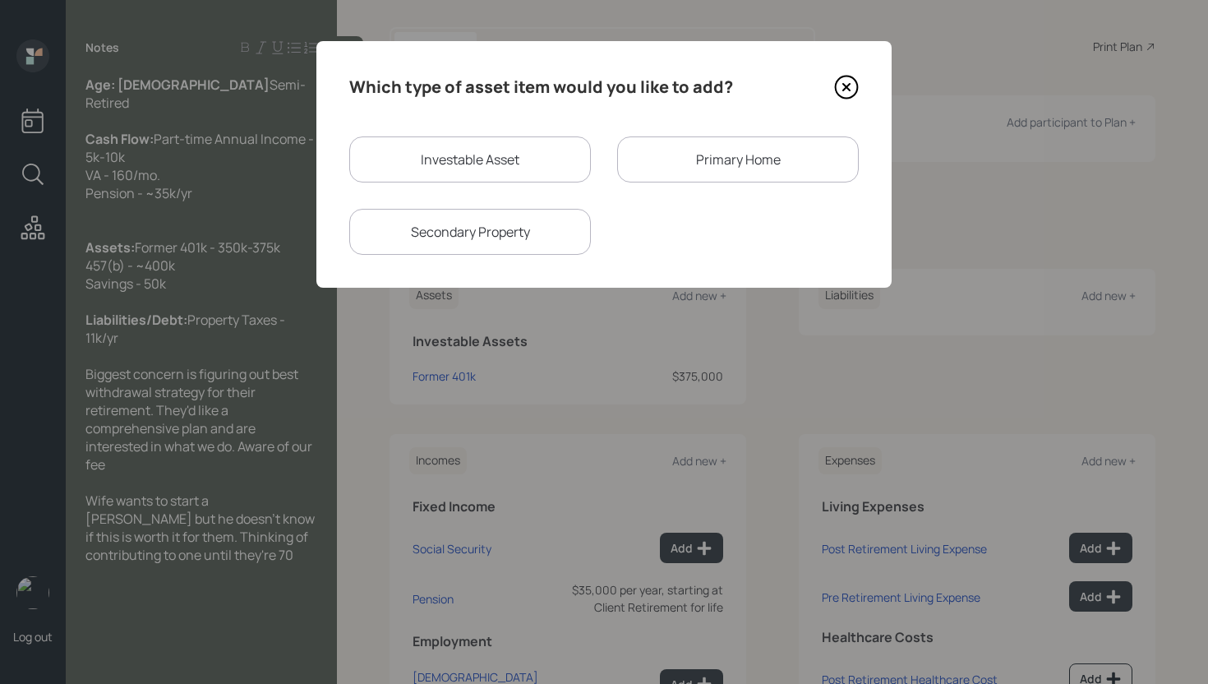
click at [505, 156] on div "Investable Asset" at bounding box center [470, 159] width 242 height 46
select select "taxable"
select select "balanced"
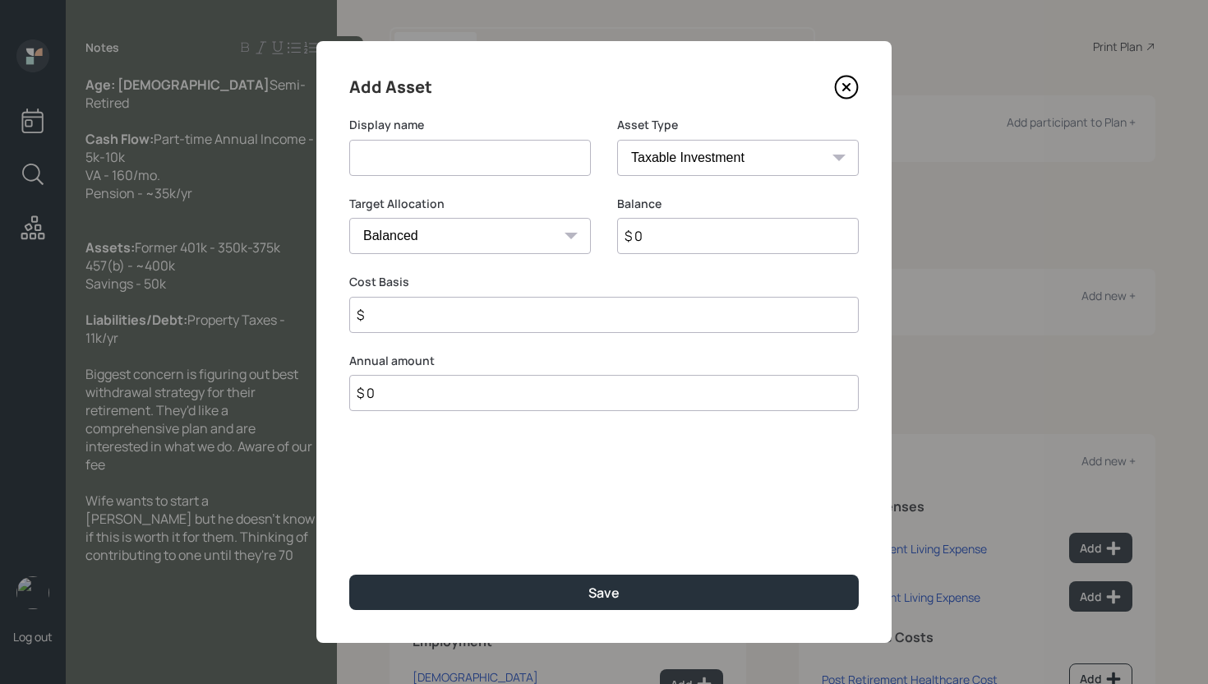
click at [498, 156] on input at bounding box center [470, 158] width 242 height 36
type input "457(b)"
click at [743, 170] on select "SEP IRA IRA Roth IRA 401(k) Roth 401(k) 403(b) Roth 403(b) 457(b) Roth 457(b) H…" at bounding box center [738, 158] width 242 height 36
select select "state_local_government_sponsored"
click at [617, 140] on select "SEP IRA IRA Roth IRA 401(k) Roth 401(k) 403(b) Roth 403(b) 457(b) Roth 457(b) H…" at bounding box center [738, 158] width 242 height 36
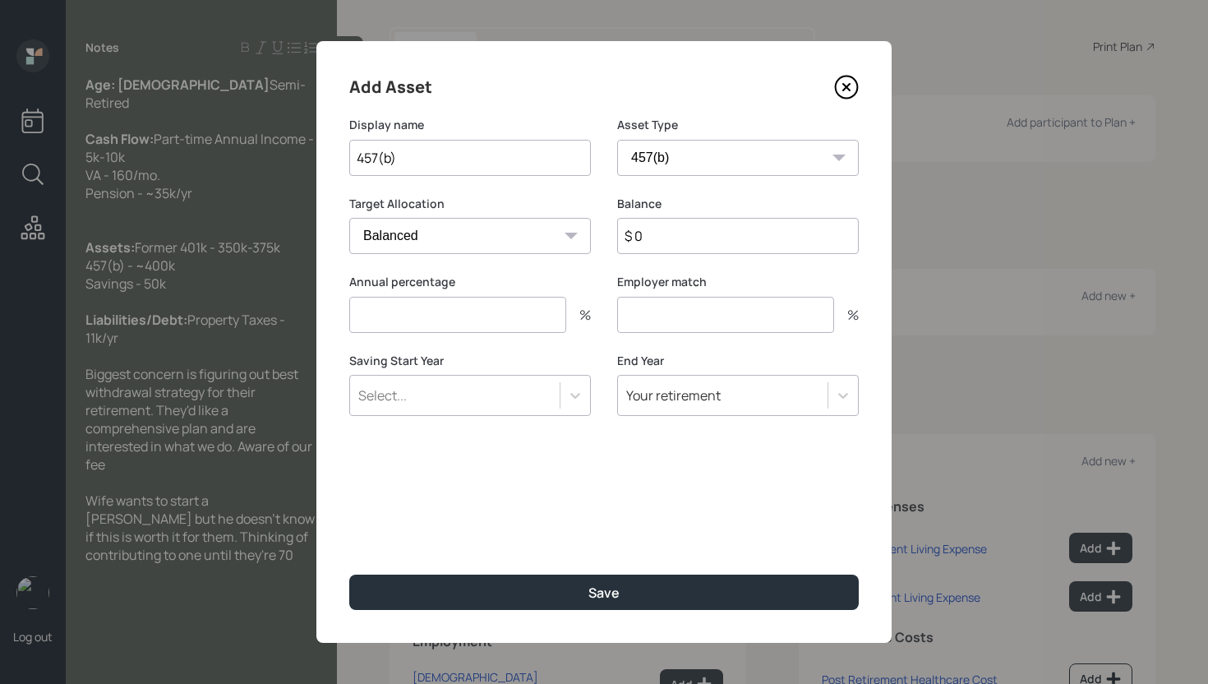
click at [676, 233] on input "$ 0" at bounding box center [738, 236] width 242 height 36
type input "$ 400,000"
type input "0"
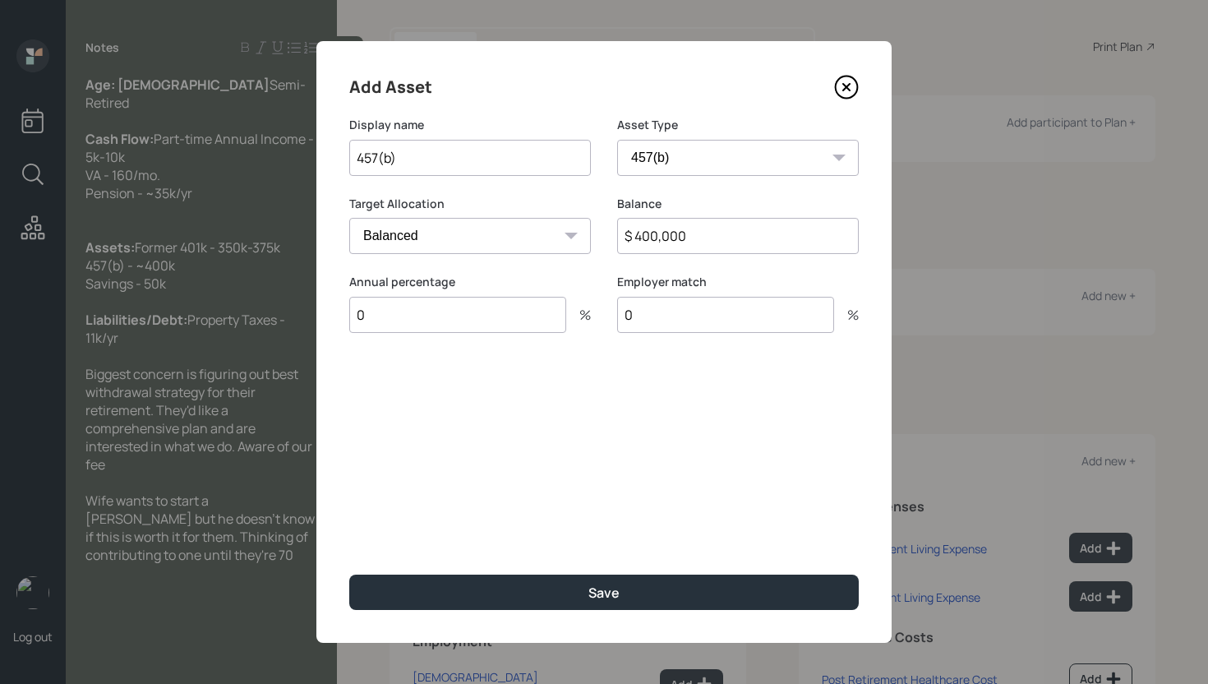
click at [349, 574] on button "Save" at bounding box center [603, 591] width 509 height 35
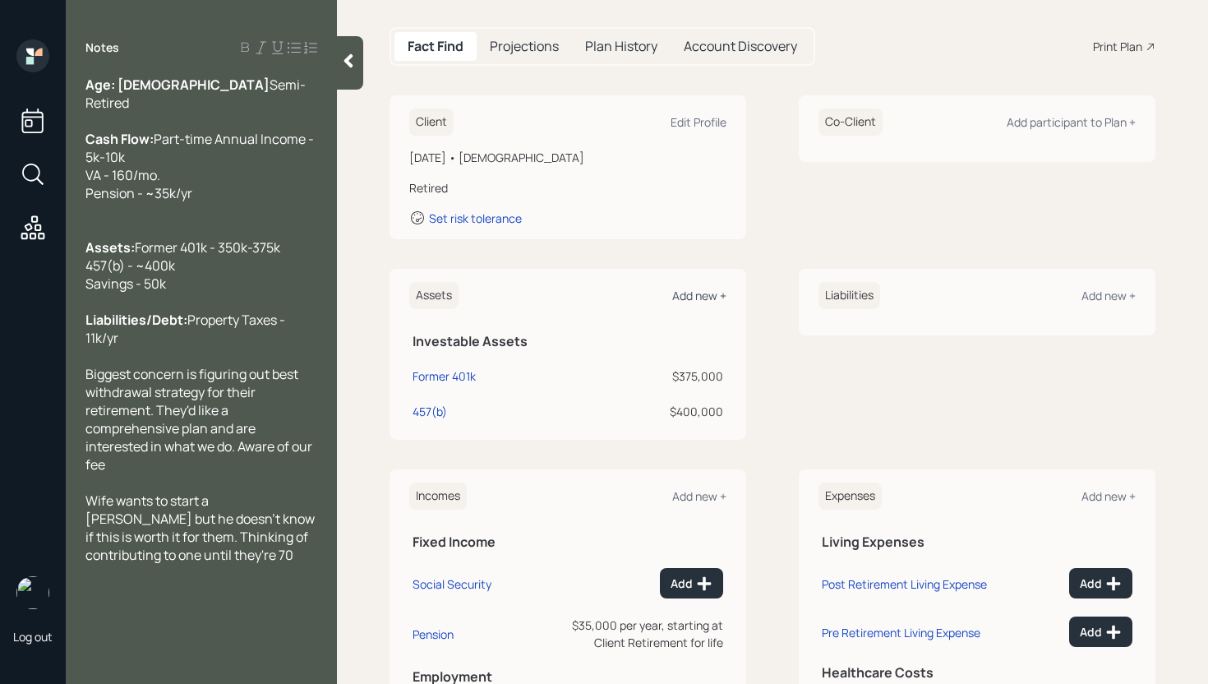
click at [698, 292] on div "Add new +" at bounding box center [699, 296] width 54 height 16
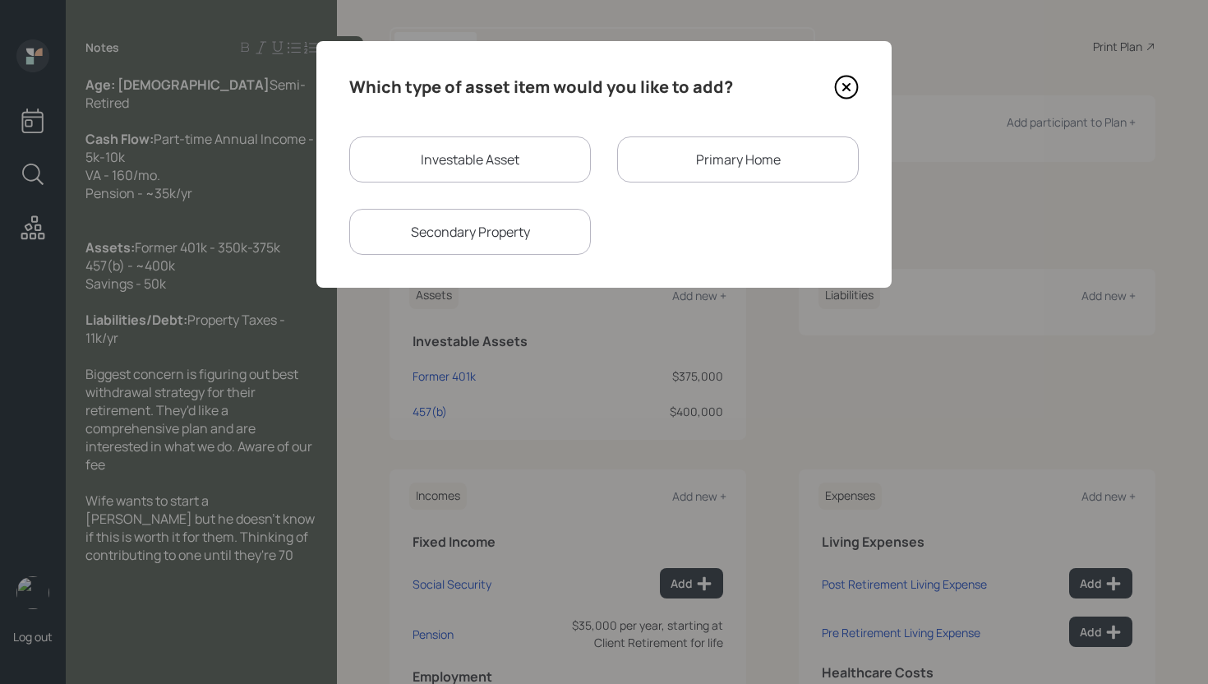
click at [523, 170] on div "Investable Asset" at bounding box center [470, 159] width 242 height 46
select select "taxable"
select select "balanced"
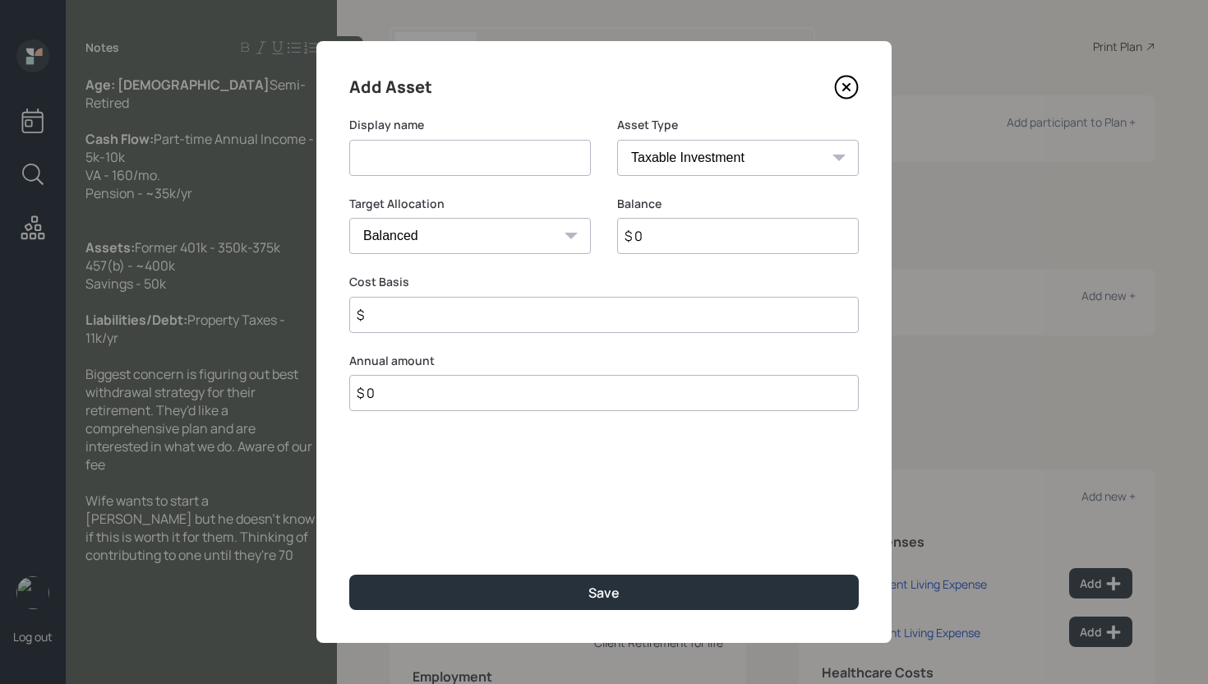
click at [516, 164] on input at bounding box center [470, 158] width 242 height 36
type input "Savings"
click at [703, 158] on select "SEP IRA IRA Roth IRA 401(k) Roth 401(k) 403(b) Roth 403(b) 457(b) Roth 457(b) H…" at bounding box center [738, 158] width 242 height 36
select select "emergency_fund"
click at [617, 140] on select "SEP IRA IRA Roth IRA 401(k) Roth 401(k) 403(b) Roth 403(b) 457(b) Roth 457(b) H…" at bounding box center [738, 158] width 242 height 36
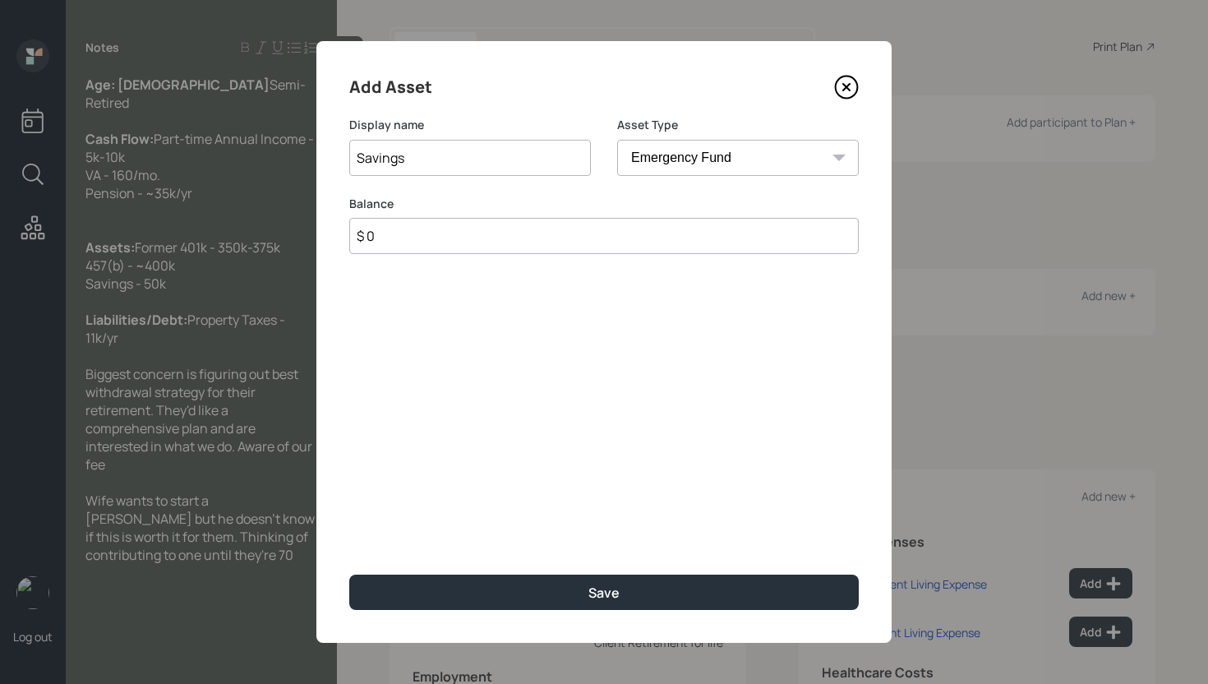
click at [687, 232] on input "$ 0" at bounding box center [603, 236] width 509 height 36
type input "$ 50,000"
click at [349, 574] on button "Save" at bounding box center [603, 591] width 509 height 35
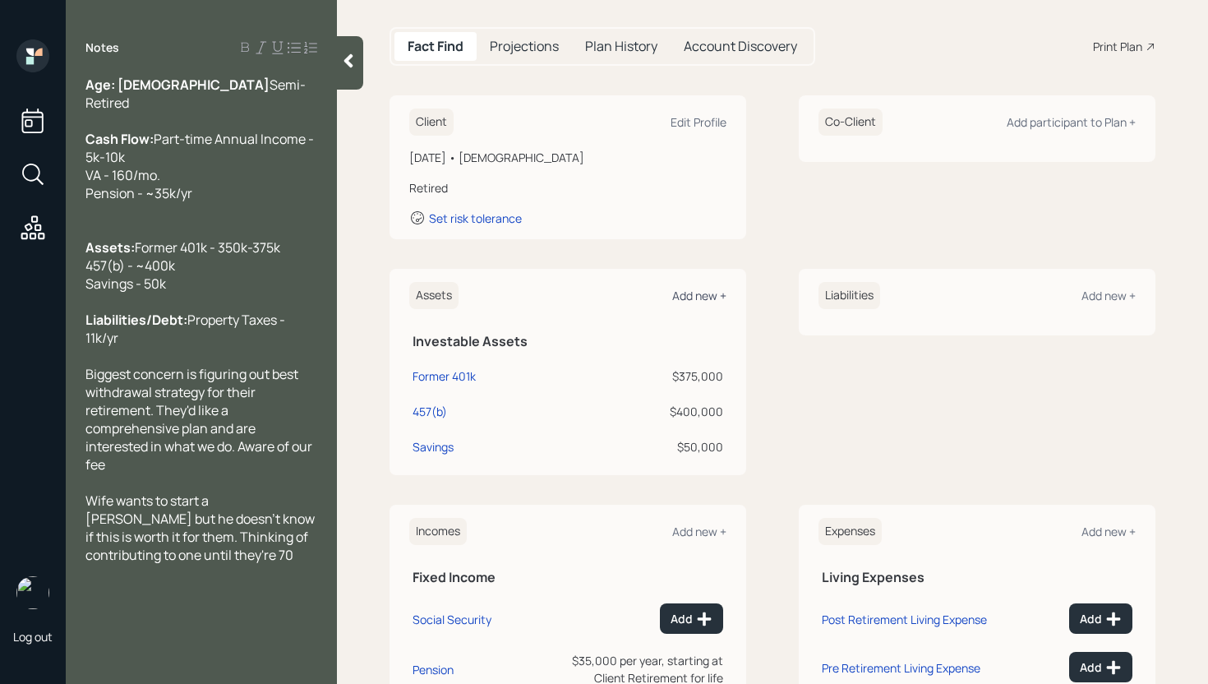
click at [696, 289] on div "Add new +" at bounding box center [699, 296] width 54 height 16
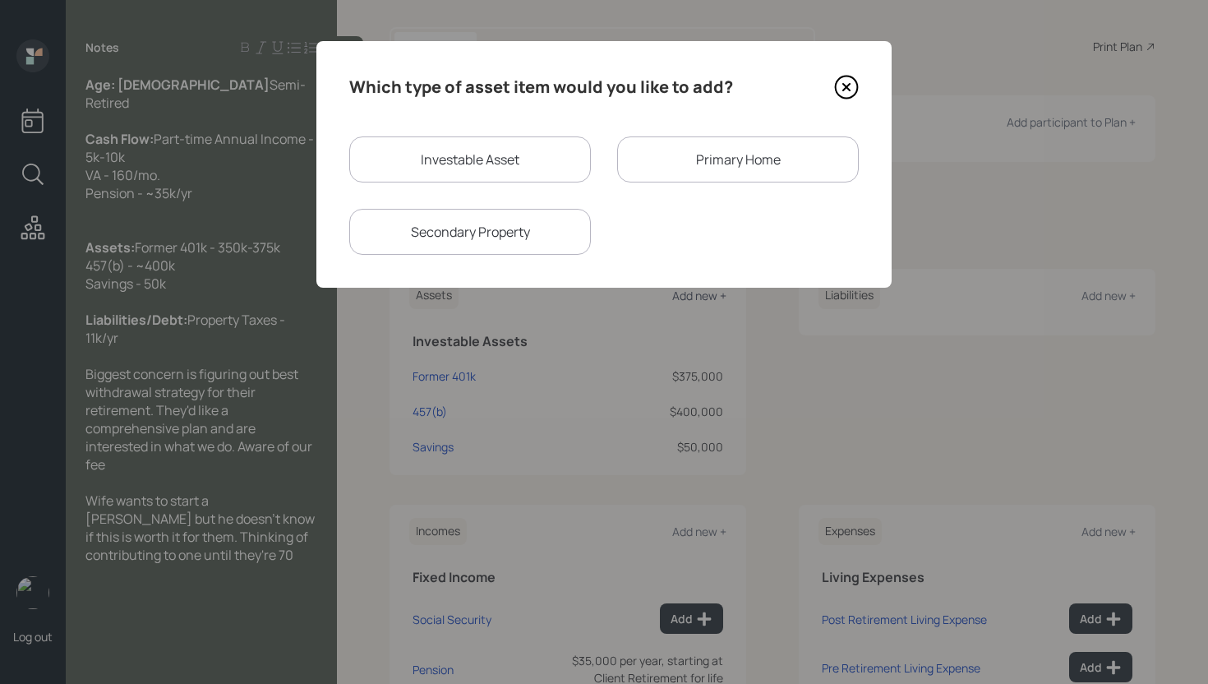
click at [720, 159] on div "Primary Home" at bounding box center [738, 159] width 242 height 46
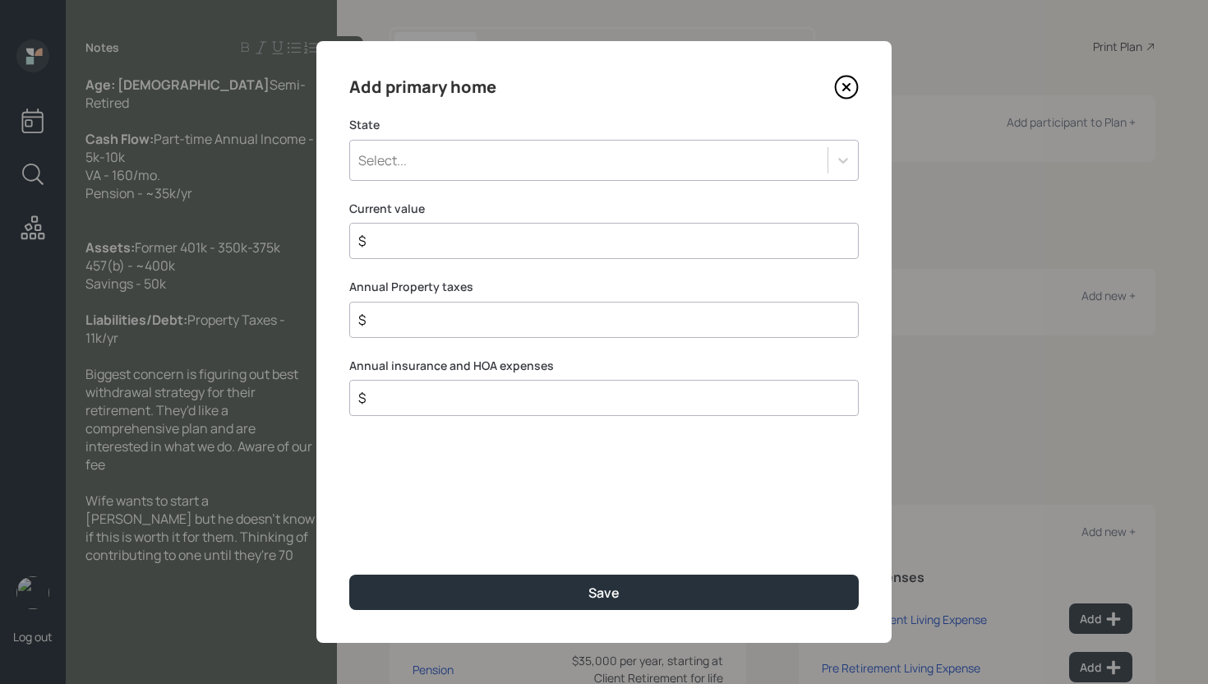
click at [481, 153] on div "Select..." at bounding box center [588, 160] width 477 height 28
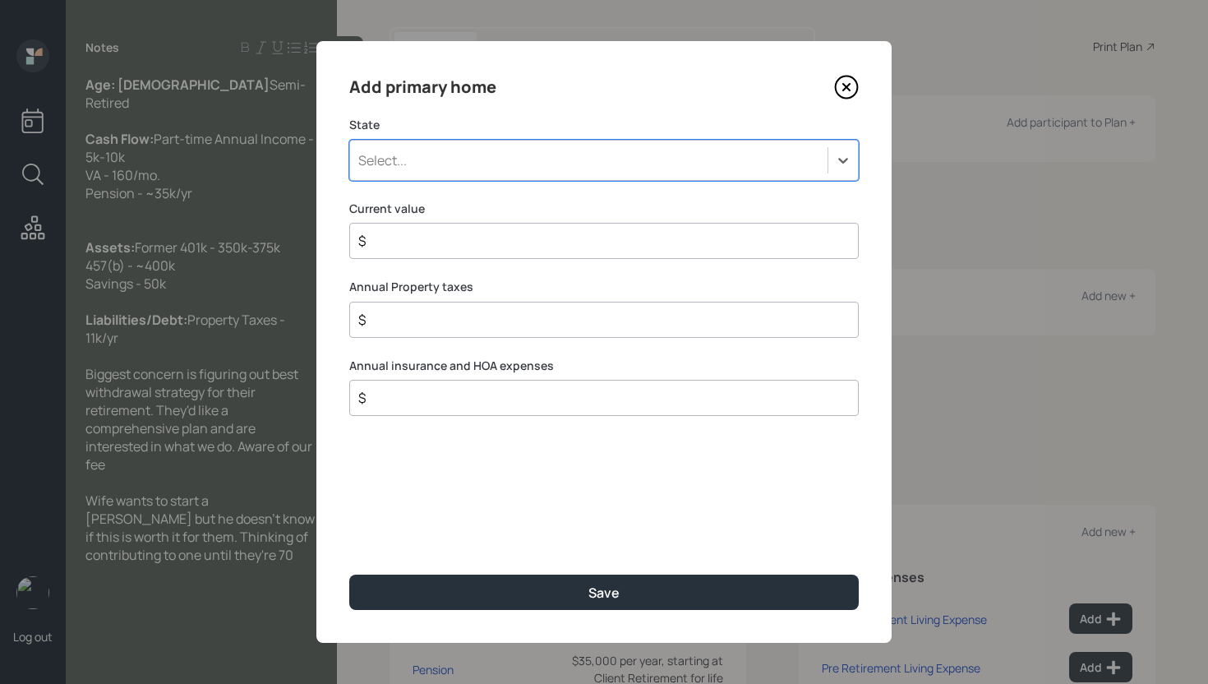
click at [472, 149] on div "Select..." at bounding box center [588, 160] width 477 height 28
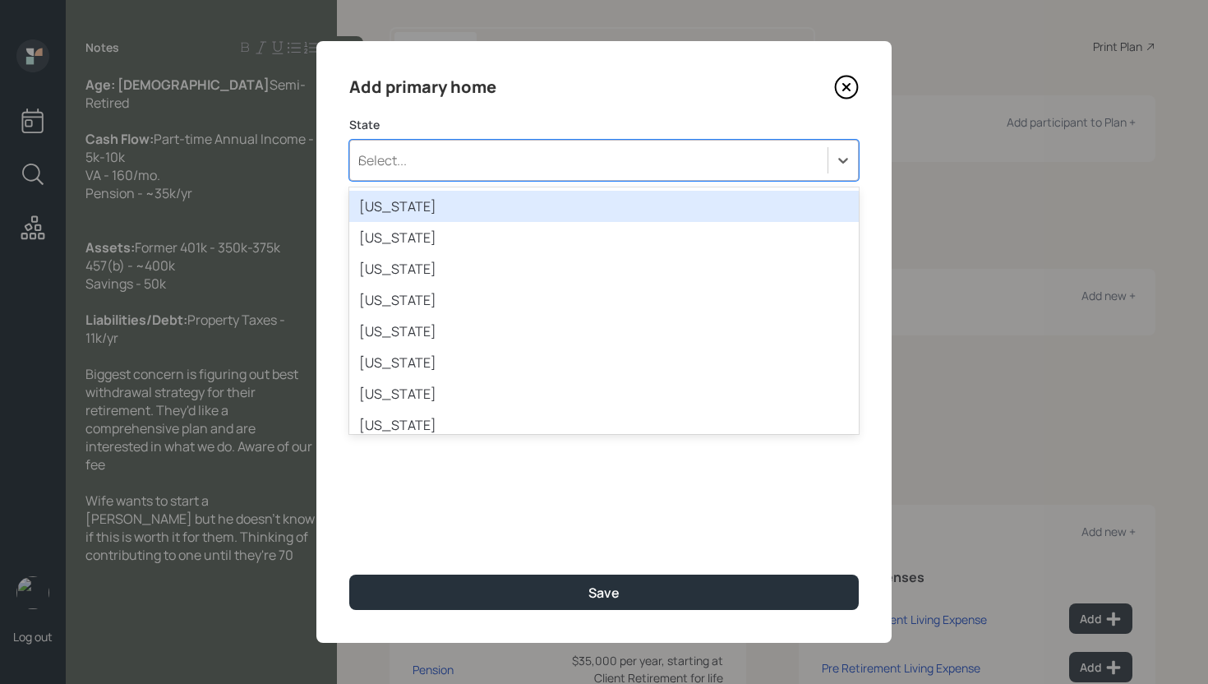
type input "new"
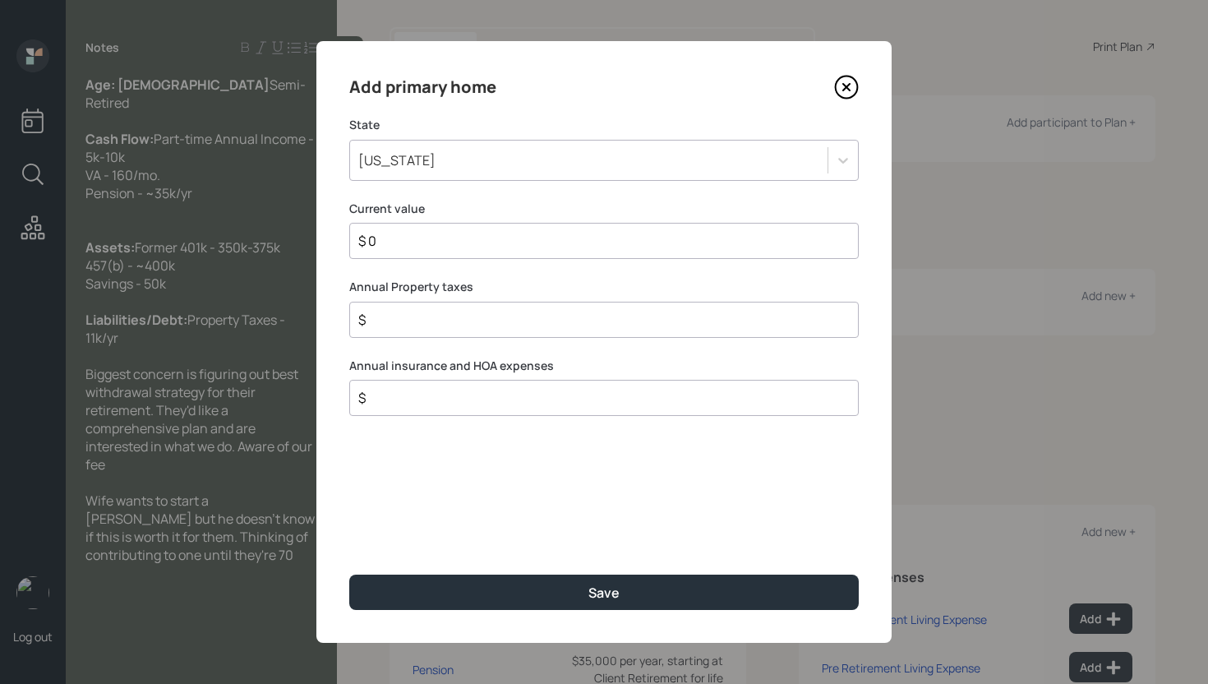
type input "$ 0"
type input "$ 11,000"
click at [349, 574] on button "Save" at bounding box center [603, 591] width 509 height 35
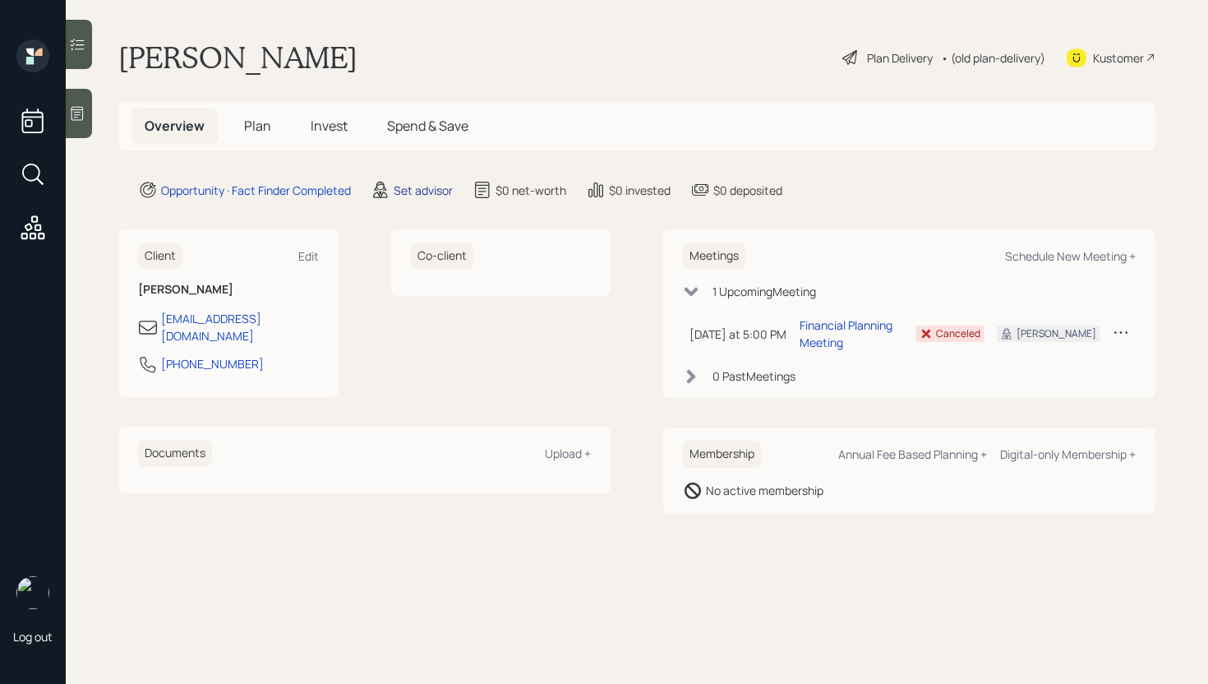
click at [417, 183] on div "Set advisor" at bounding box center [423, 190] width 59 height 17
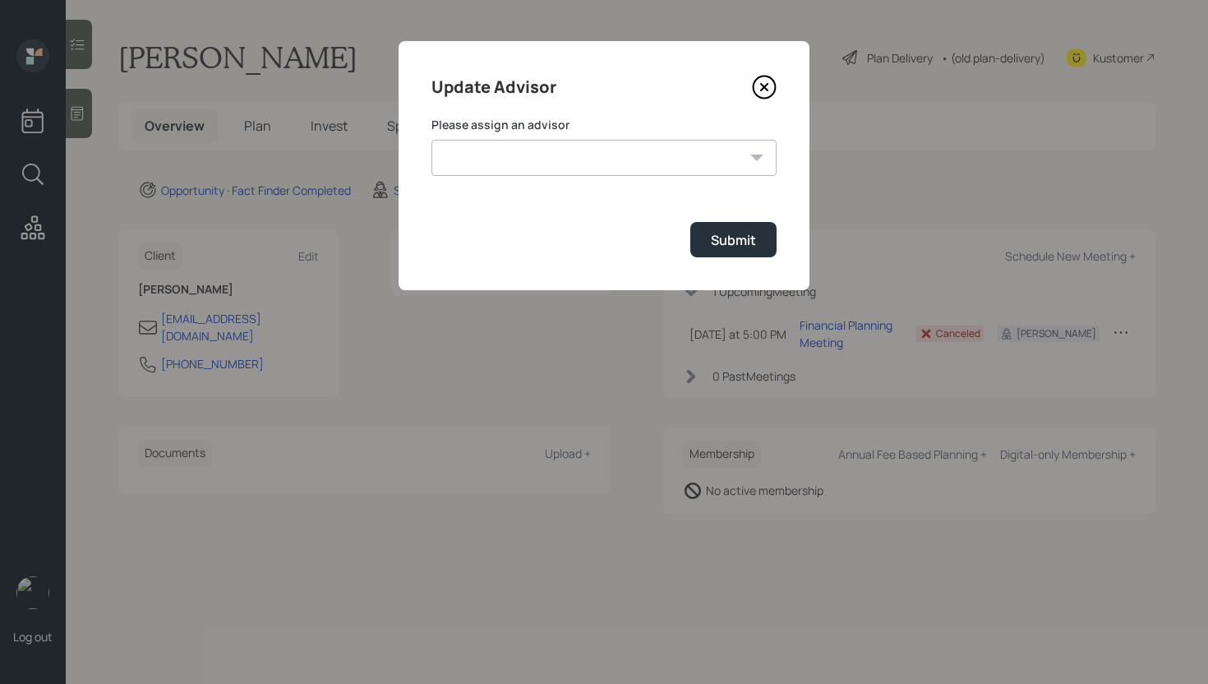
click at [539, 150] on select "[PERSON_NAME] [PERSON_NAME] [PERSON_NAME] [PERSON_NAME] End [PERSON_NAME] [PERS…" at bounding box center [603, 158] width 345 height 36
select select "d946c976-65aa-4529-ac9d-02c4f1114fc0"
click at [431, 140] on select "[PERSON_NAME] [PERSON_NAME] [PERSON_NAME] [PERSON_NAME] End [PERSON_NAME] [PERS…" at bounding box center [603, 158] width 345 height 36
drag, startPoint x: 711, startPoint y: 242, endPoint x: 630, endPoint y: 219, distance: 84.0
click at [711, 242] on div "Submit" at bounding box center [733, 240] width 45 height 18
